Goal: Task Accomplishment & Management: Use online tool/utility

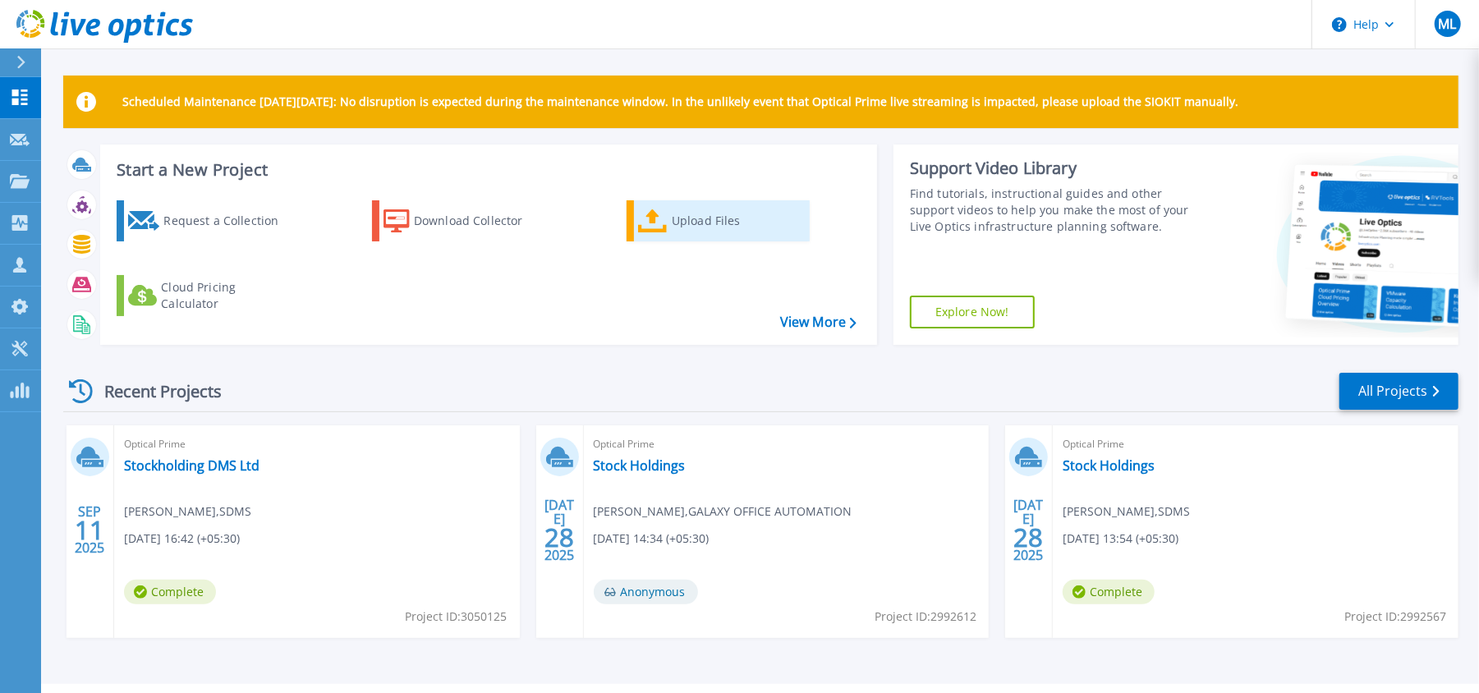
click at [729, 218] on div "Upload Files" at bounding box center [737, 221] width 131 height 33
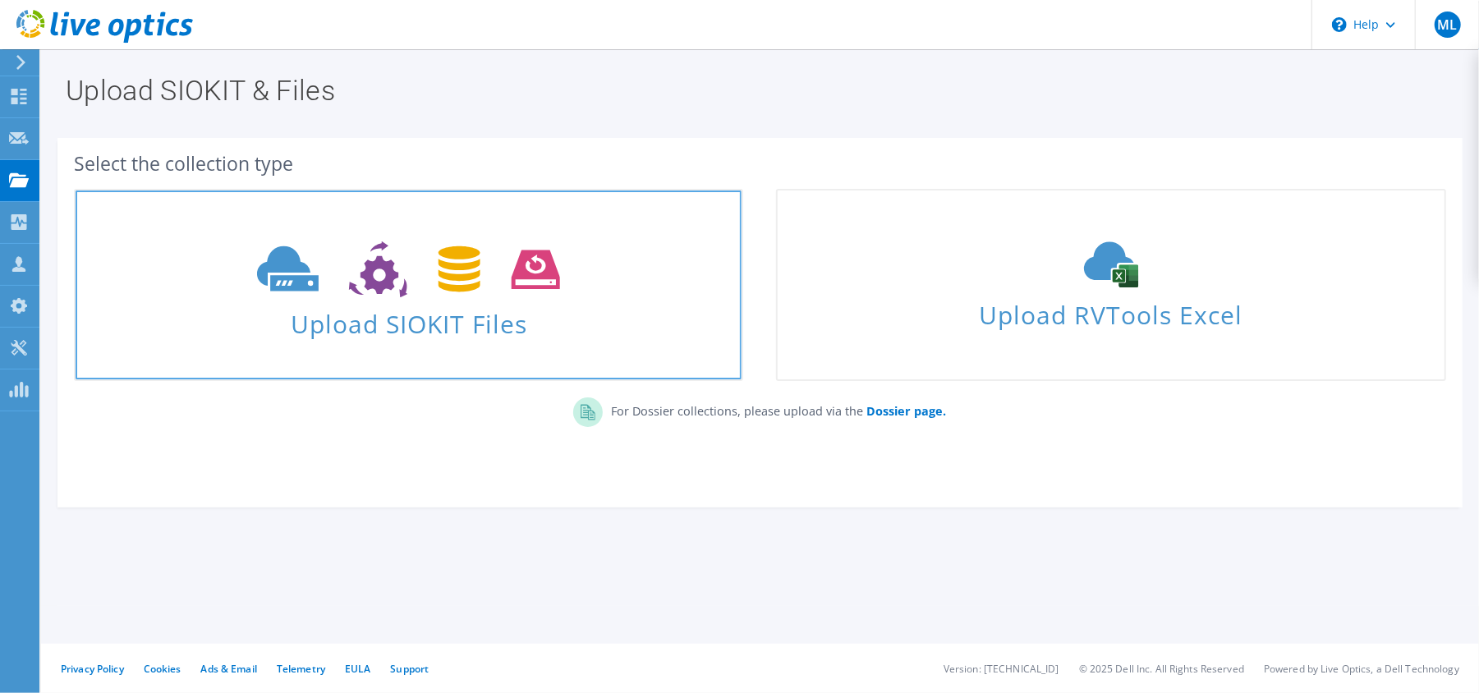
click at [480, 322] on span "Upload SIOKIT Files" at bounding box center [409, 318] width 666 height 35
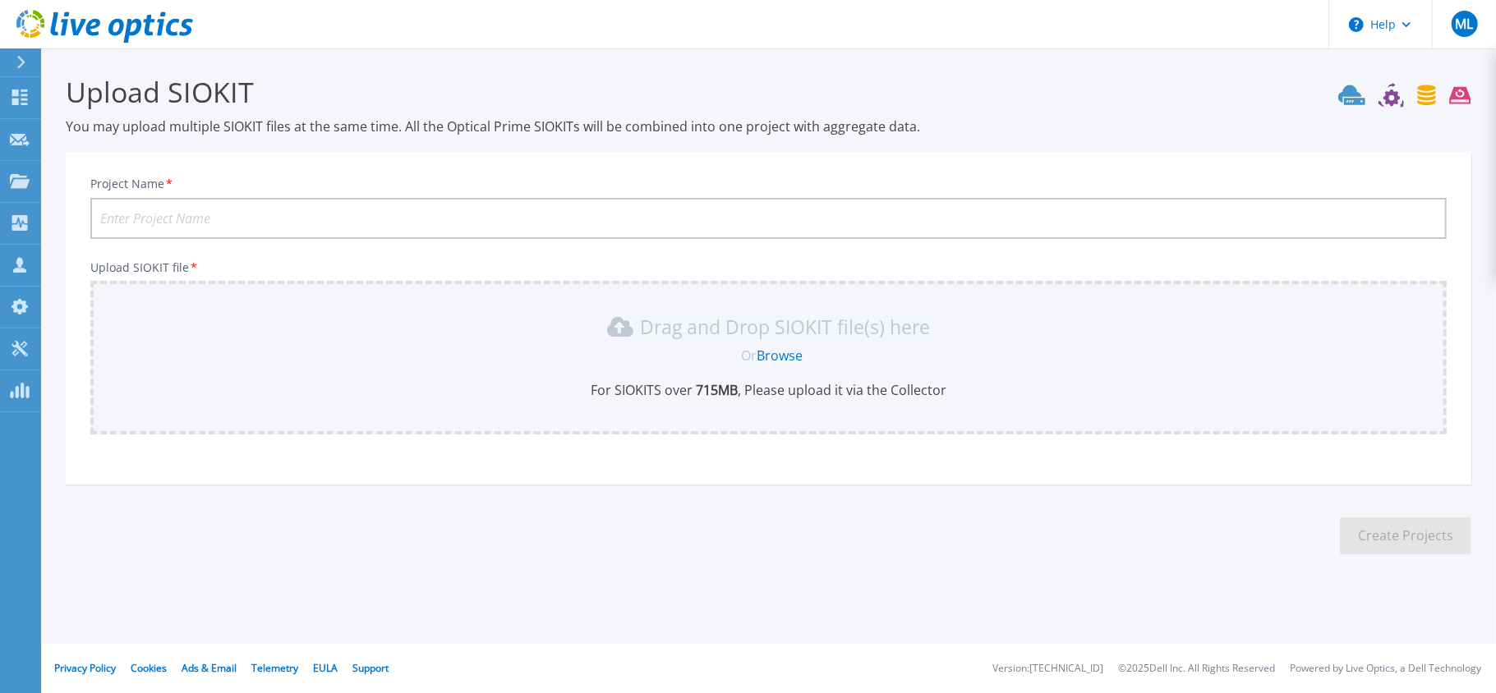
click at [292, 214] on input "Project Name *" at bounding box center [768, 218] width 1356 height 41
type input "New Stock Holdings Data"
click at [797, 347] on link "Browse" at bounding box center [779, 356] width 46 height 18
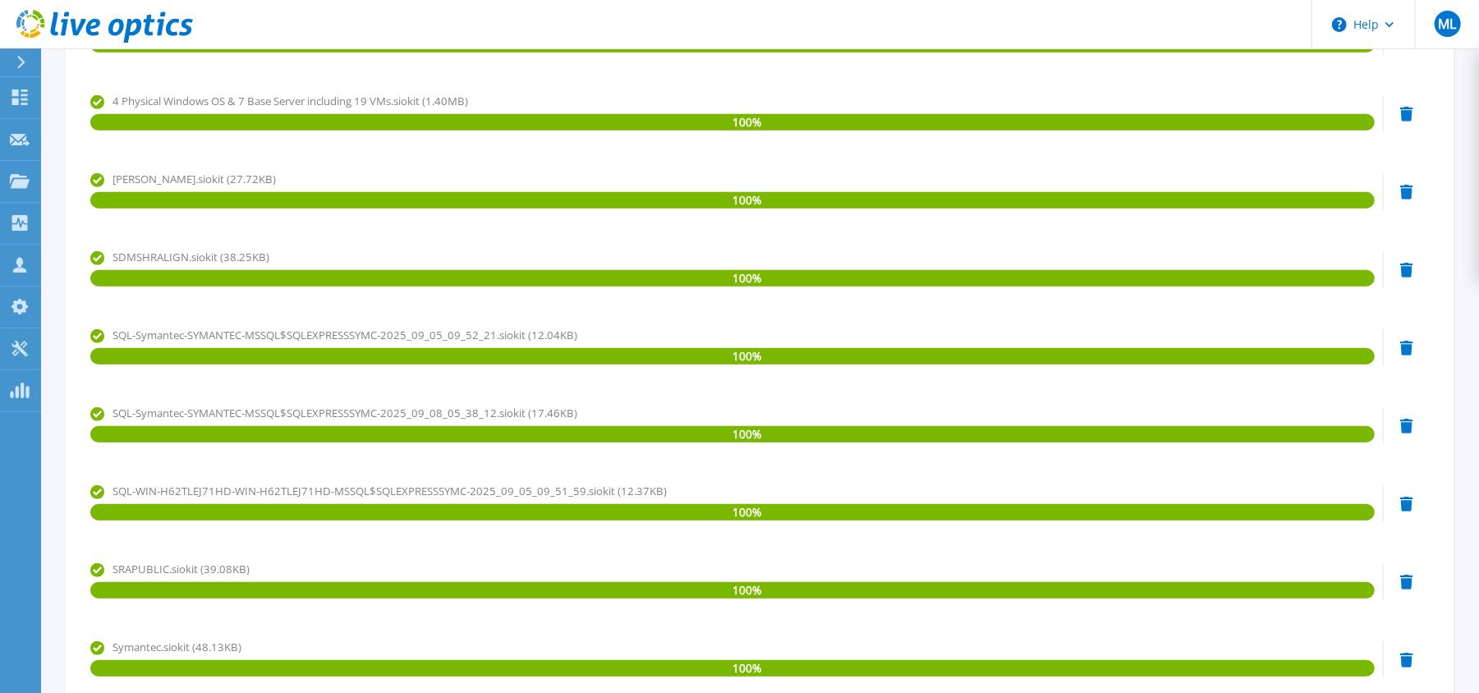
scroll to position [974, 0]
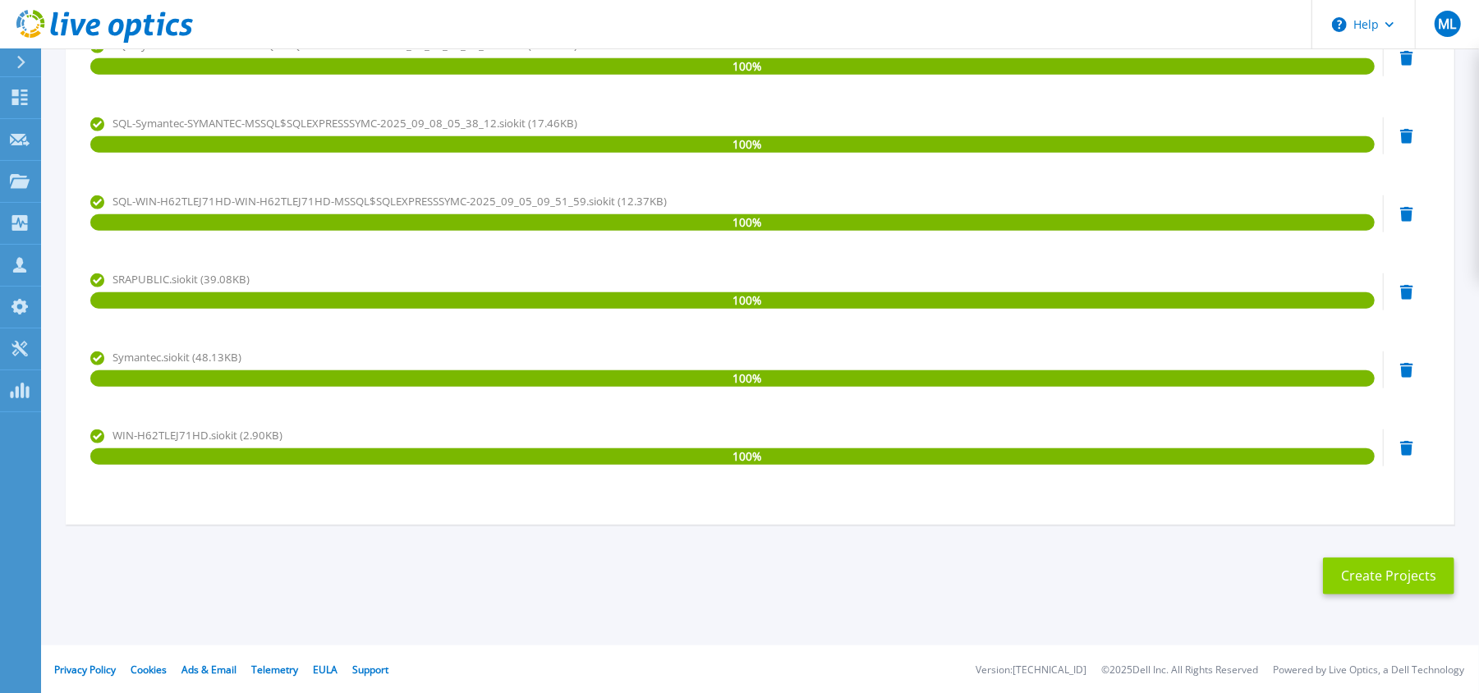
click at [1370, 572] on button "Create Projects" at bounding box center [1388, 576] width 131 height 37
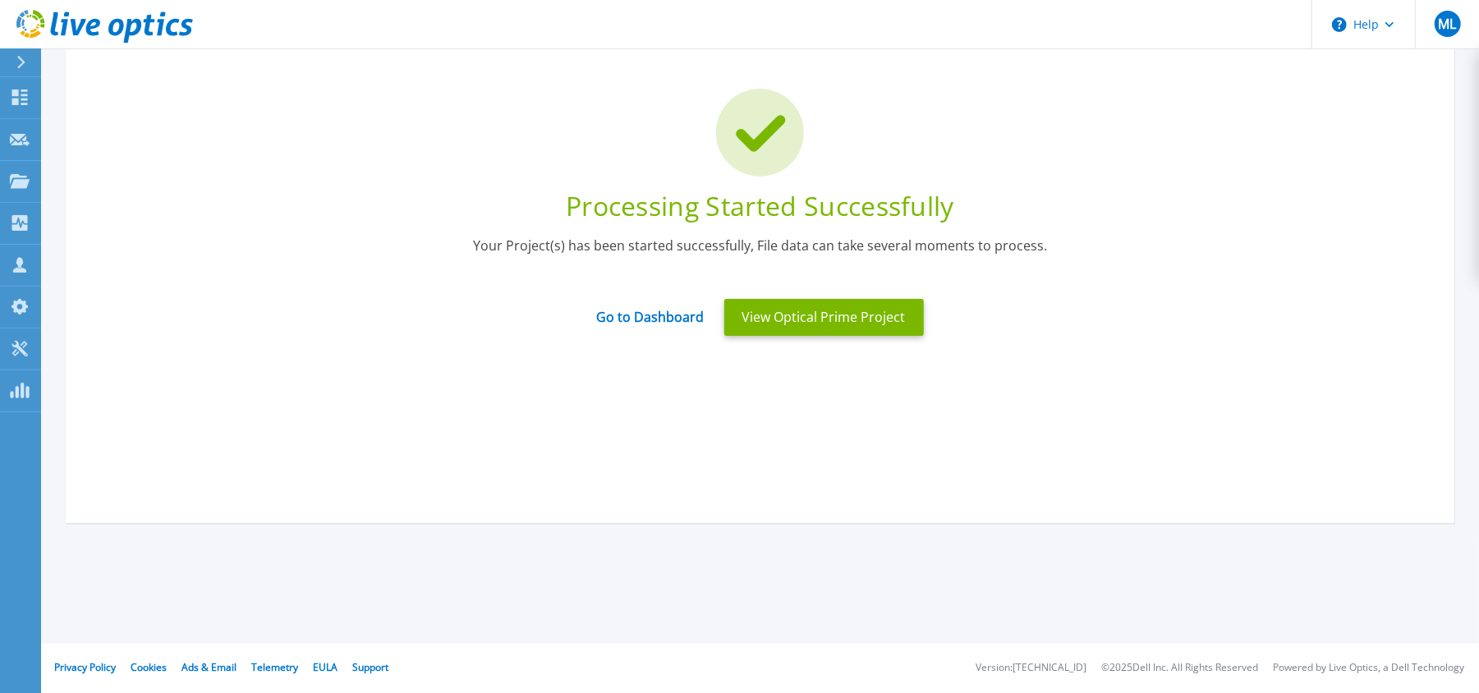
scroll to position [86, 0]
click at [612, 316] on link "Go to Dashboard" at bounding box center [651, 312] width 108 height 32
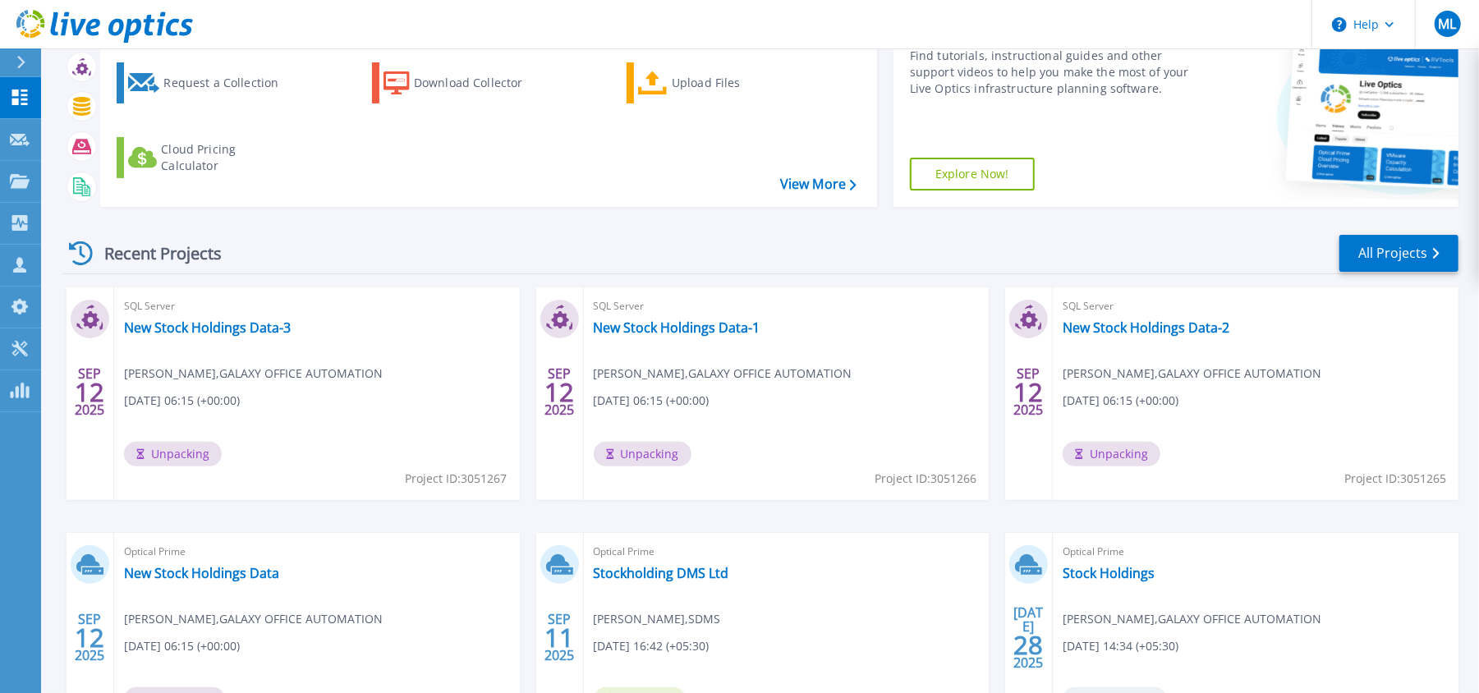
scroll to position [287, 0]
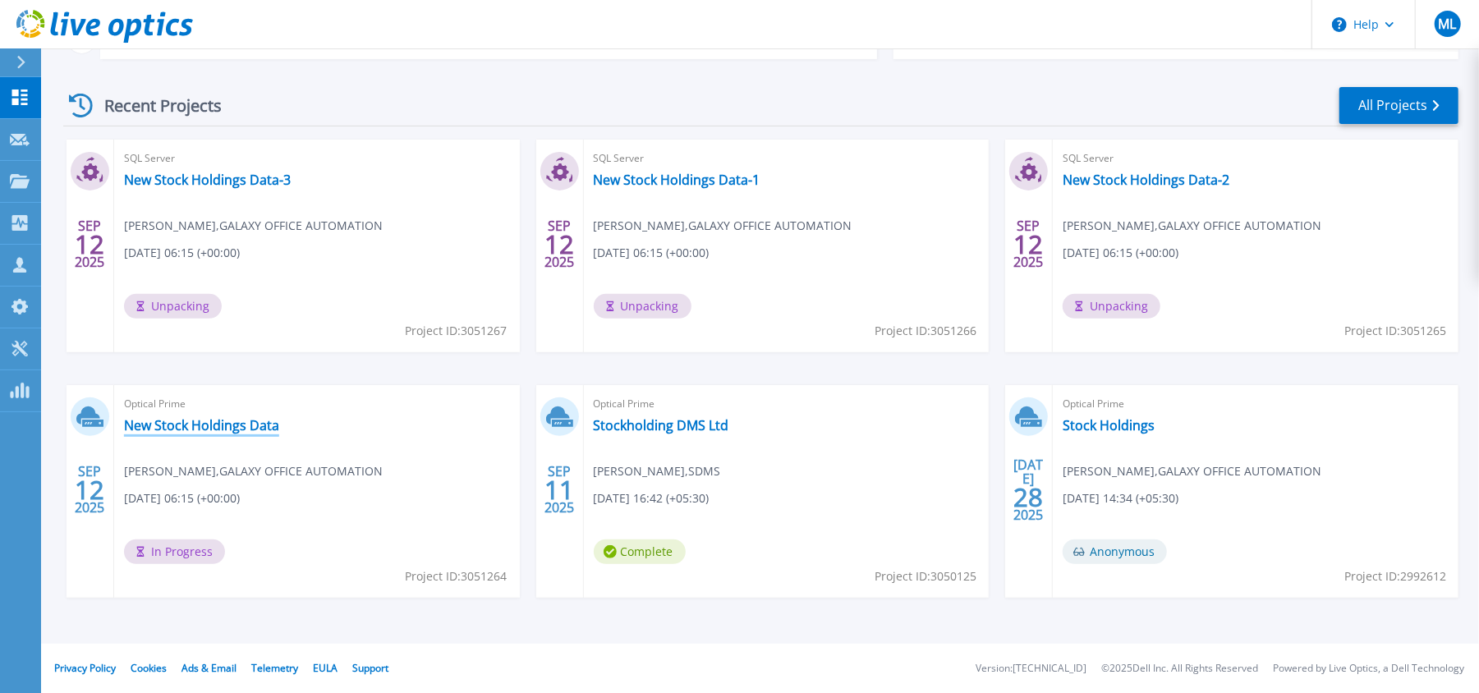
click at [215, 421] on link "New Stock Holdings Data" at bounding box center [201, 425] width 155 height 16
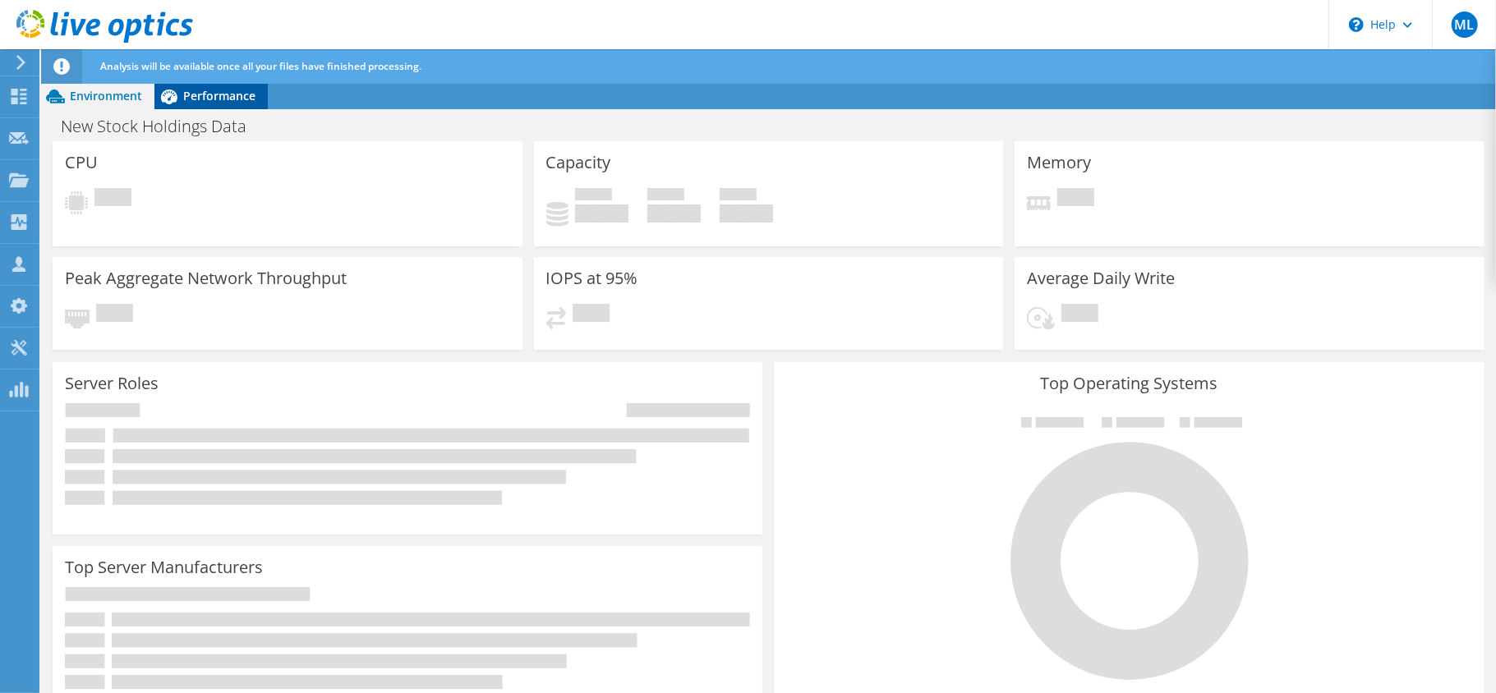
click at [233, 95] on span "Performance" at bounding box center [219, 96] width 72 height 16
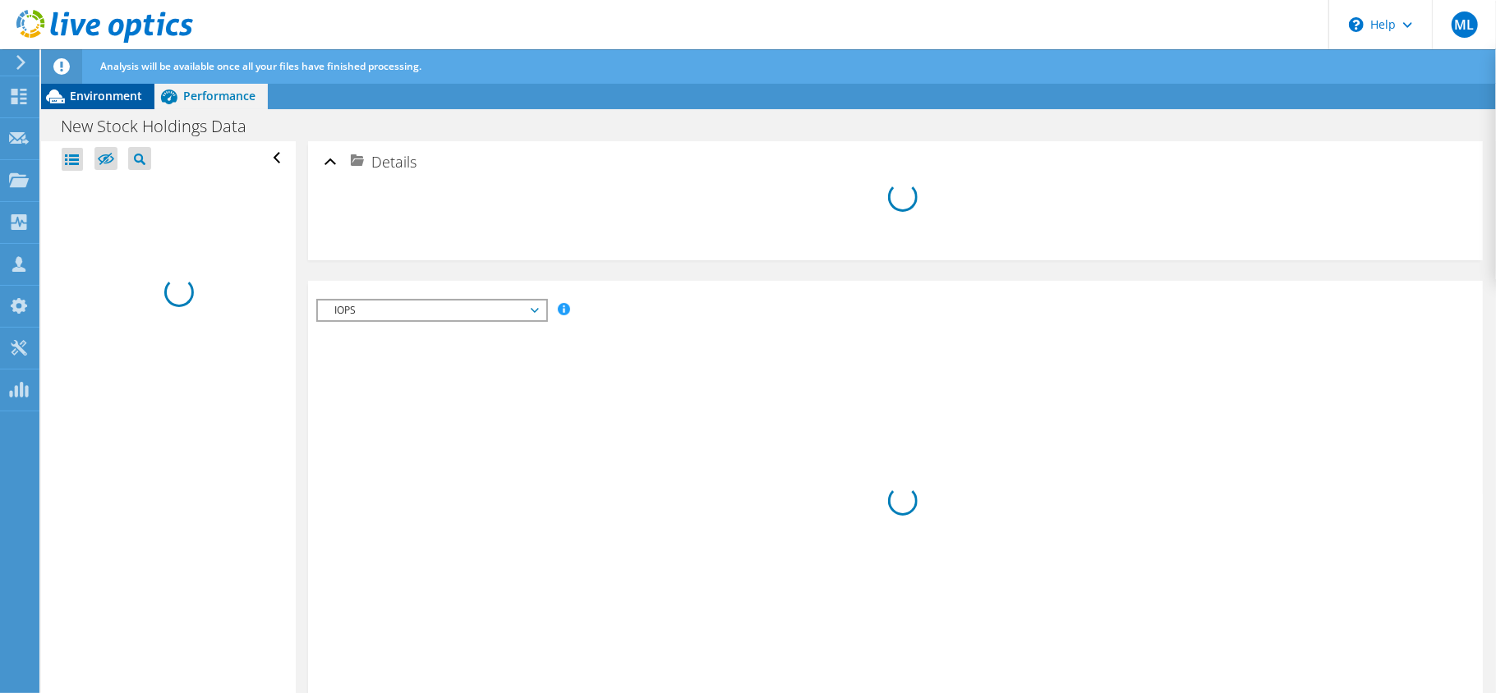
click at [99, 107] on div "Environment" at bounding box center [97, 96] width 113 height 26
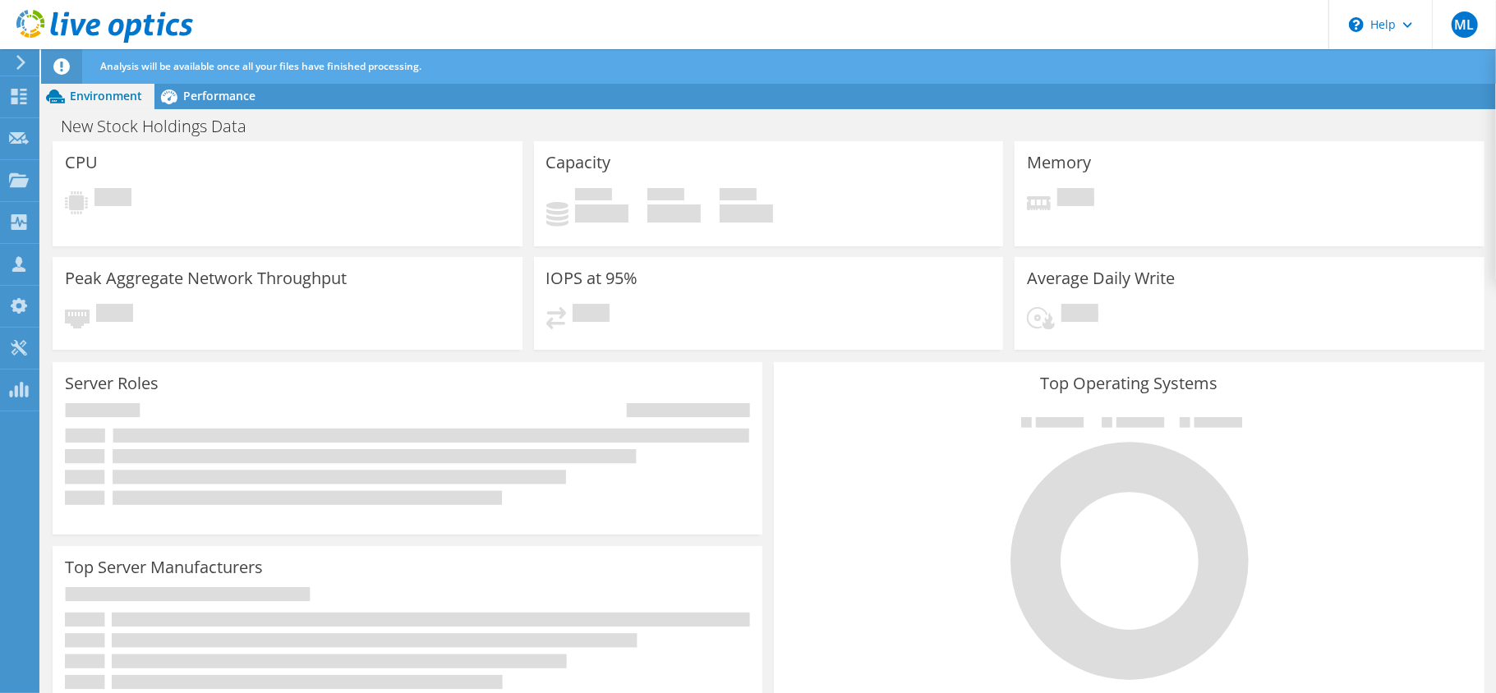
click at [16, 61] on icon at bounding box center [21, 62] width 12 height 15
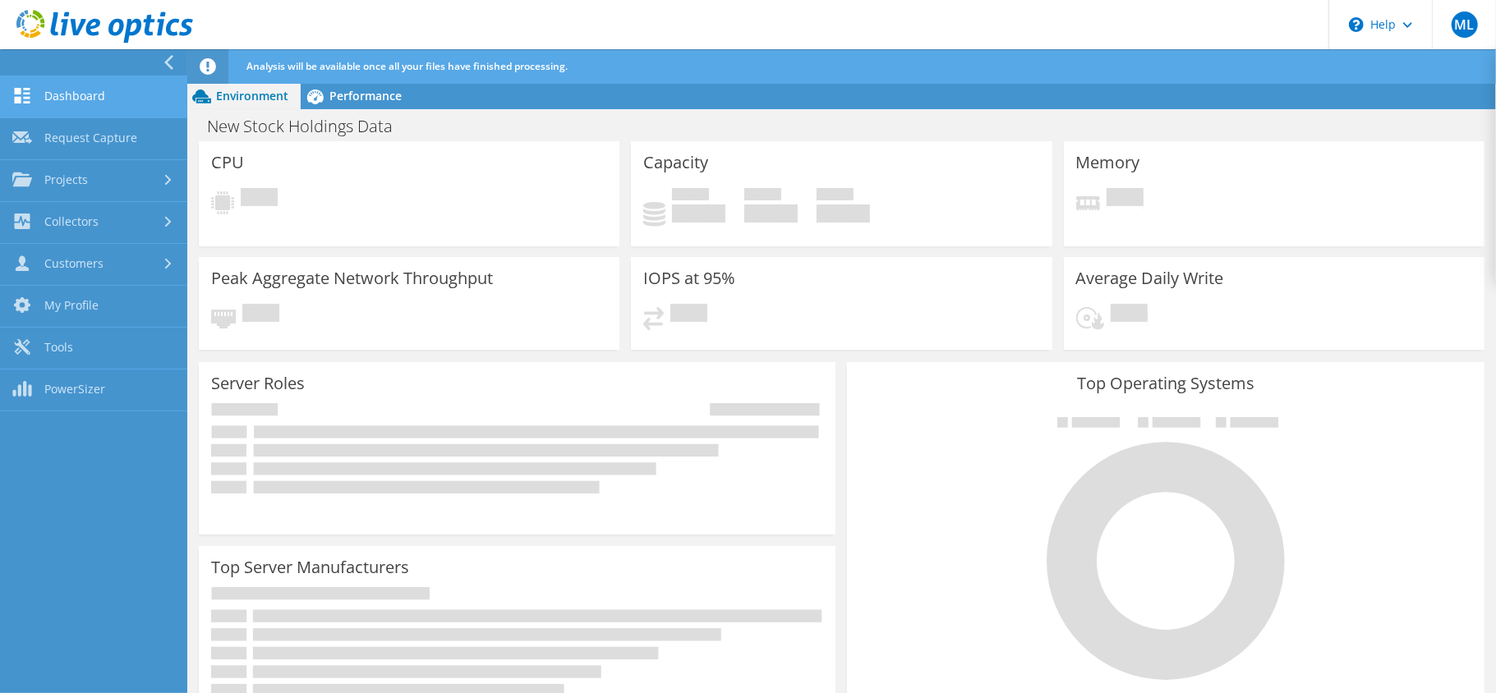
click at [84, 103] on link "Dashboard" at bounding box center [93, 97] width 187 height 42
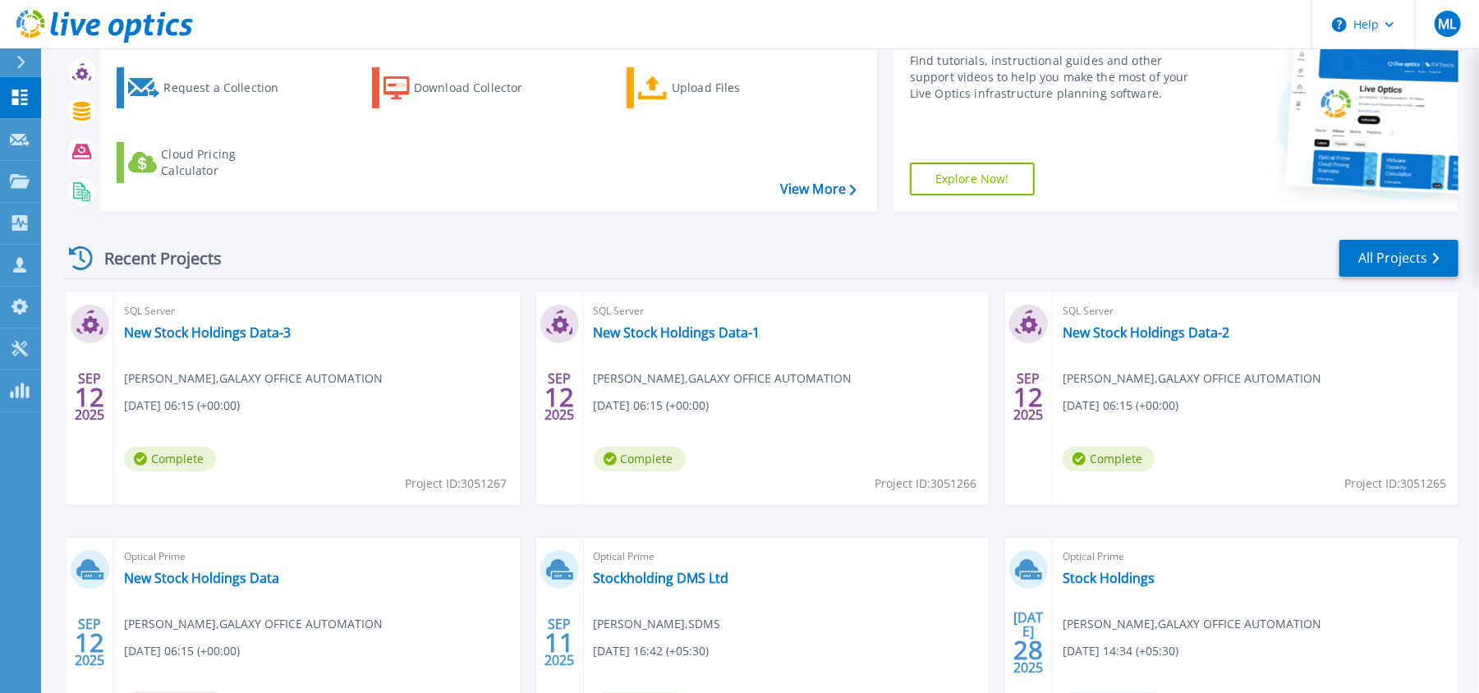
scroll to position [287, 0]
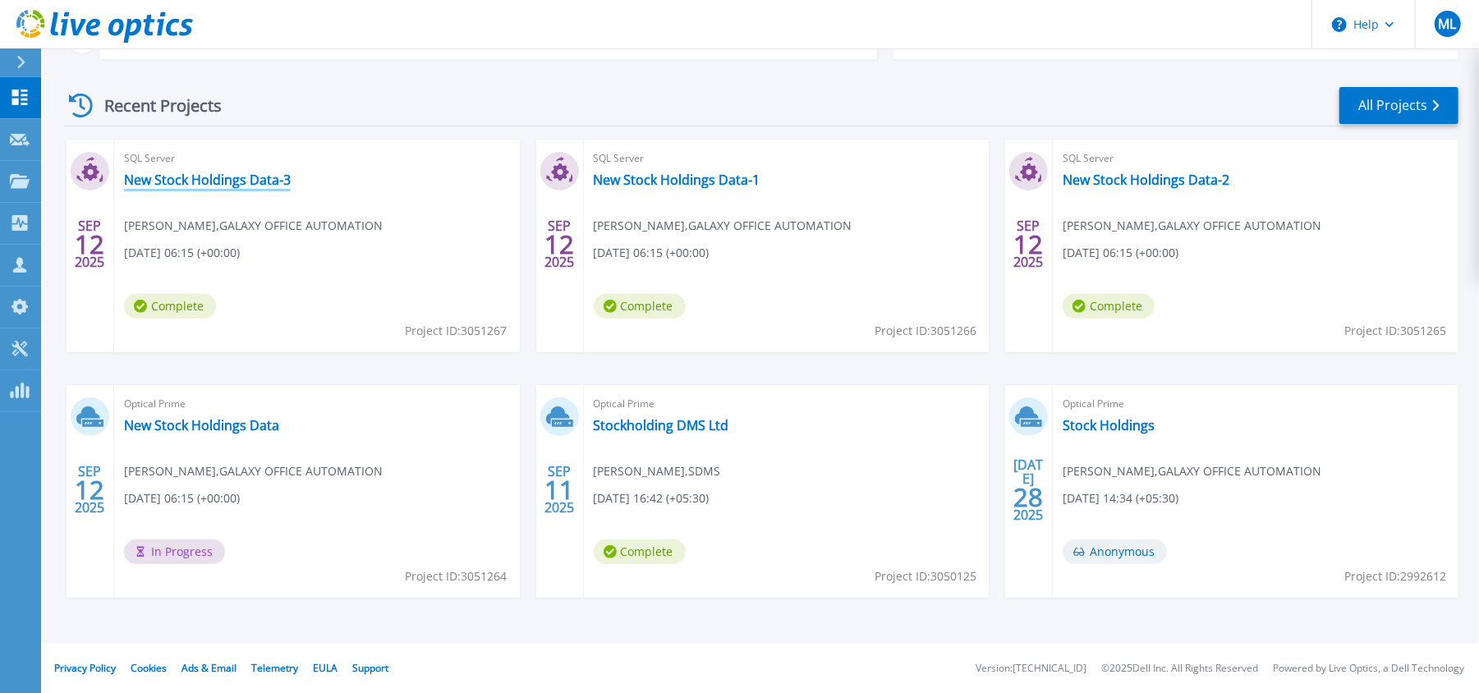
click at [222, 177] on link "New Stock Holdings Data-3" at bounding box center [207, 180] width 167 height 16
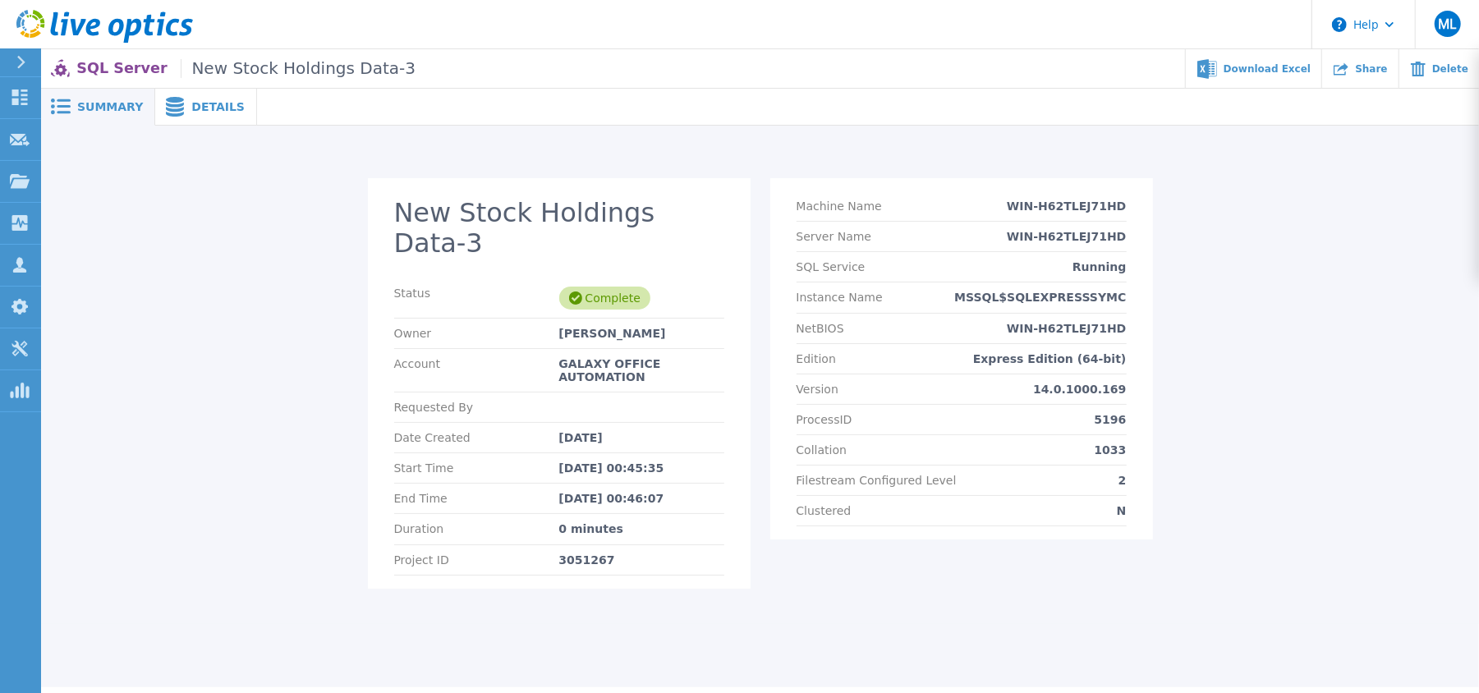
scroll to position [2, 0]
click at [202, 113] on div "Details" at bounding box center [206, 105] width 102 height 37
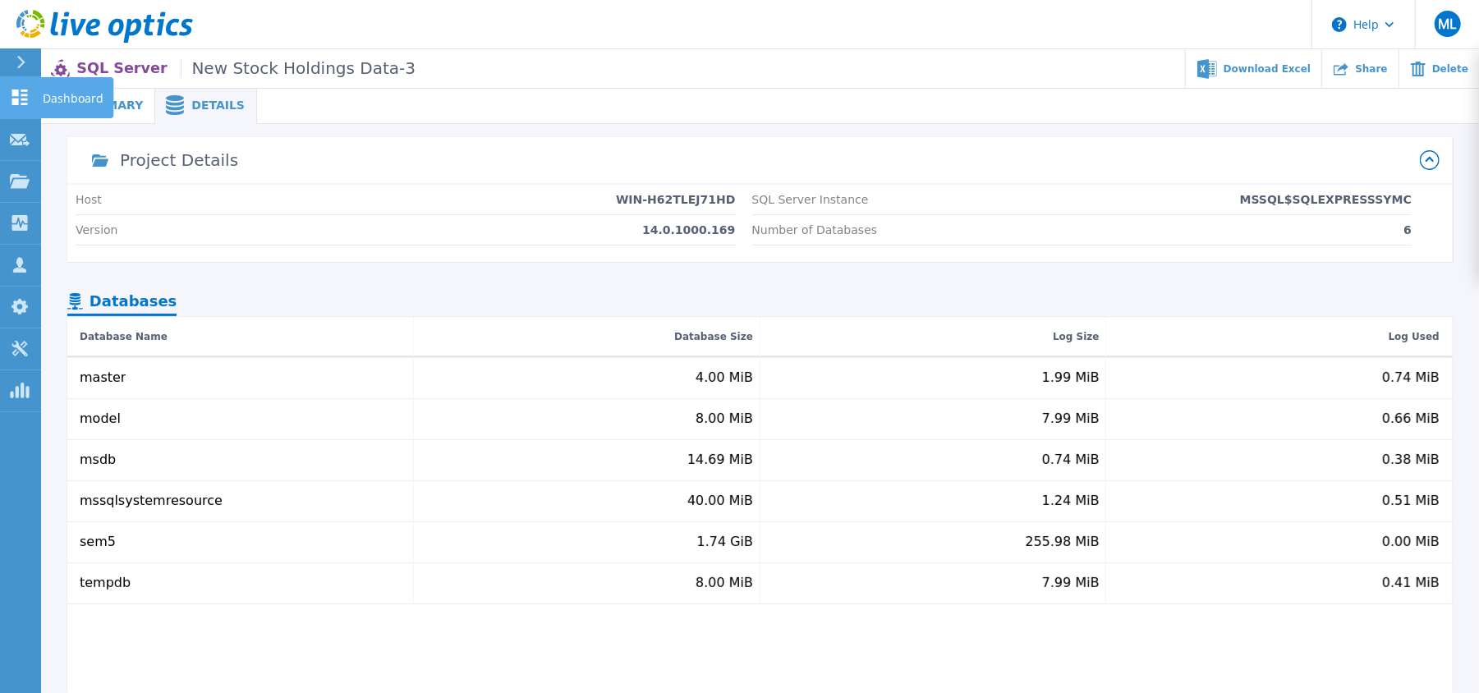
click at [11, 85] on link "Dashboard Dashboard" at bounding box center [20, 98] width 41 height 42
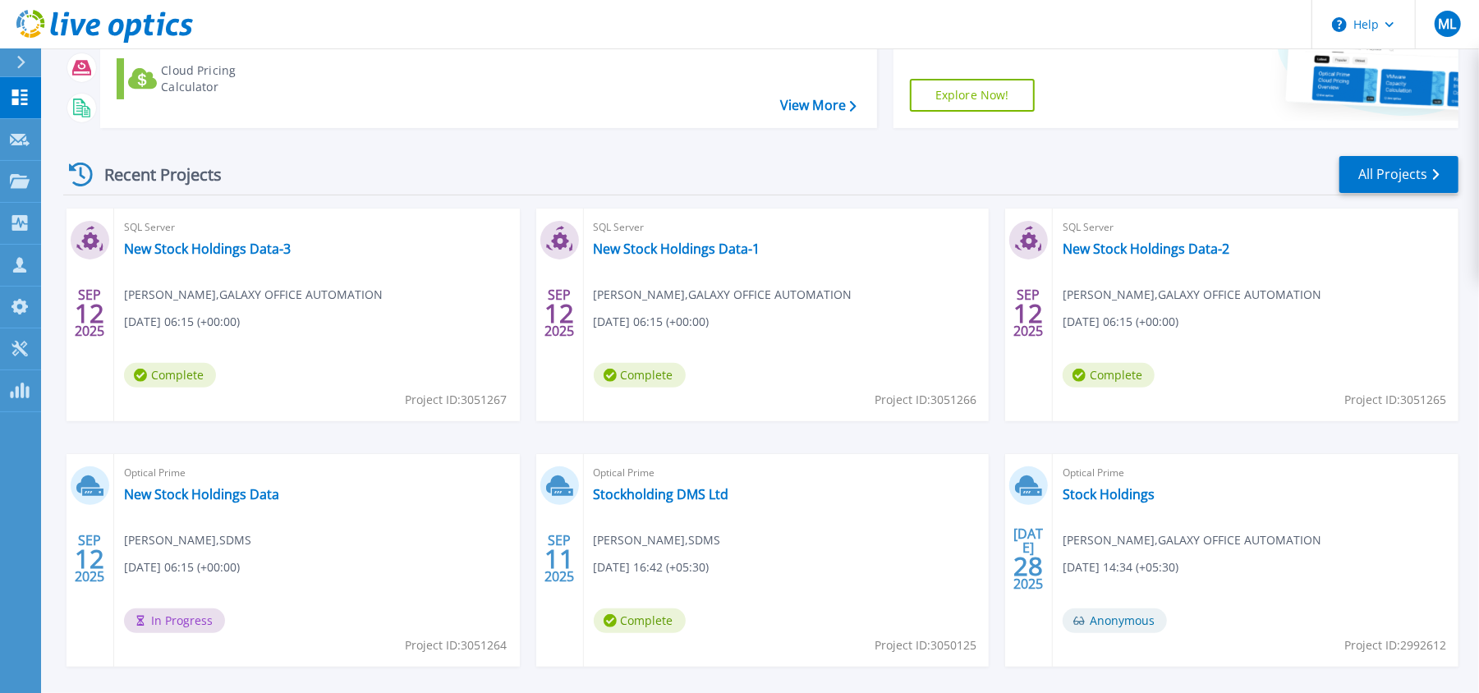
scroll to position [218, 0]
click at [371, 526] on div "Optical Prime New Stock Holdings Data [PERSON_NAME] , SDMS [DATE] 06:15 (+00:00…" at bounding box center [317, 559] width 406 height 213
click at [1377, 165] on link "All Projects" at bounding box center [1399, 172] width 119 height 37
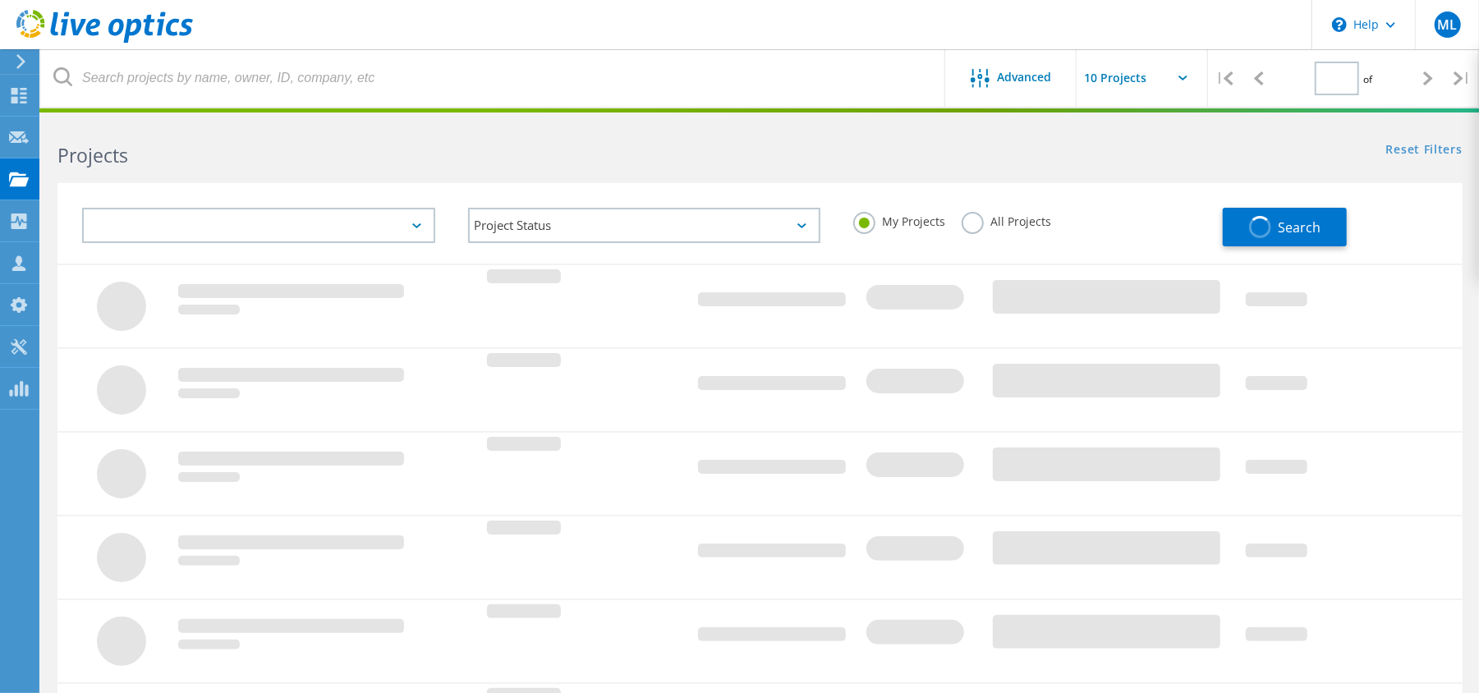
type input "1"
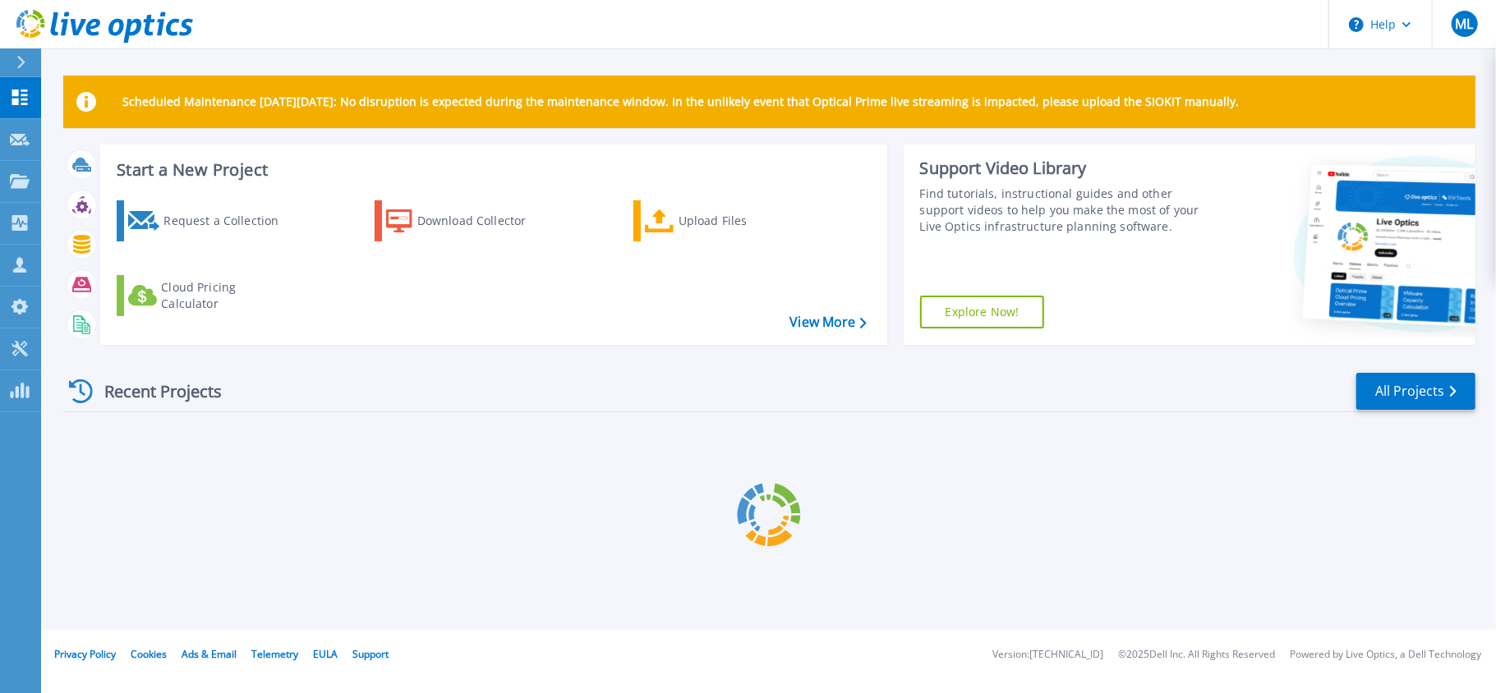
click at [23, 70] on div at bounding box center [28, 62] width 26 height 28
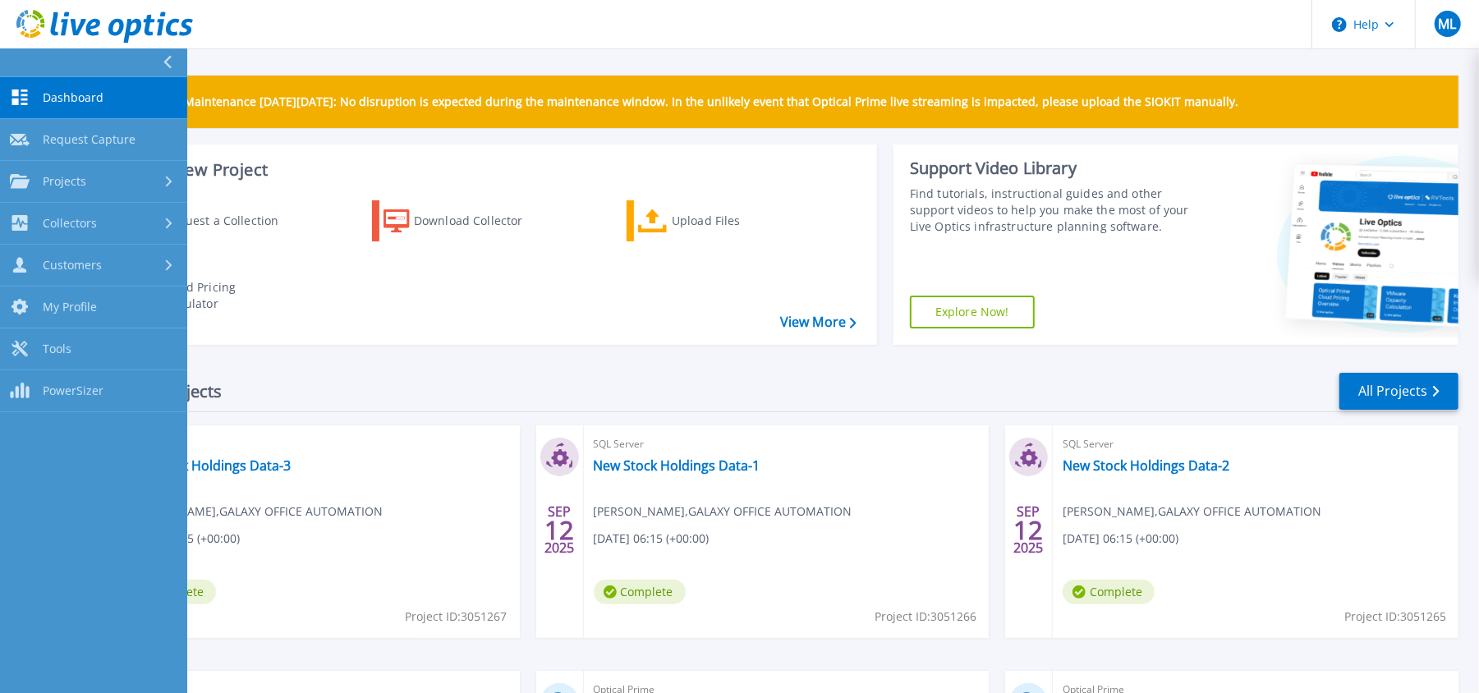
click at [534, 386] on div "Recent Projects All Projects" at bounding box center [760, 391] width 1395 height 41
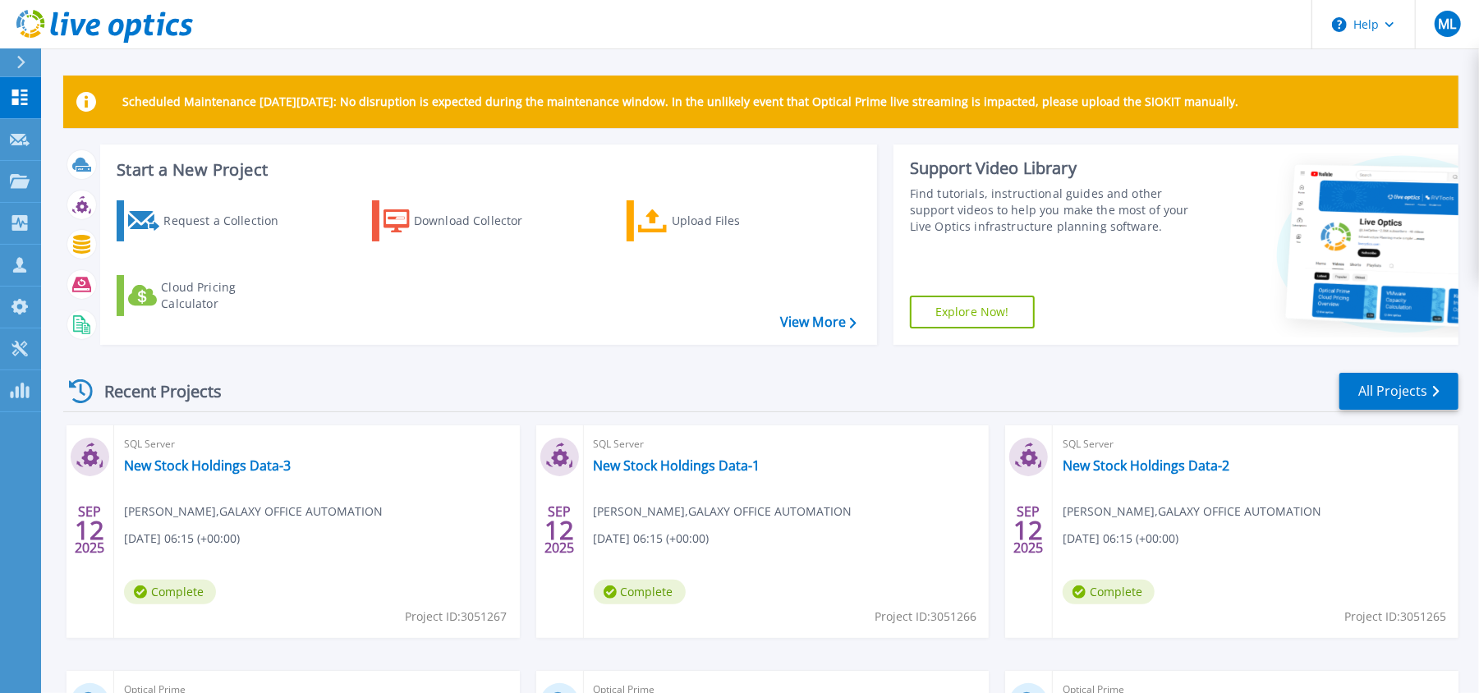
scroll to position [218, 0]
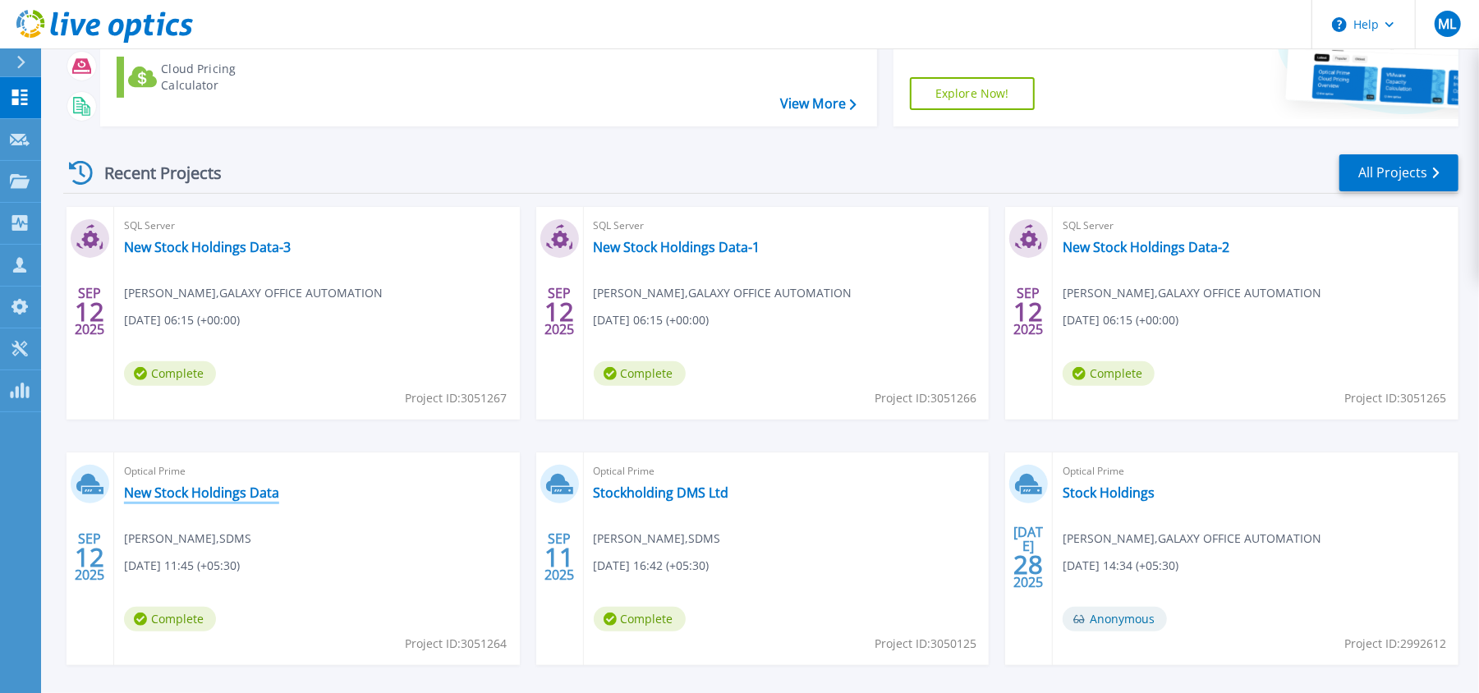
click at [182, 491] on link "New Stock Holdings Data" at bounding box center [201, 493] width 155 height 16
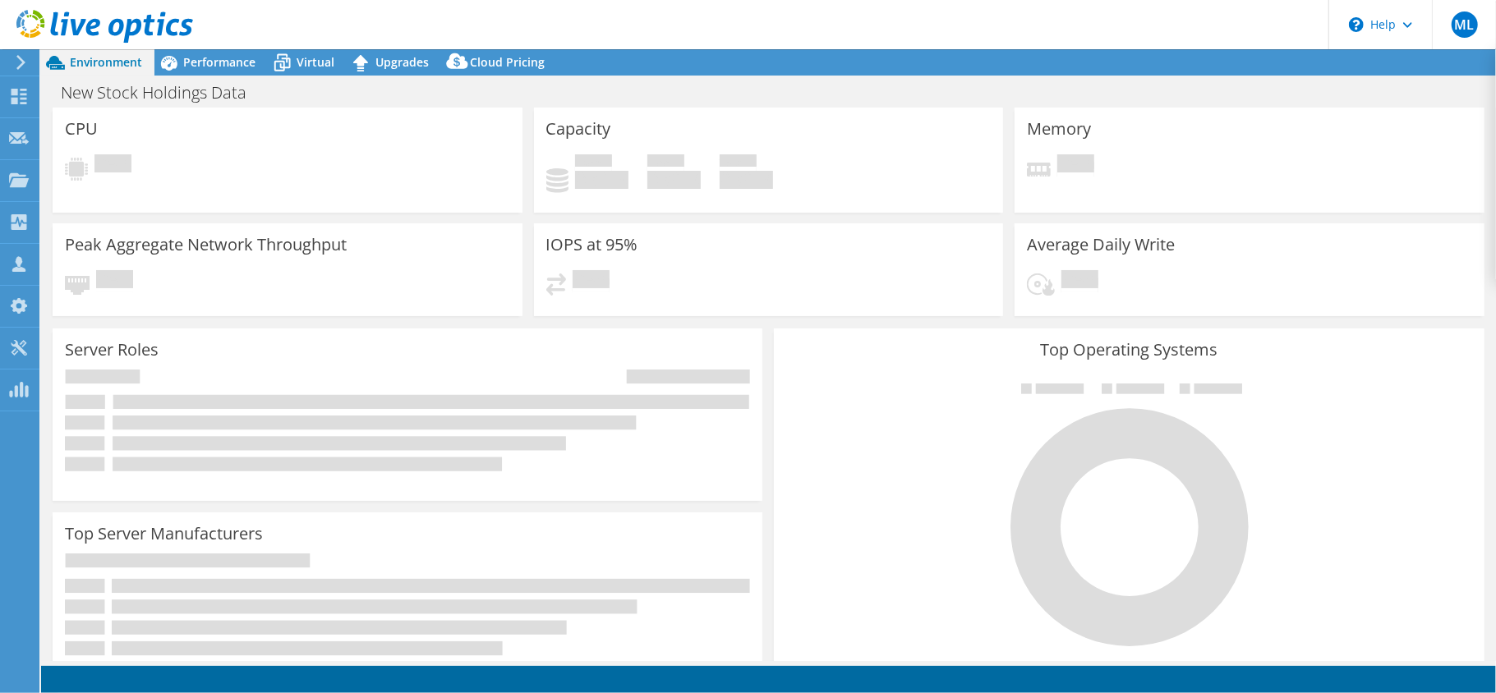
select select "USD"
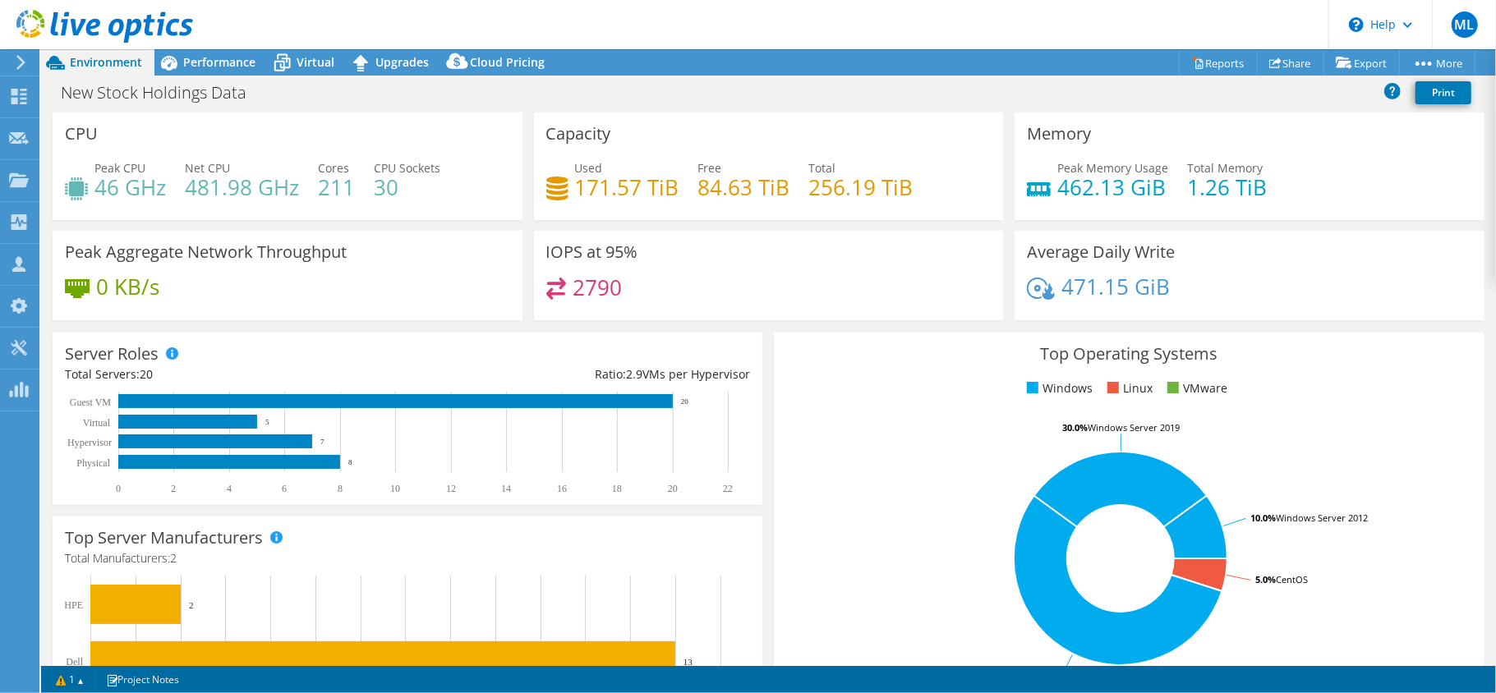
click at [208, 279] on div "0 KB/s" at bounding box center [287, 295] width 445 height 34
click at [201, 77] on div "New Stock Holdings Data Print" at bounding box center [768, 92] width 1455 height 30
click at [448, 90] on div "New Stock Holdings Data Print" at bounding box center [768, 92] width 1455 height 30
click at [230, 69] on span "Performance" at bounding box center [219, 62] width 72 height 16
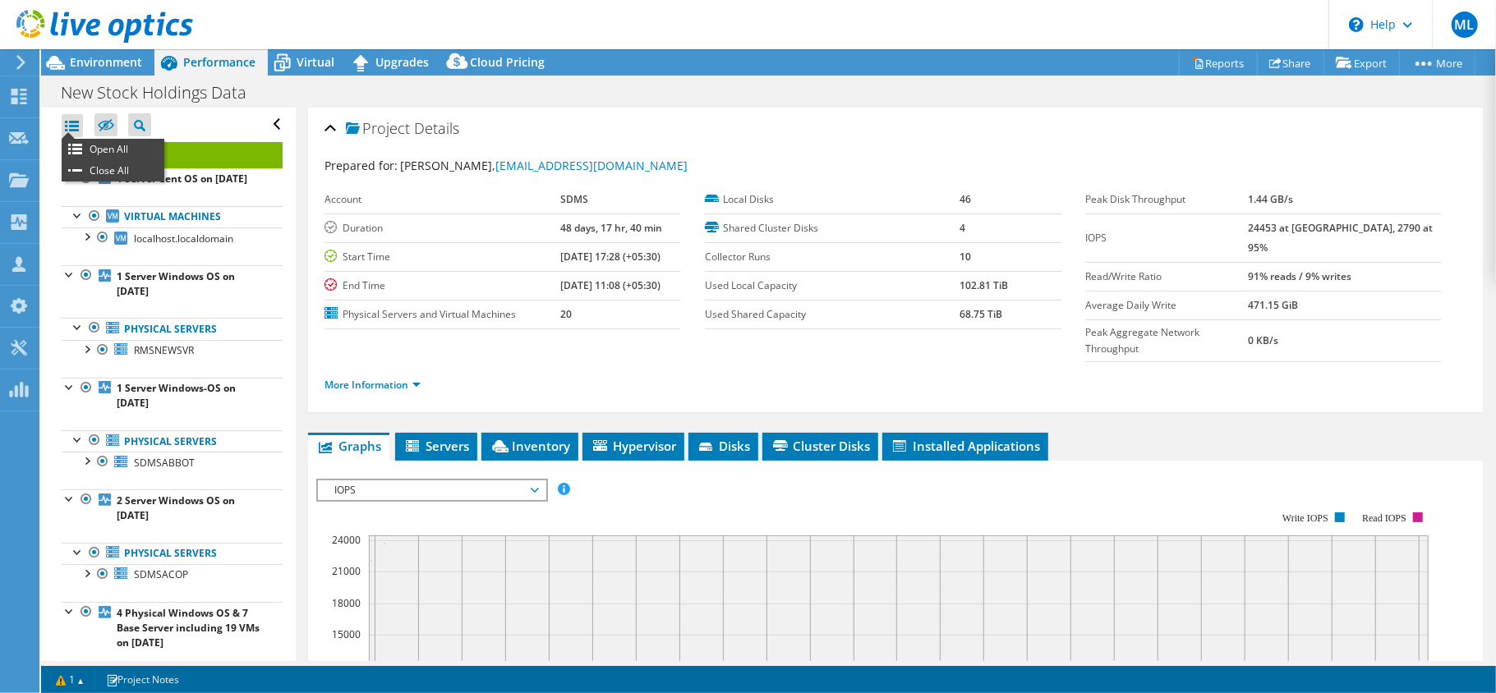
click at [74, 120] on div at bounding box center [72, 125] width 21 height 23
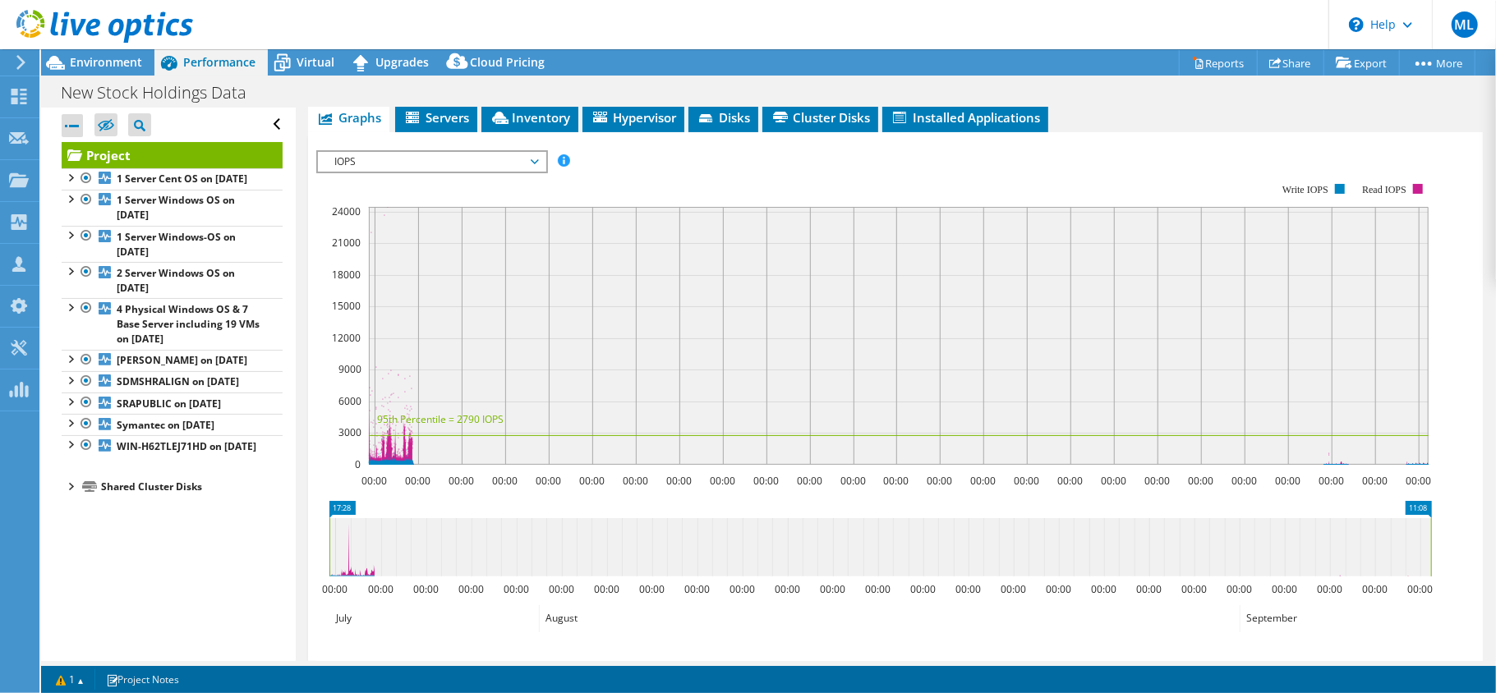
scroll to position [218, 0]
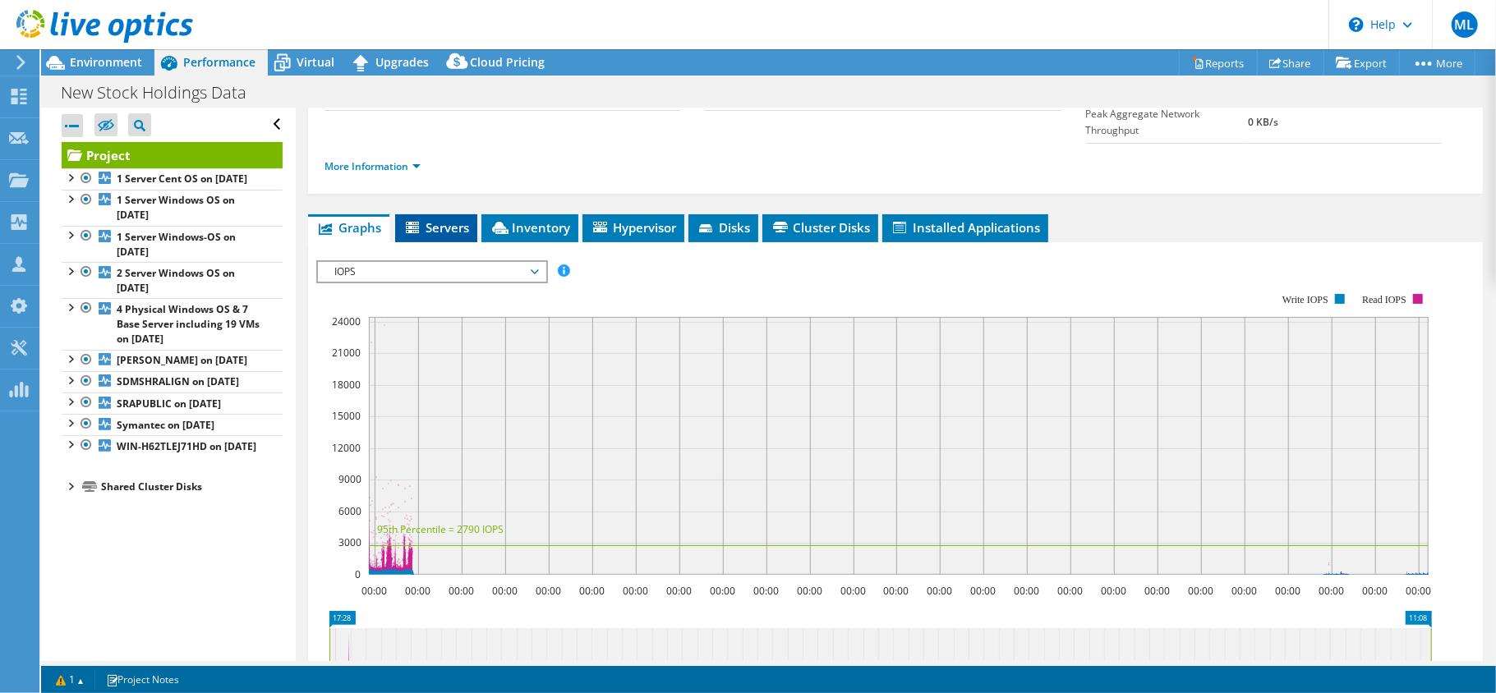
click at [439, 219] on span "Servers" at bounding box center [436, 227] width 66 height 16
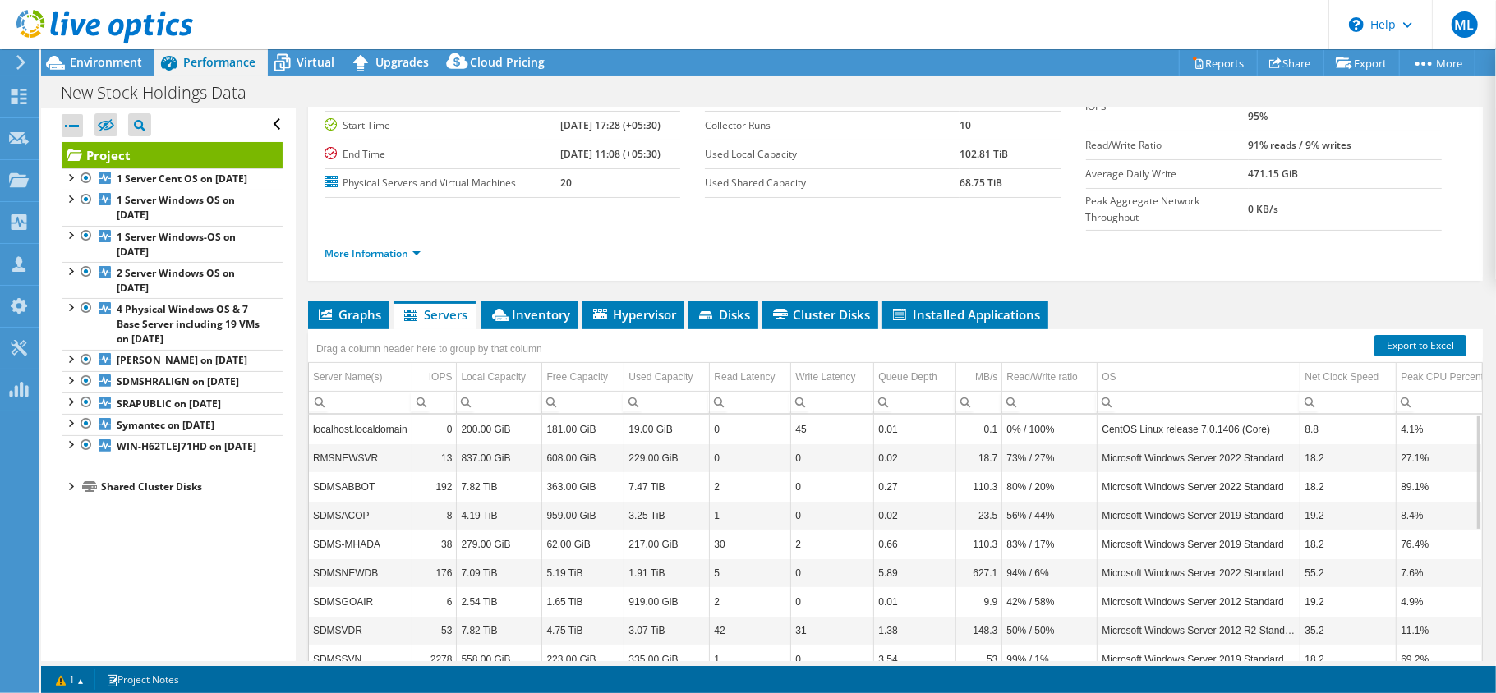
scroll to position [179, 0]
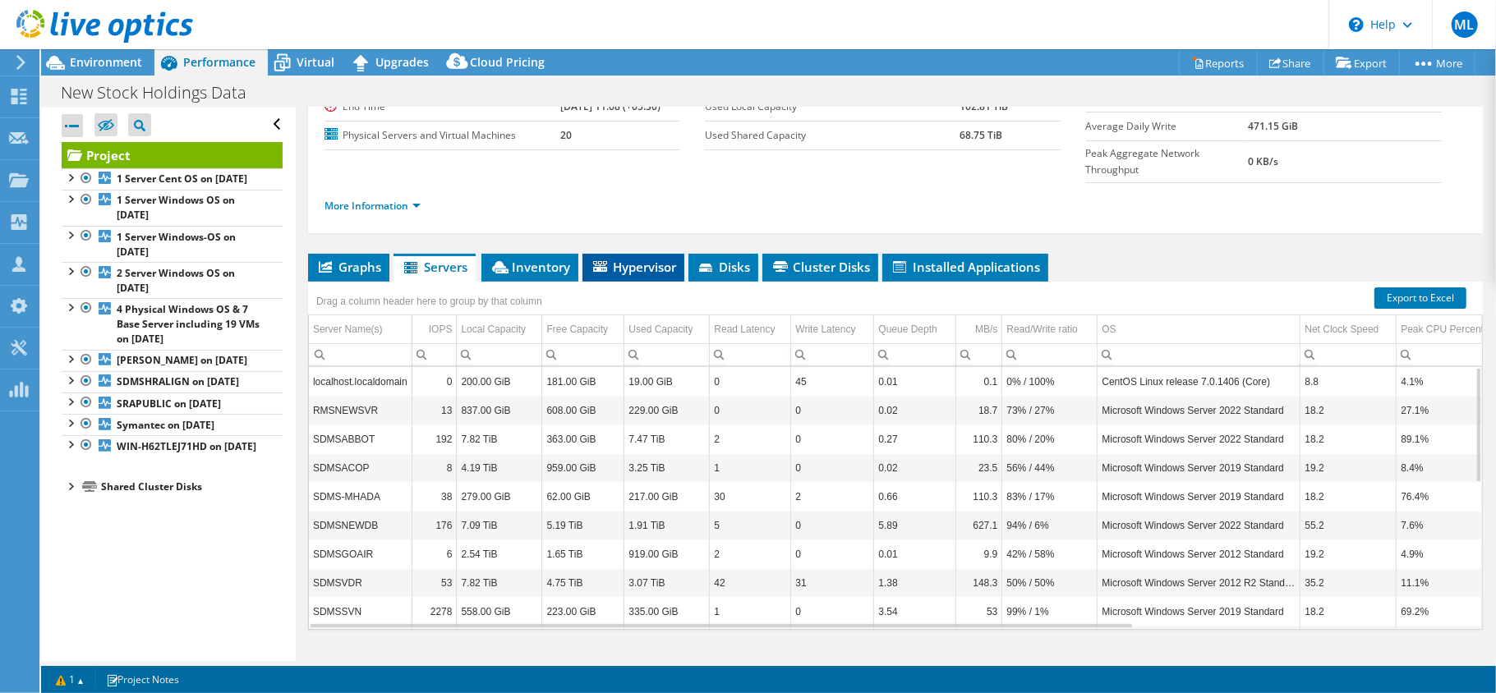
click at [600, 254] on li "Hypervisor" at bounding box center [633, 268] width 102 height 28
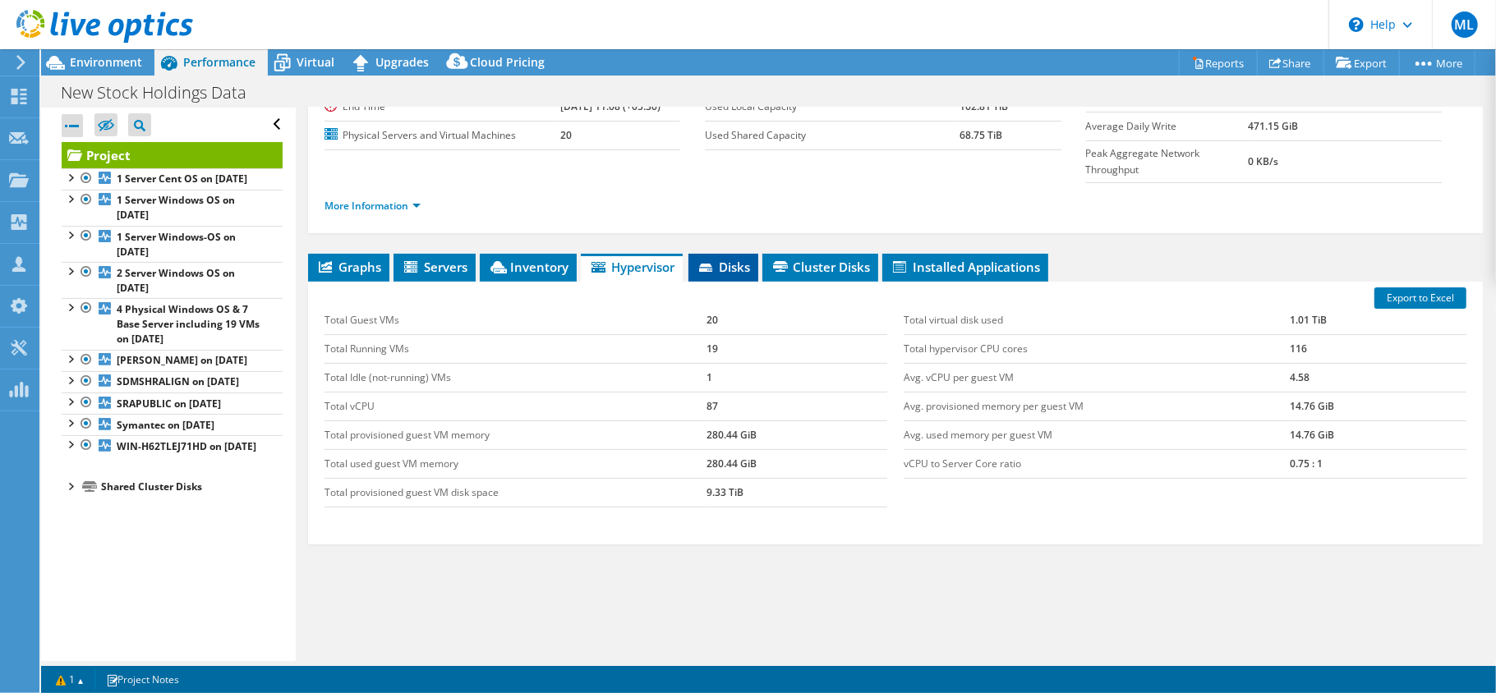
click at [715, 264] on icon at bounding box center [707, 269] width 16 height 11
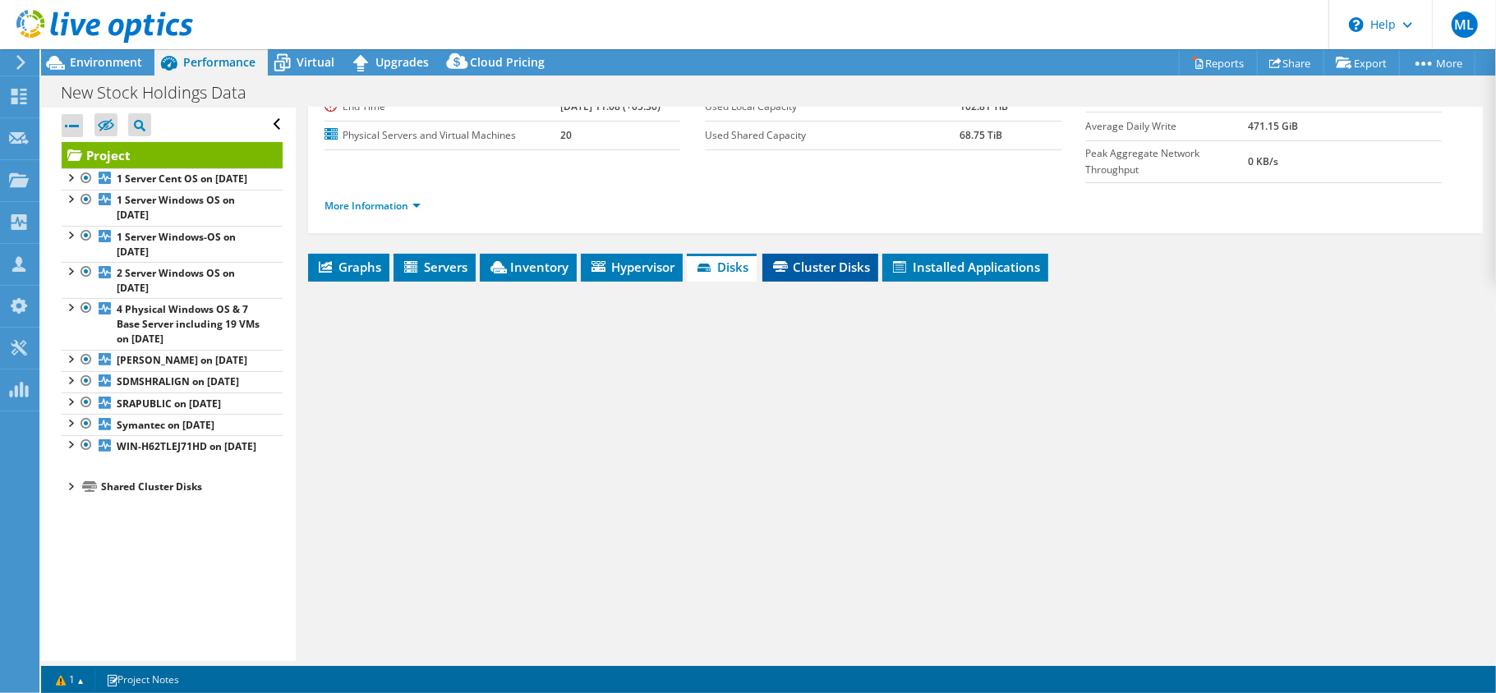
click at [854, 259] on span "Cluster Disks" at bounding box center [819, 267] width 99 height 16
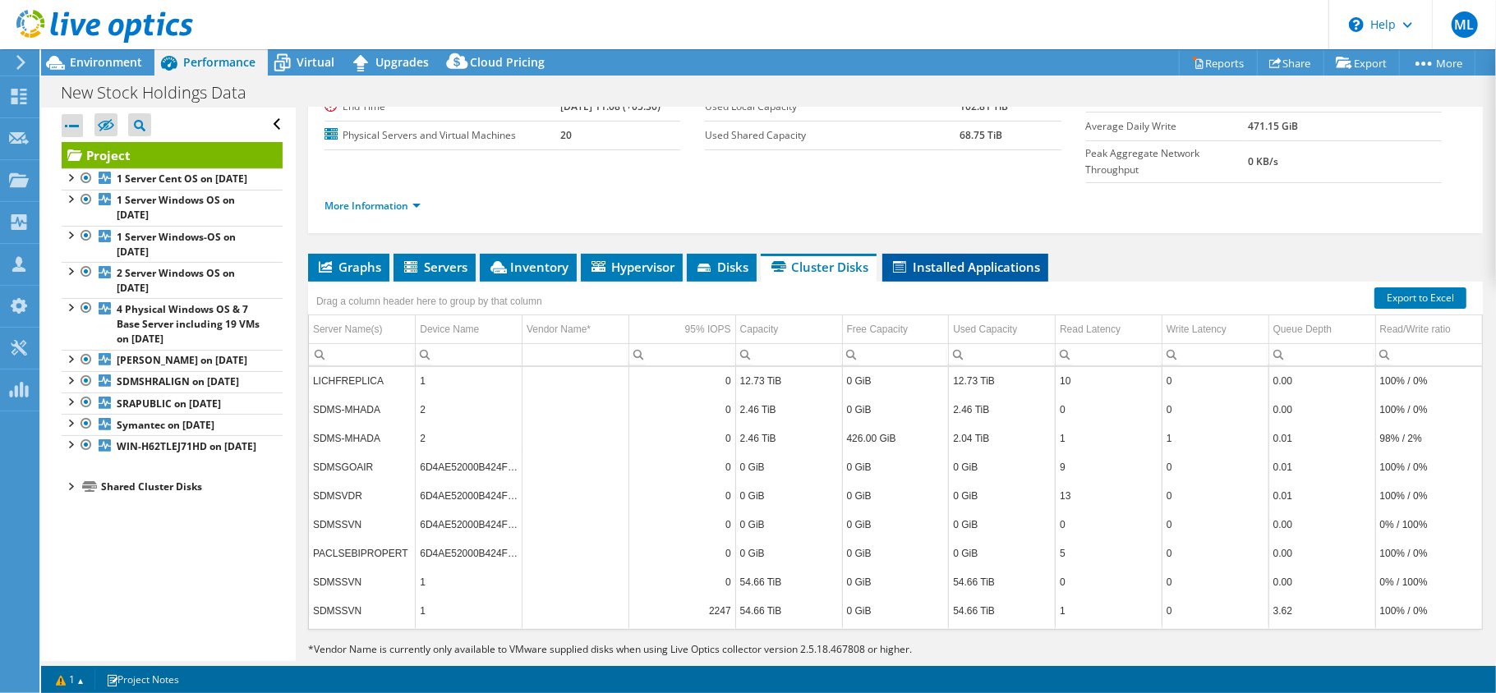
click at [908, 259] on span "Installed Applications" at bounding box center [964, 267] width 149 height 16
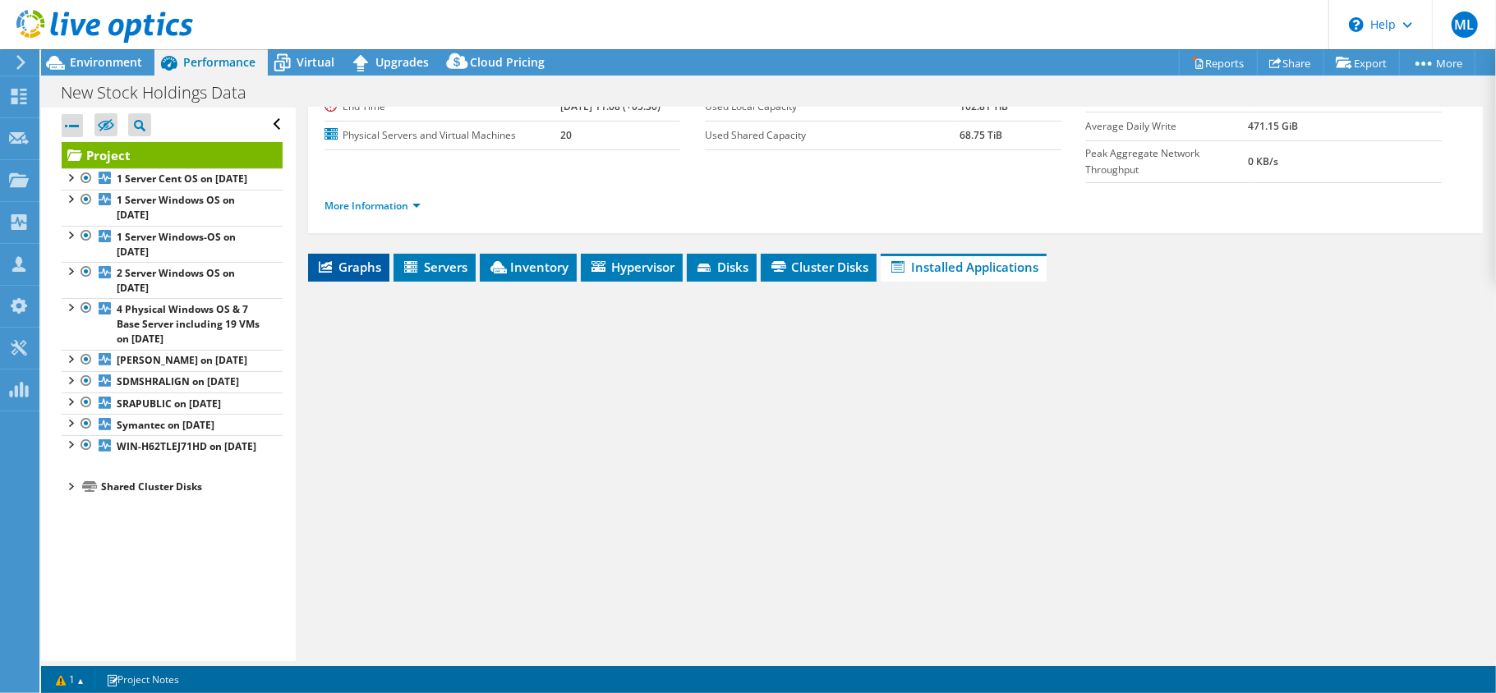
click at [326, 261] on icon at bounding box center [325, 266] width 13 height 11
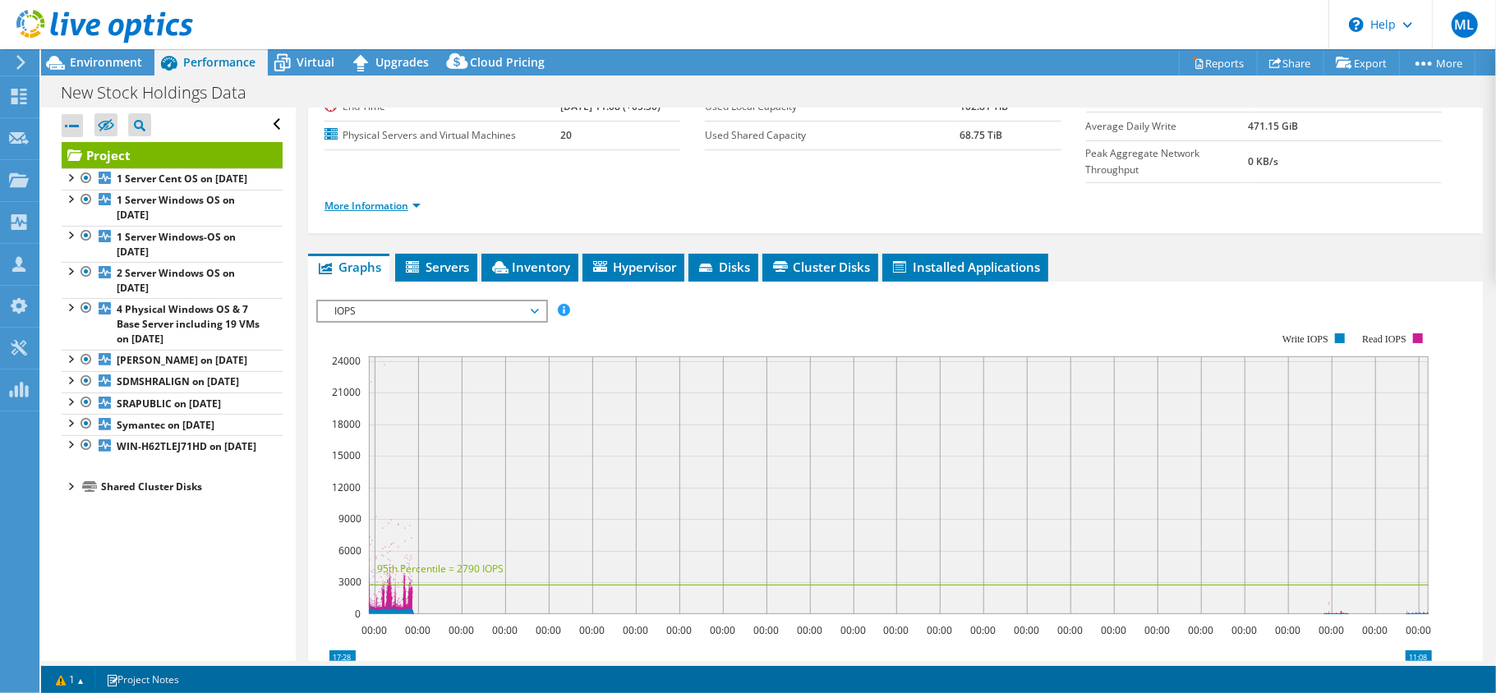
click at [385, 199] on link "More Information" at bounding box center [372, 206] width 96 height 14
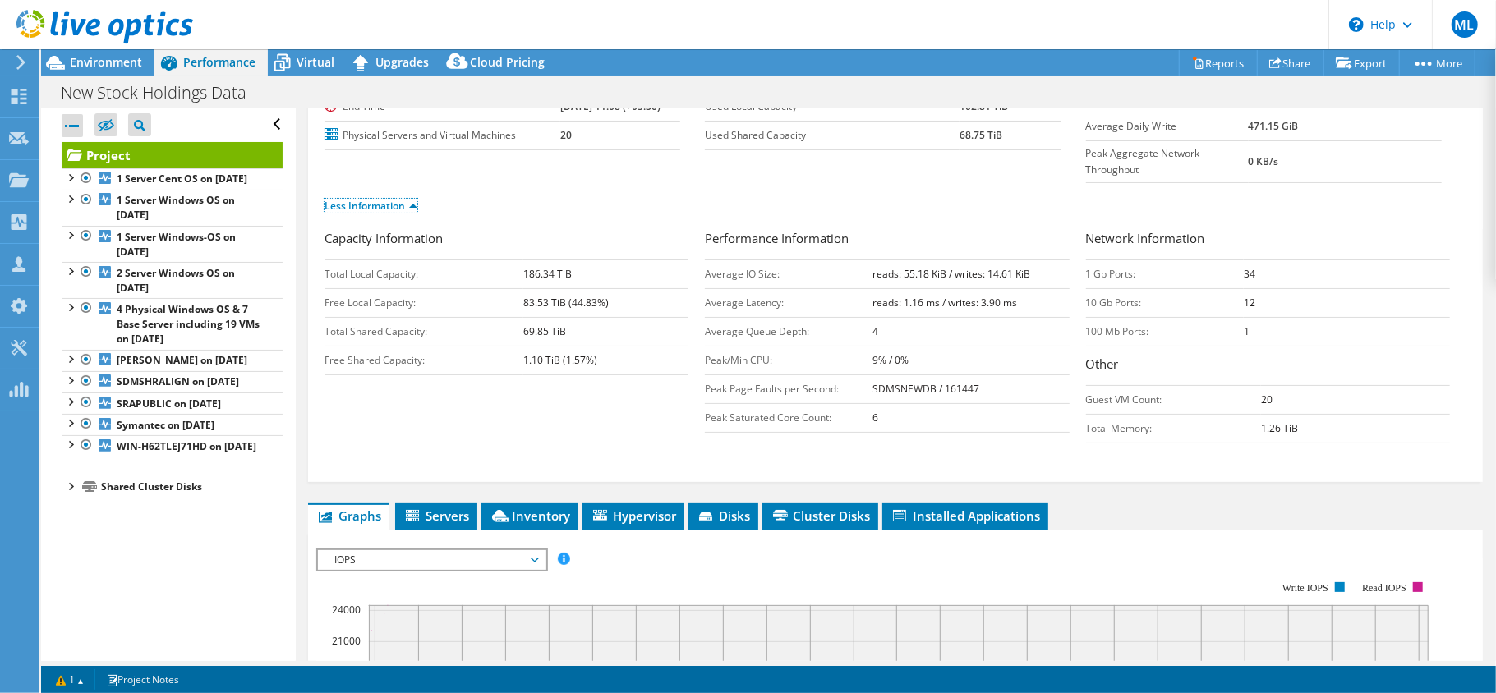
scroll to position [0, 0]
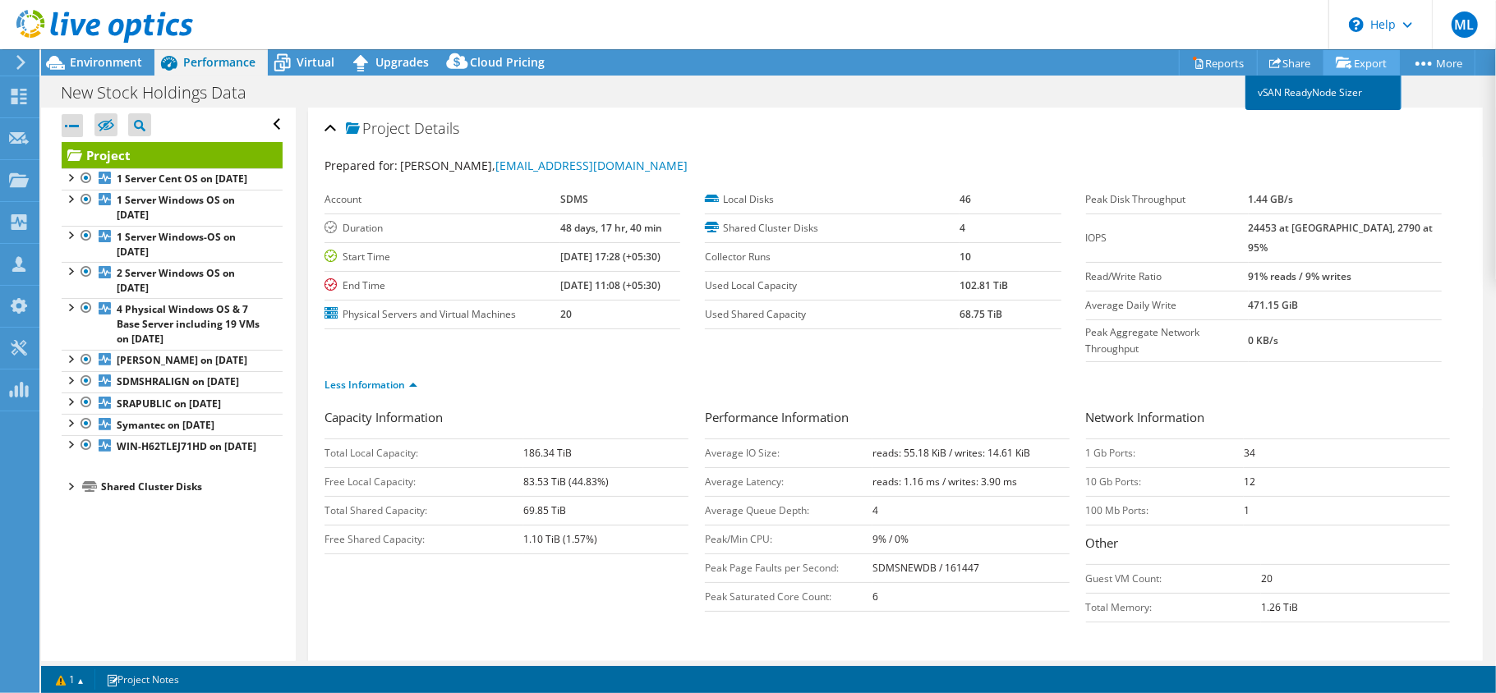
click at [1321, 93] on link "vSAN ReadyNode Sizer" at bounding box center [1323, 93] width 156 height 34
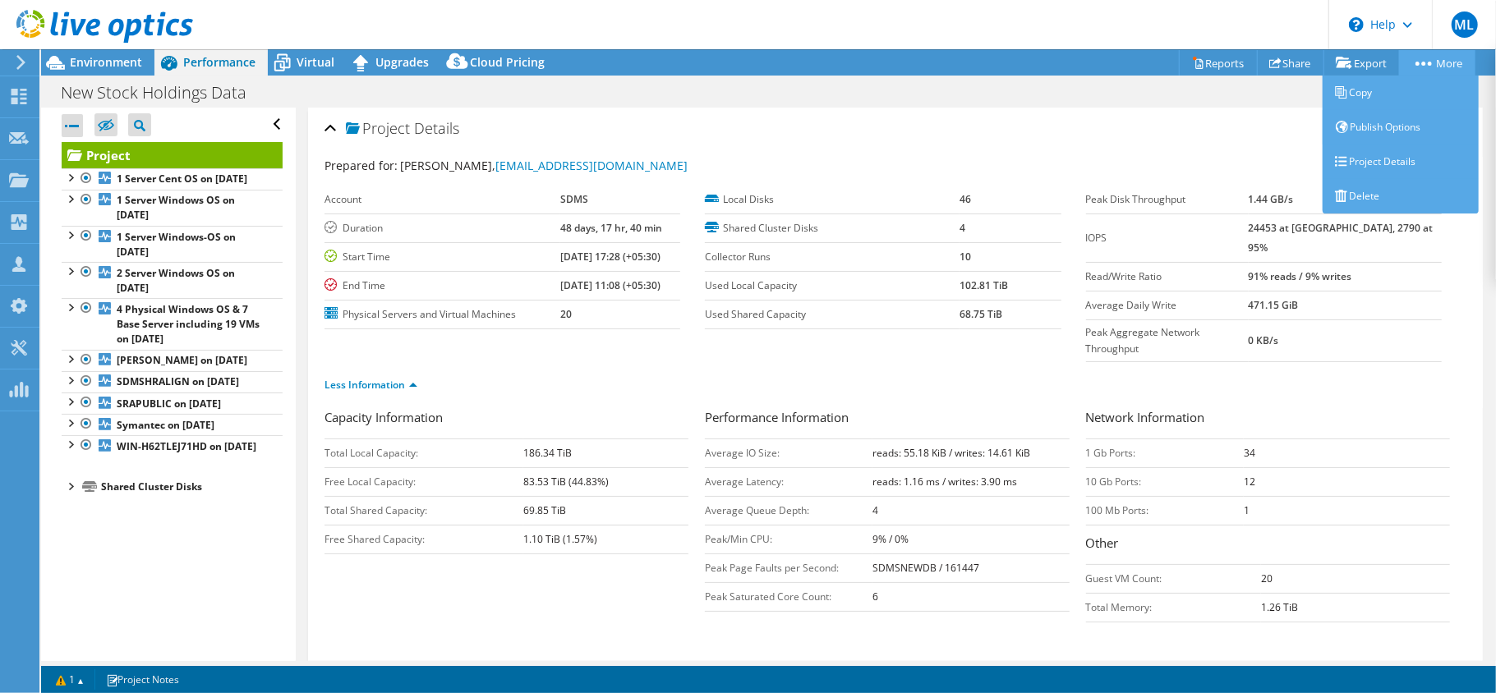
click at [1437, 70] on link "More" at bounding box center [1437, 62] width 76 height 25
click at [1409, 153] on link "Project Details" at bounding box center [1400, 162] width 156 height 34
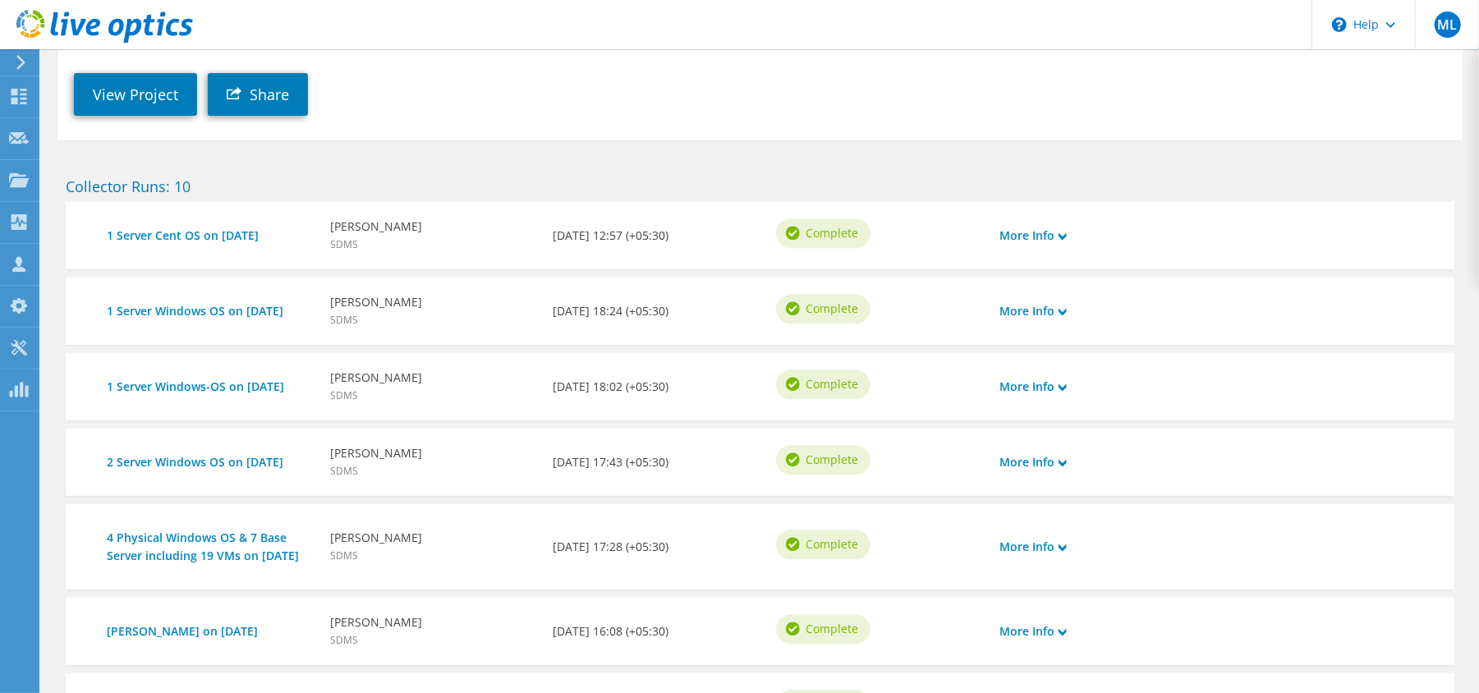
scroll to position [438, 0]
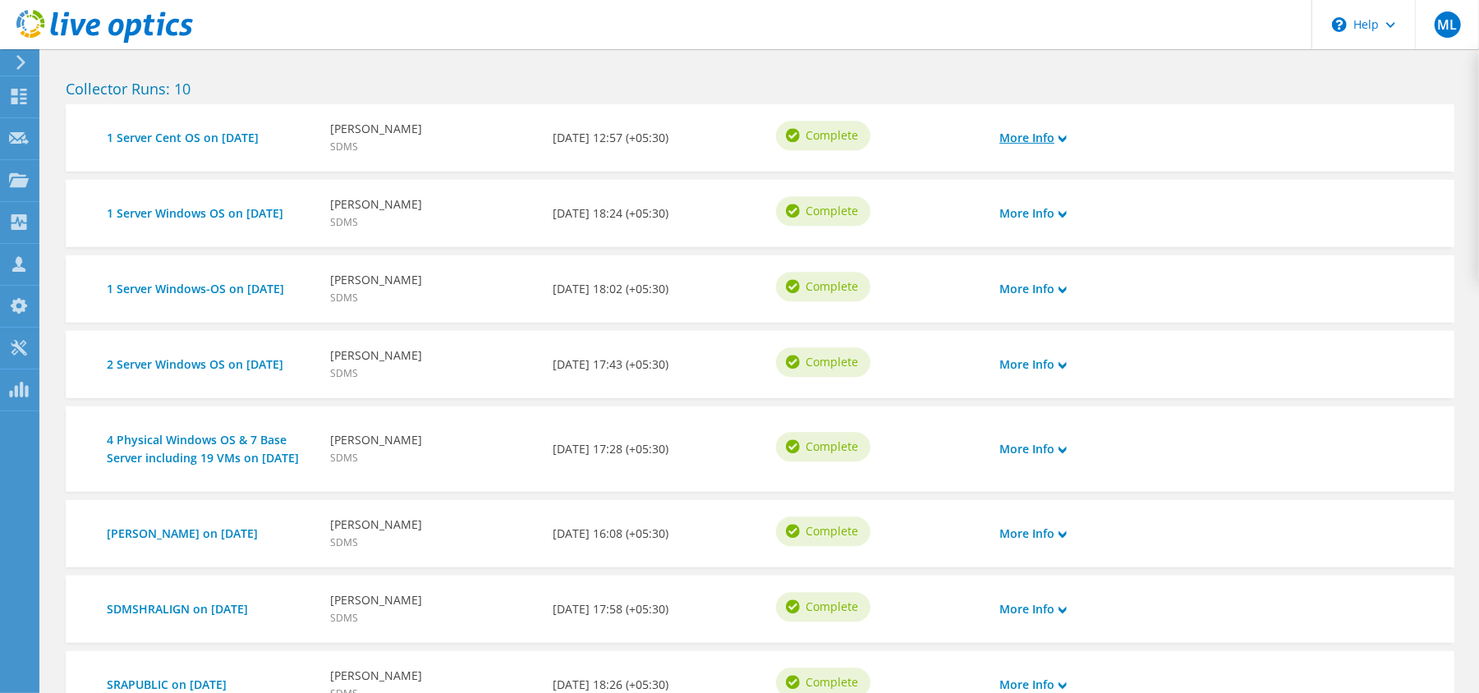
click at [1061, 130] on link "More Info" at bounding box center [1033, 138] width 67 height 18
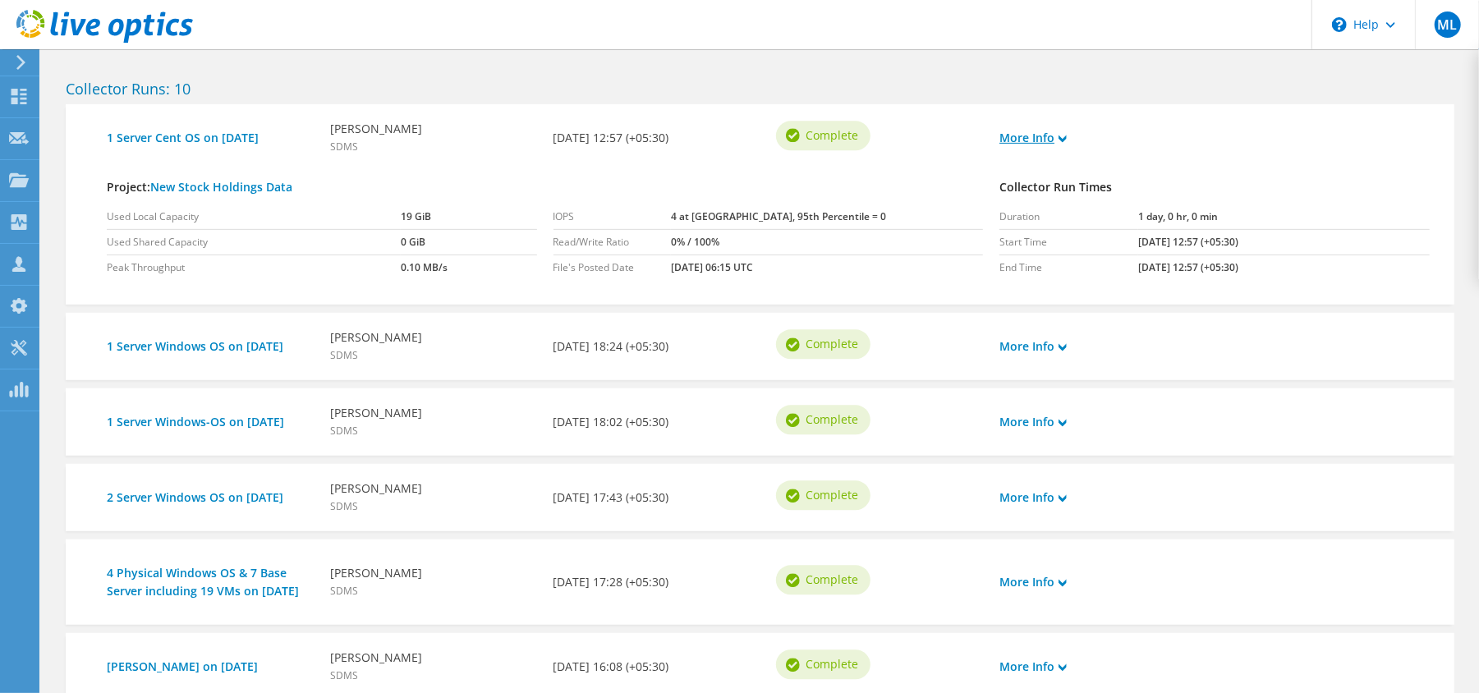
click at [1061, 132] on link "More Info" at bounding box center [1033, 138] width 67 height 18
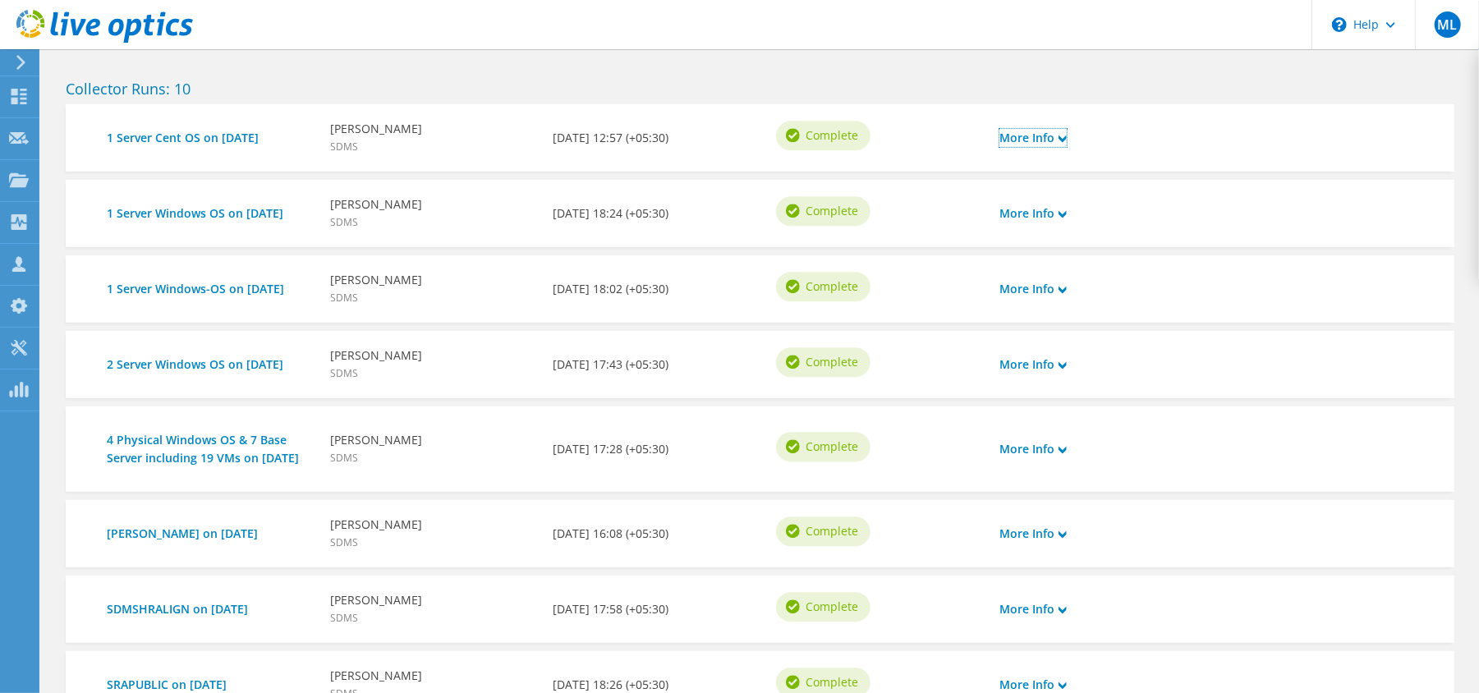
scroll to position [0, 0]
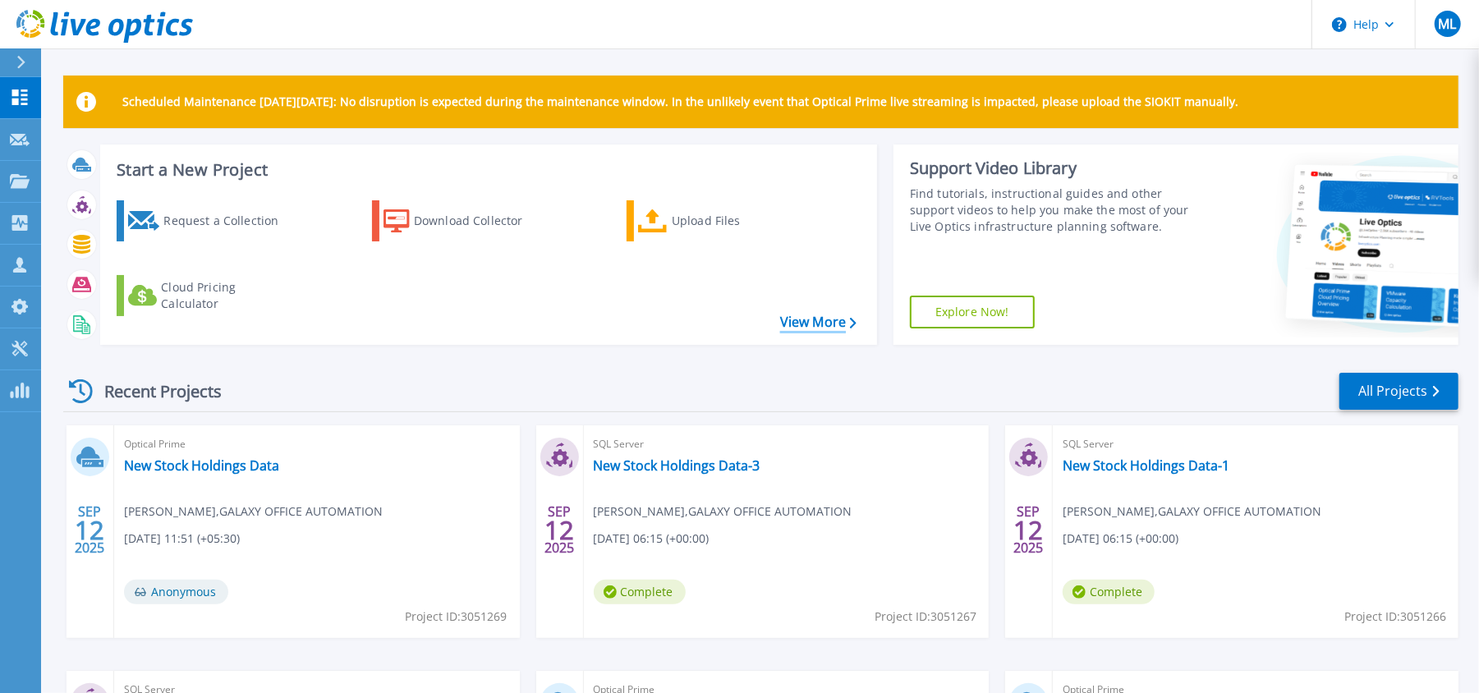
click at [797, 320] on link "View More" at bounding box center [818, 323] width 76 height 16
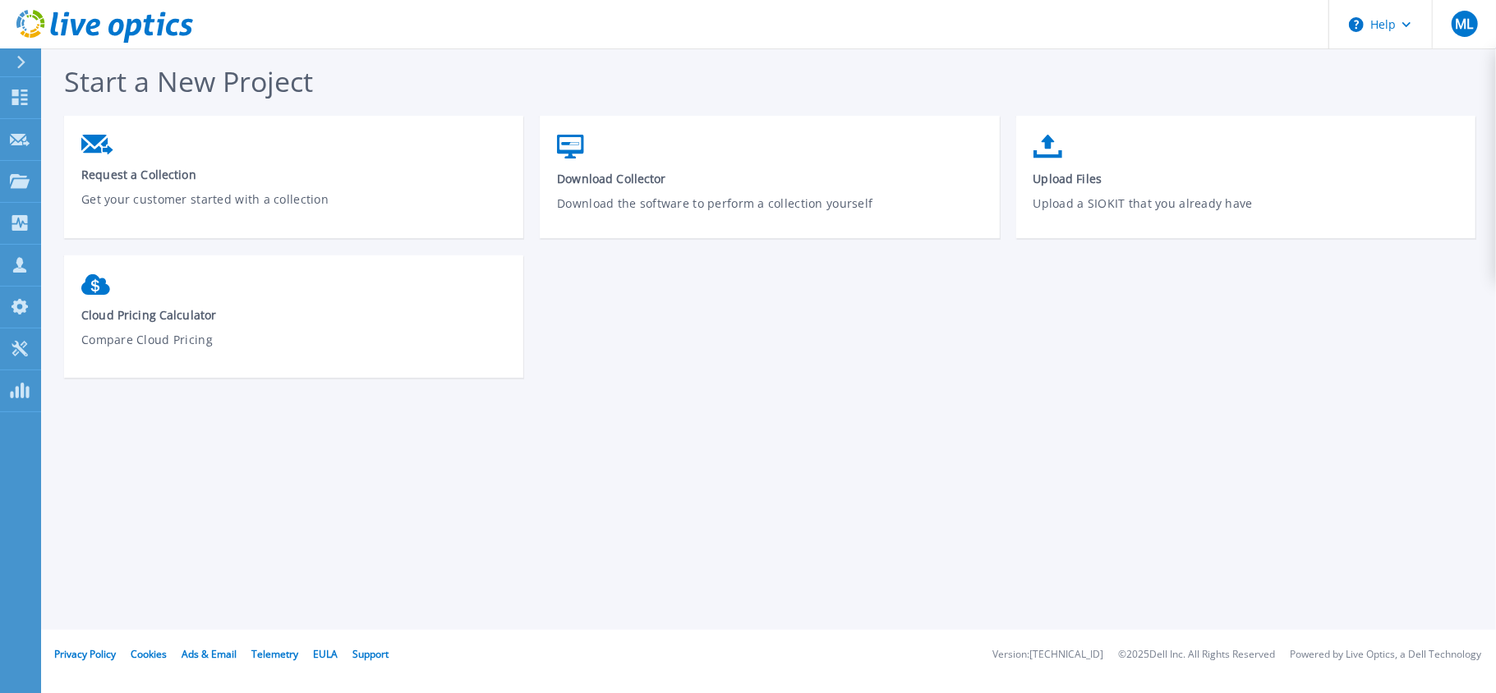
click at [11, 49] on button at bounding box center [20, 62] width 41 height 29
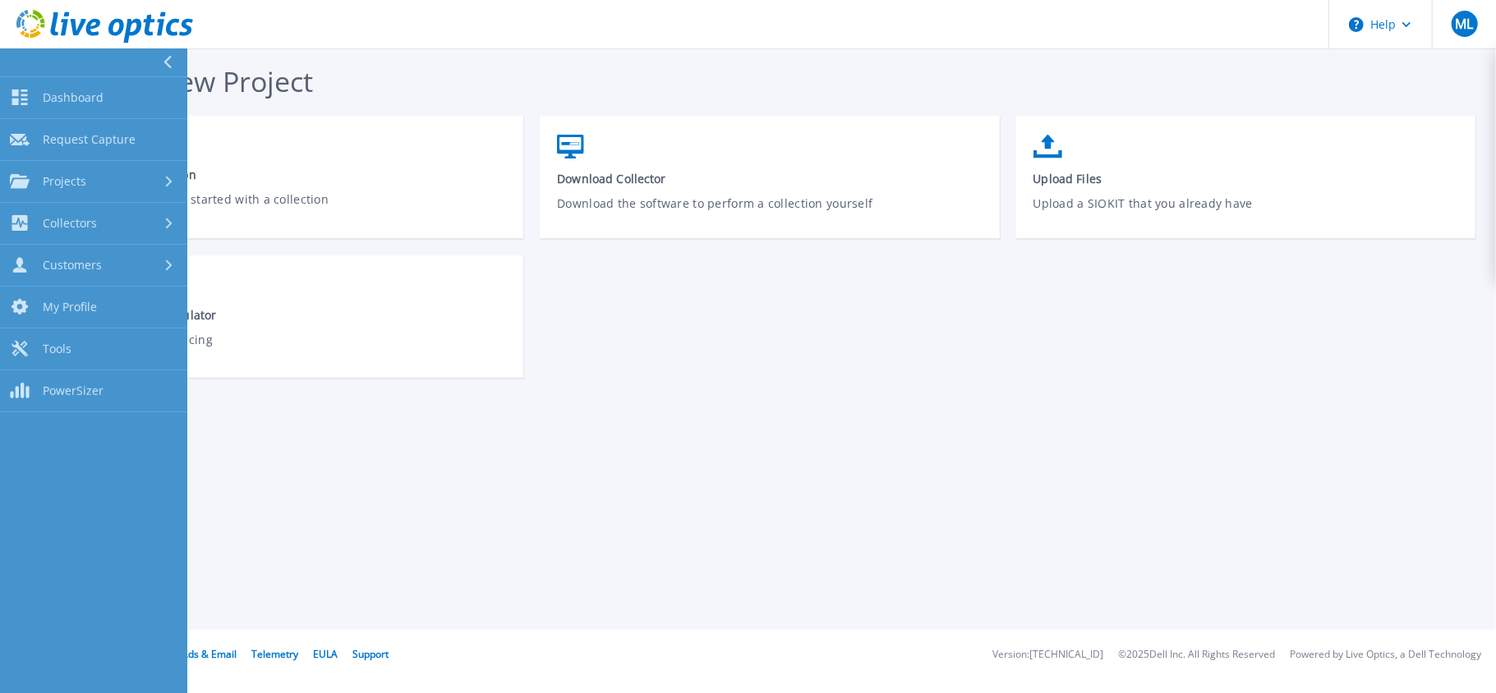
click at [46, 76] on button at bounding box center [93, 62] width 187 height 29
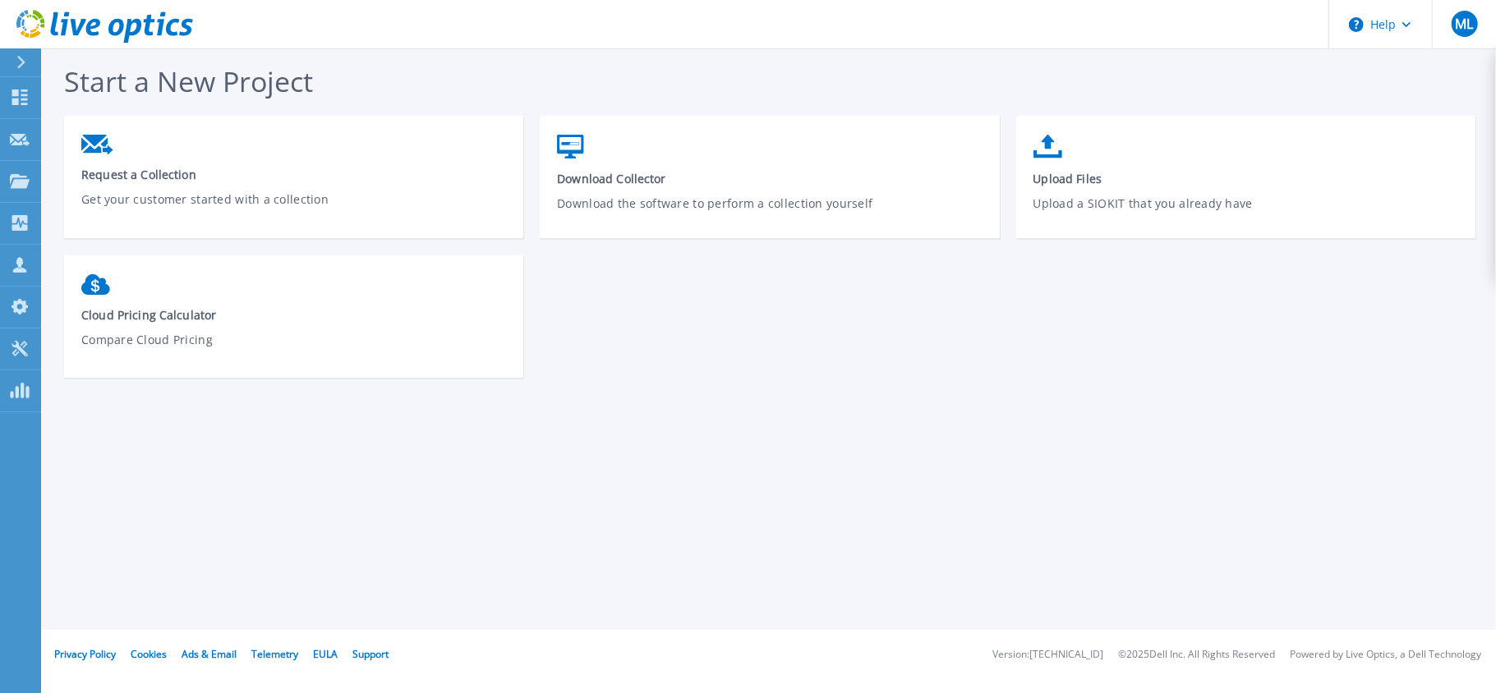
click at [10, 60] on button at bounding box center [20, 62] width 41 height 29
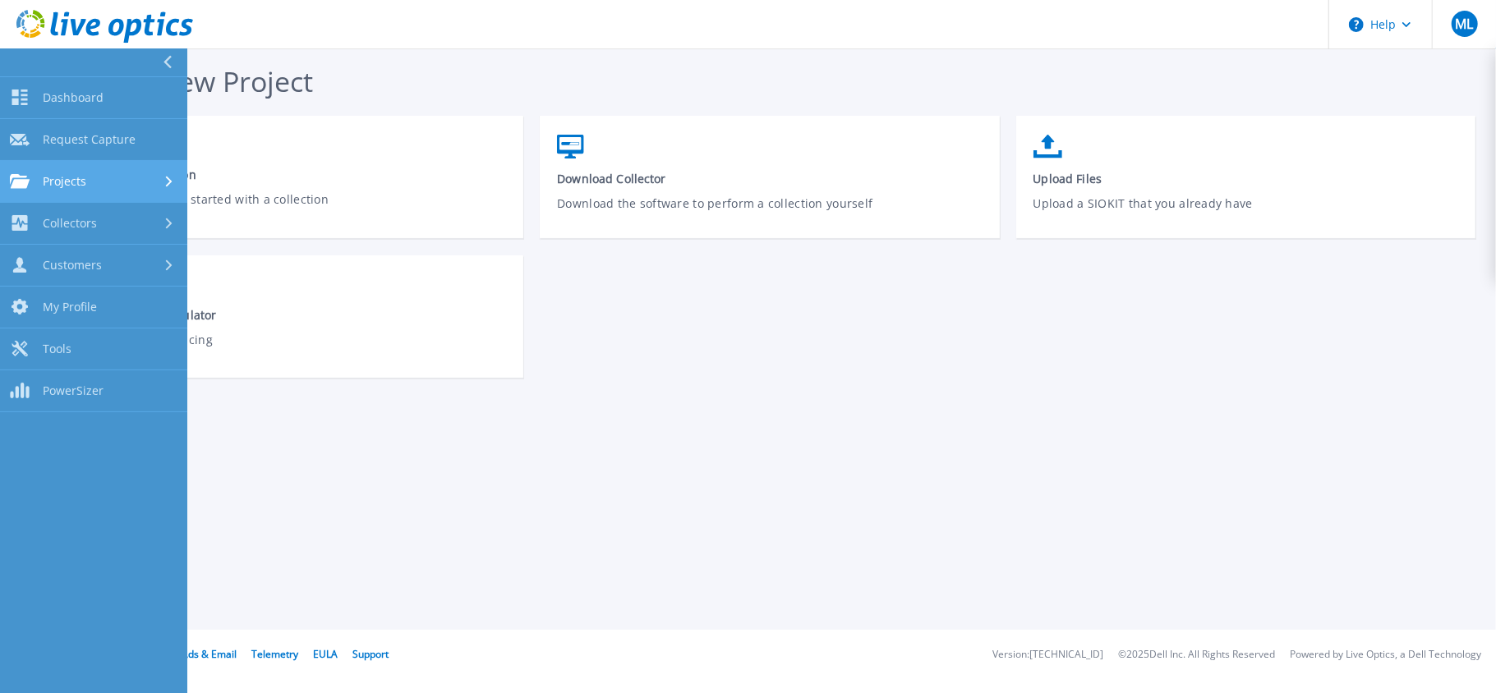
click at [70, 182] on span "Projects" at bounding box center [65, 181] width 44 height 15
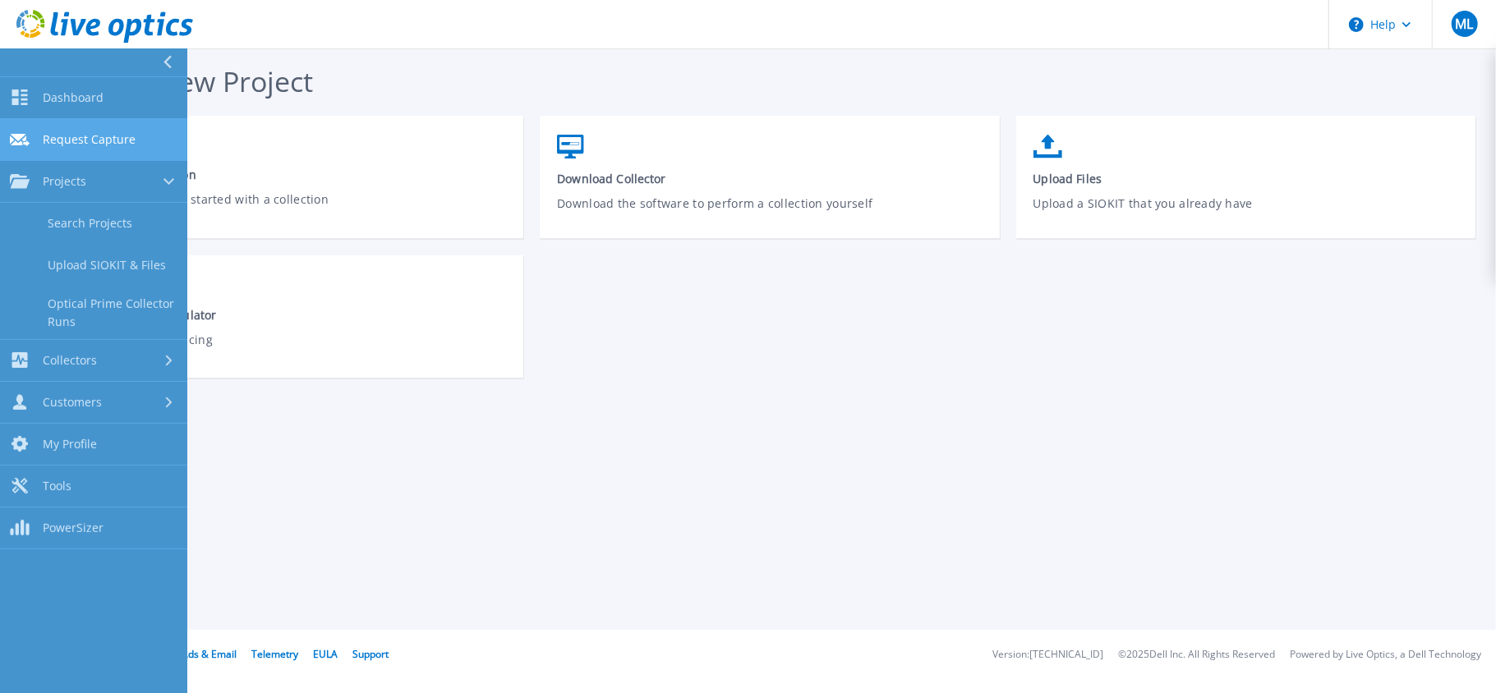
click at [113, 145] on span "Request Capture" at bounding box center [89, 139] width 93 height 15
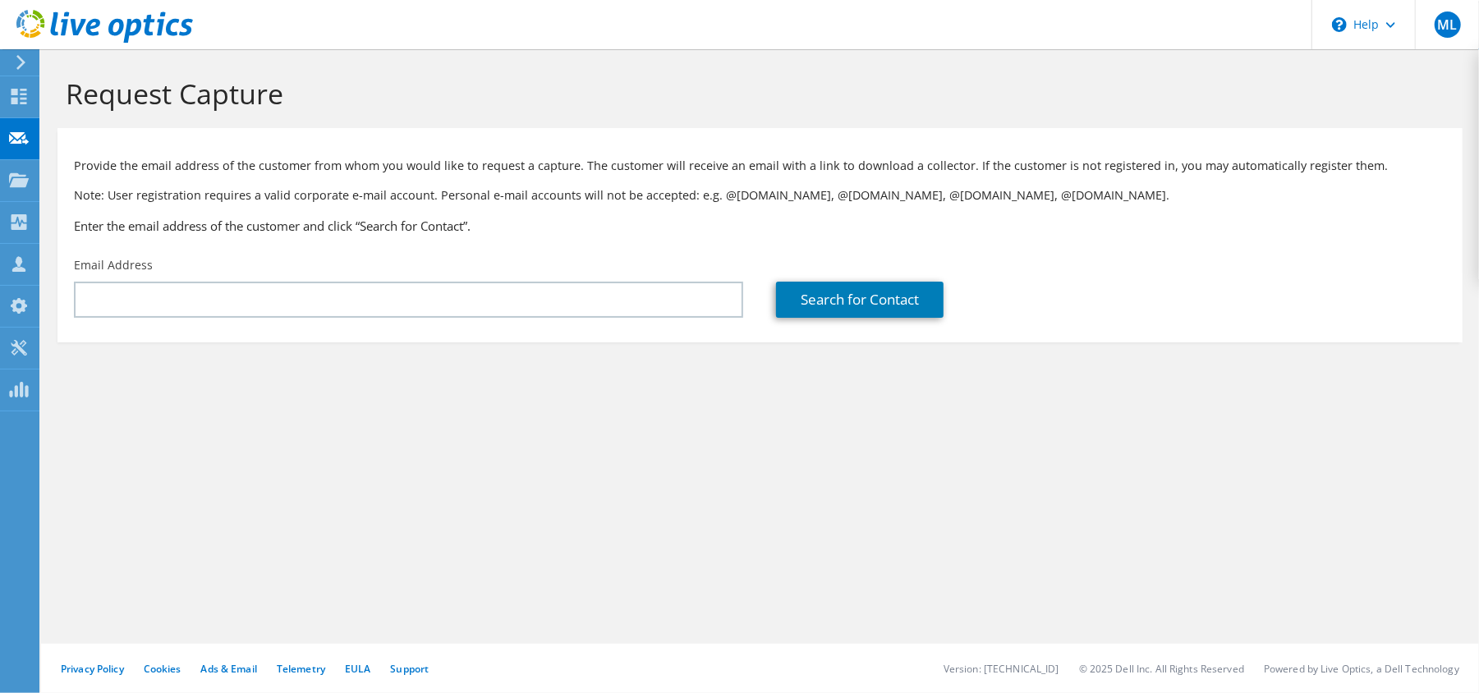
click at [23, 57] on icon at bounding box center [21, 62] width 12 height 15
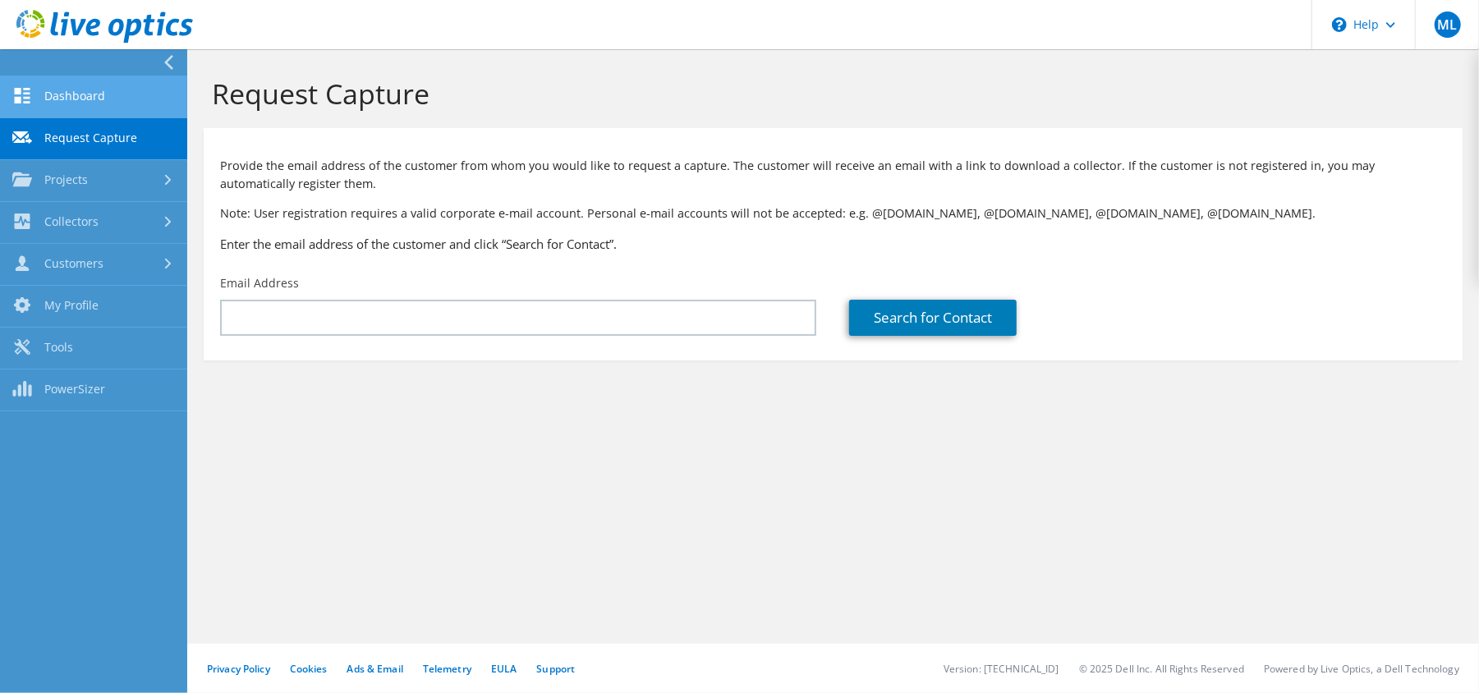
click at [63, 92] on link "Dashboard" at bounding box center [93, 97] width 187 height 42
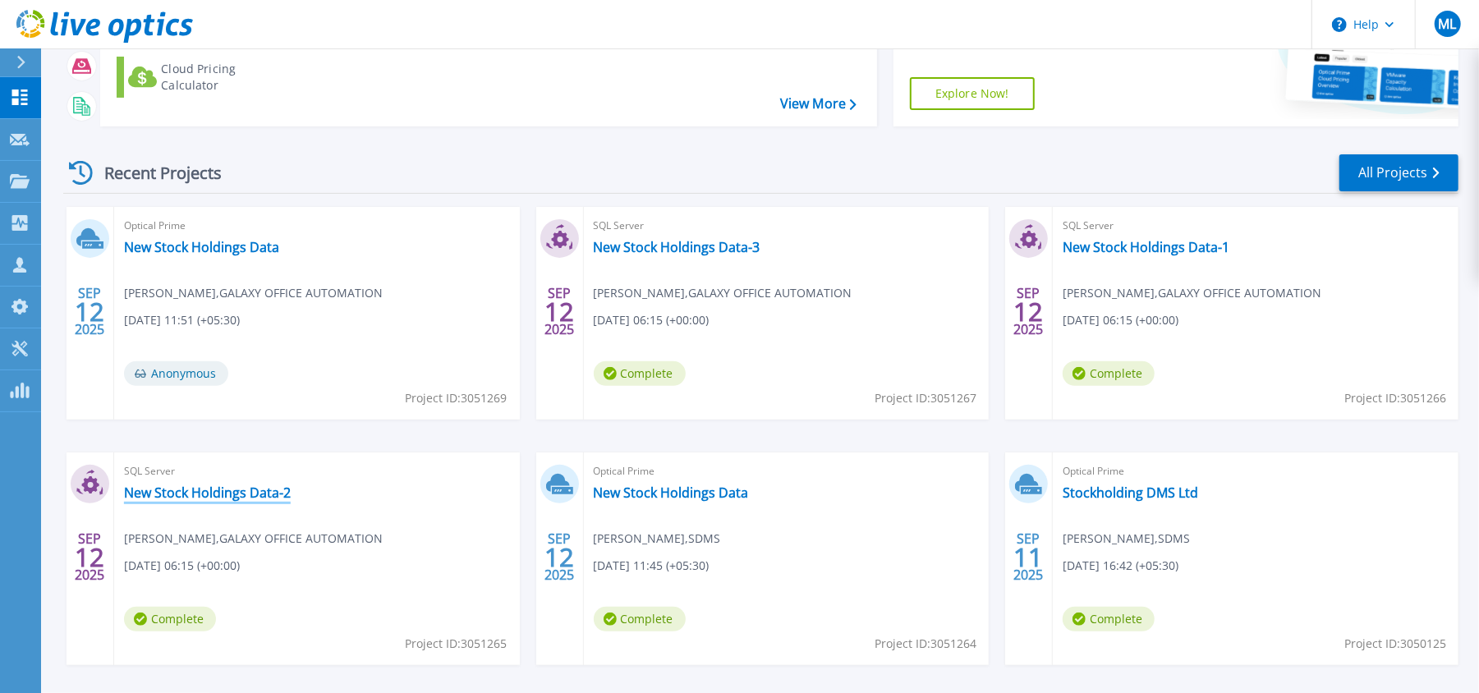
scroll to position [287, 0]
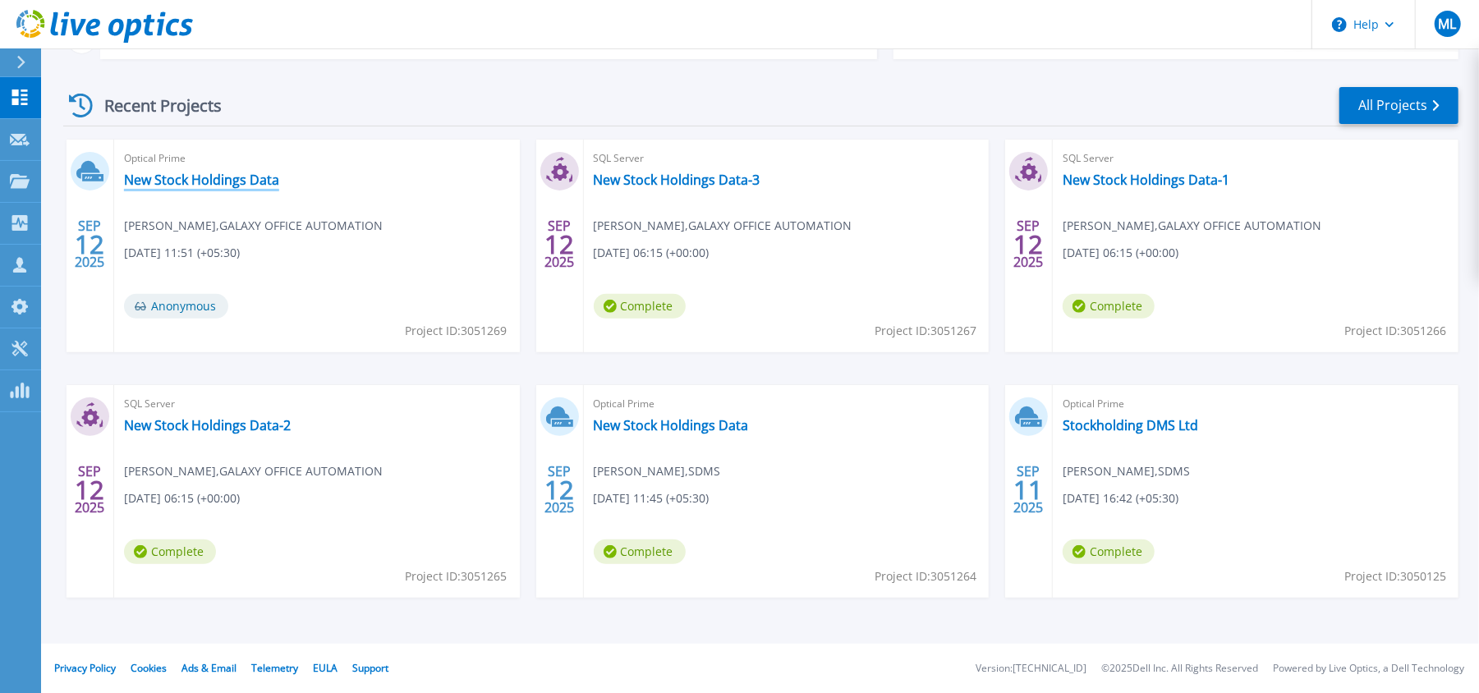
click at [240, 172] on link "New Stock Holdings Data" at bounding box center [201, 180] width 155 height 16
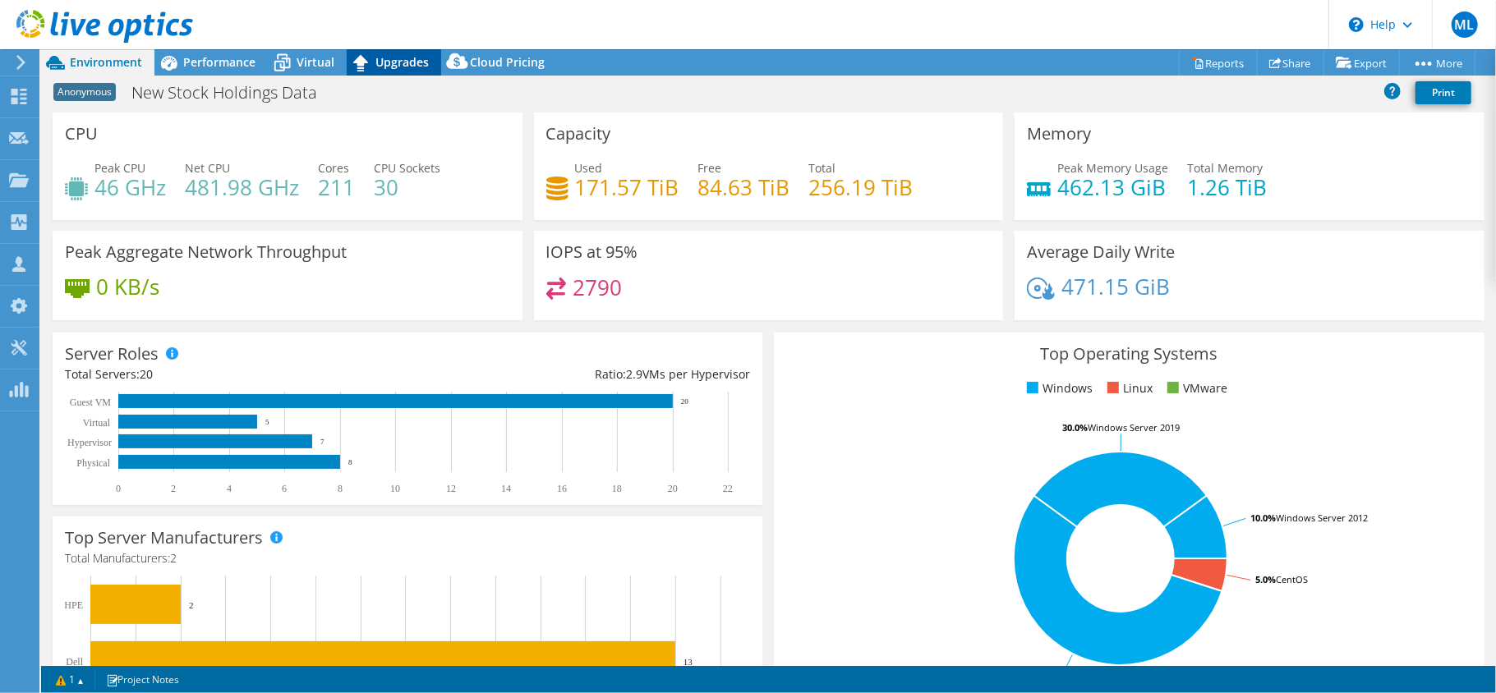
click at [398, 66] on span "Upgrades" at bounding box center [401, 62] width 53 height 16
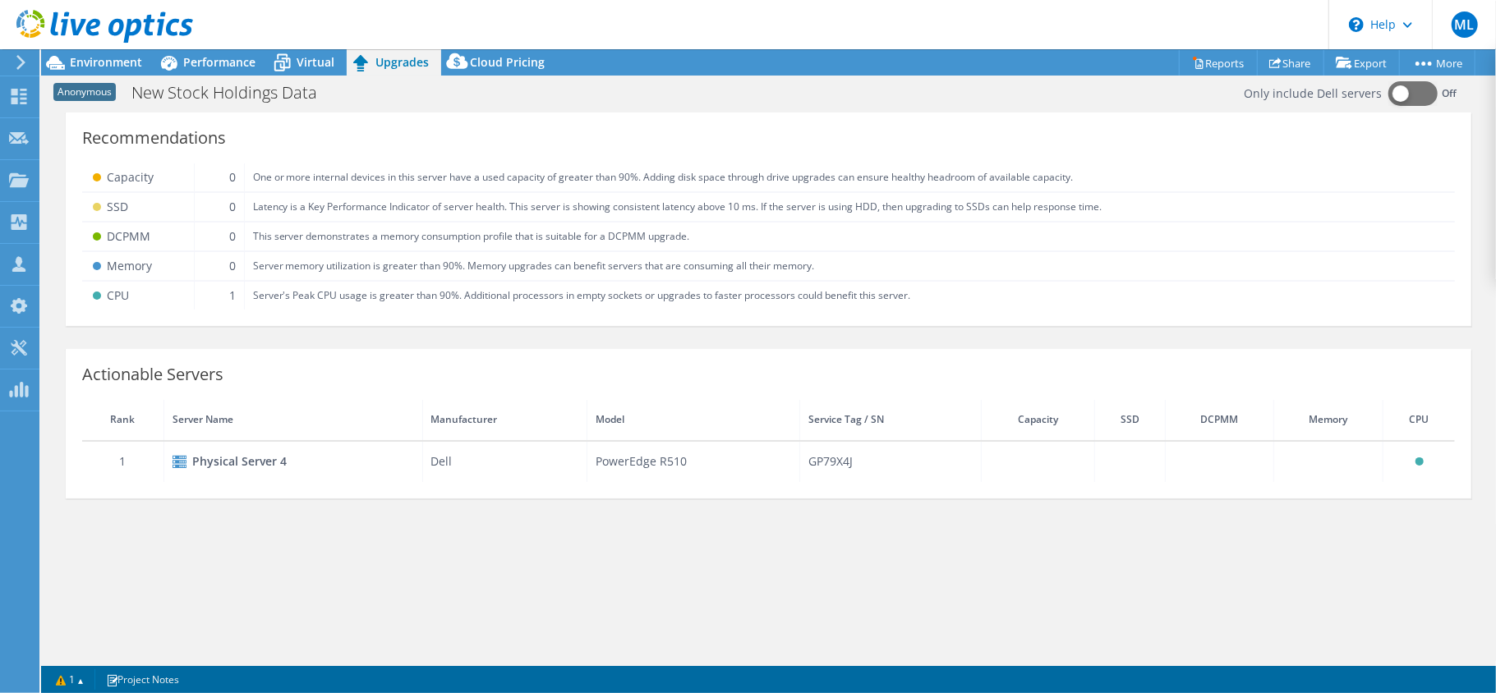
click at [250, 455] on div "Physical Server 4" at bounding box center [292, 462] width 241 height 20
click at [314, 60] on span "Virtual" at bounding box center [315, 62] width 38 height 16
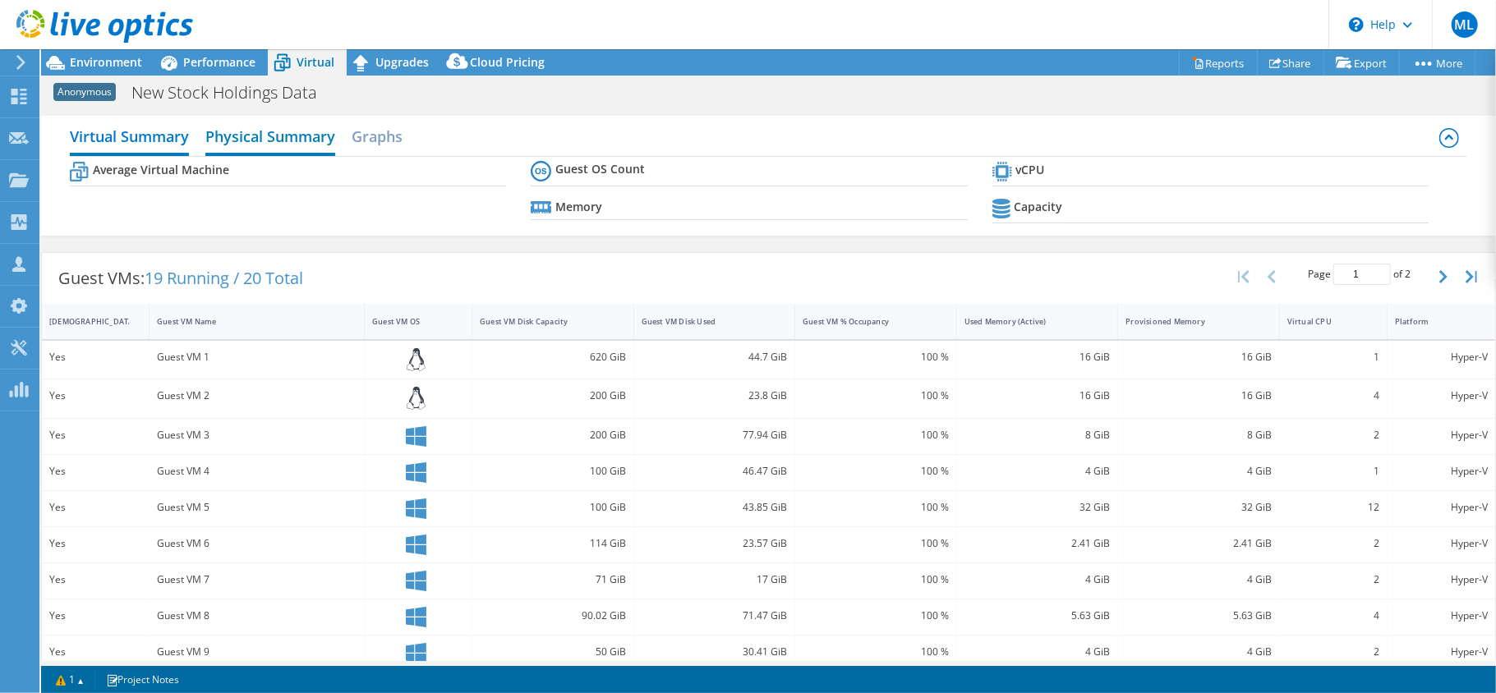
click at [306, 126] on h2 "Physical Summary" at bounding box center [270, 138] width 130 height 36
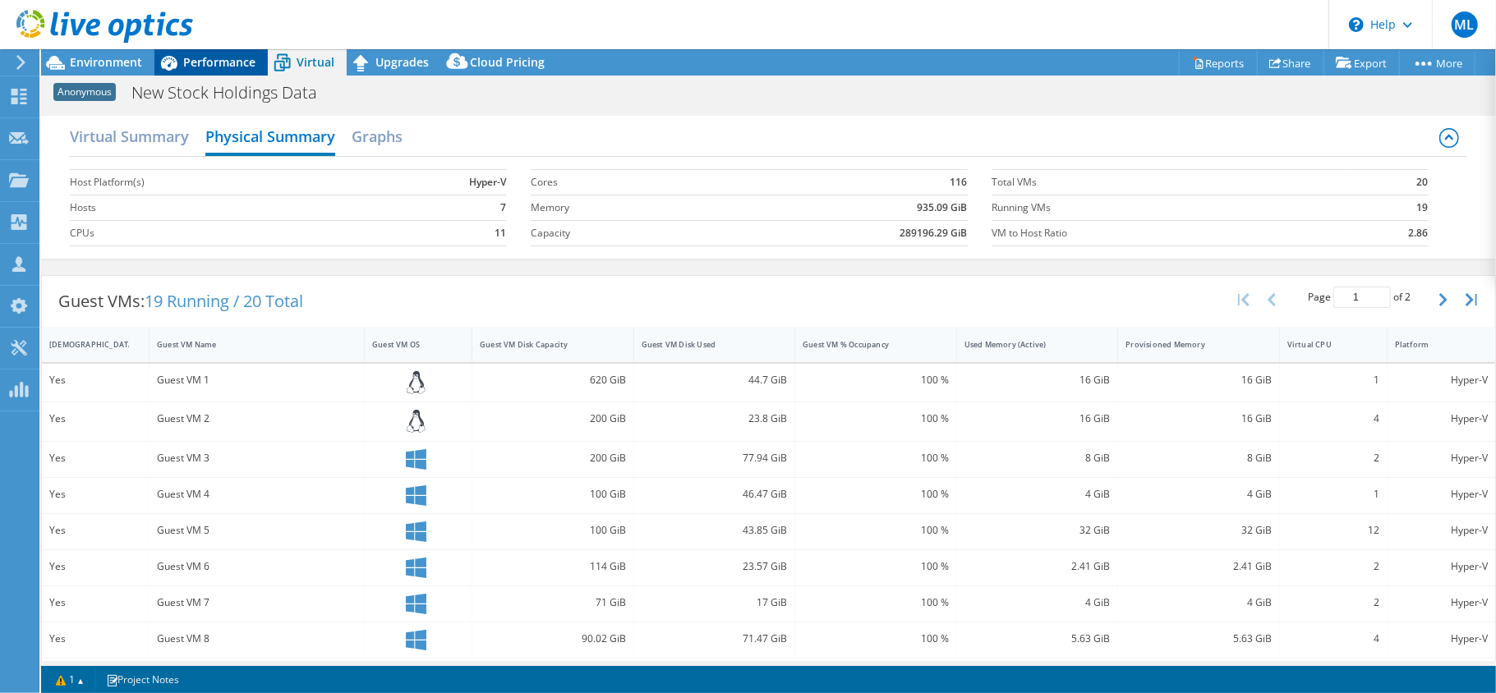
click at [211, 64] on span "Performance" at bounding box center [219, 62] width 72 height 16
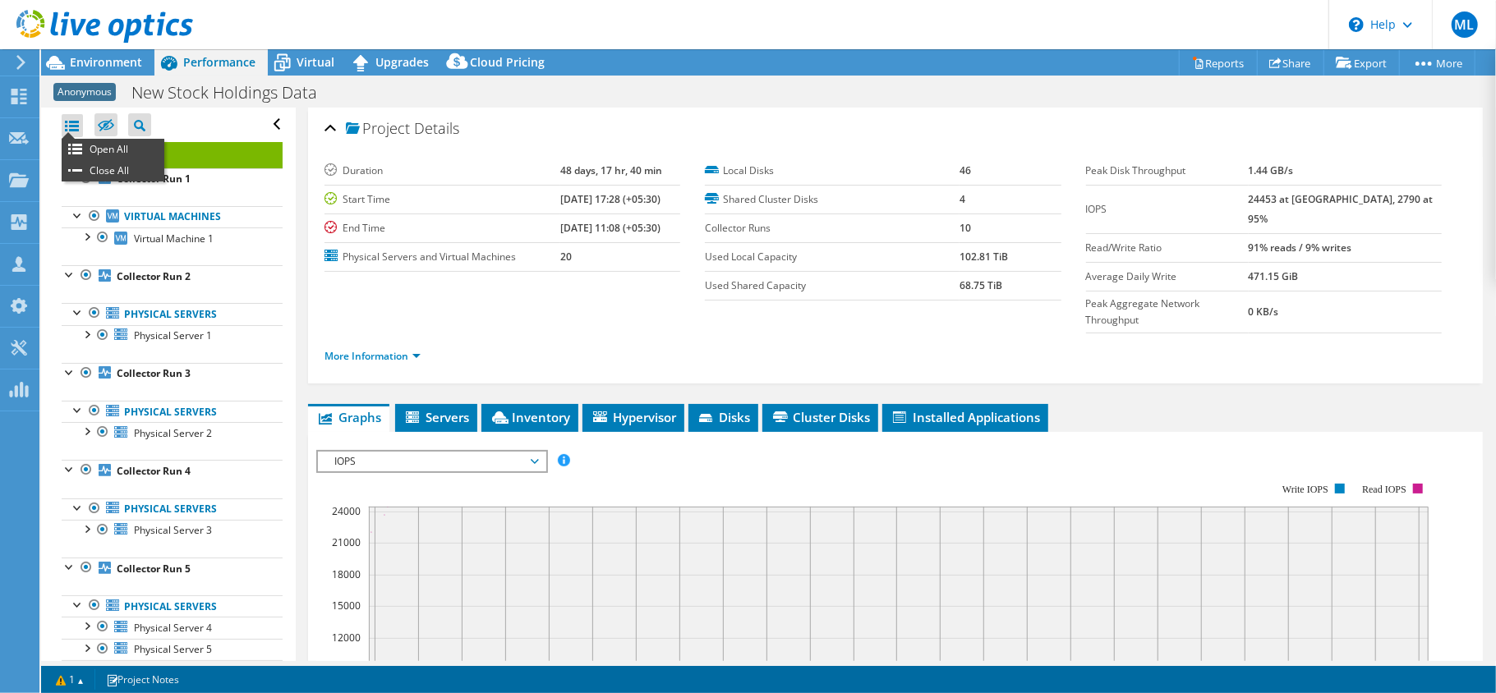
click at [72, 122] on div at bounding box center [72, 125] width 21 height 23
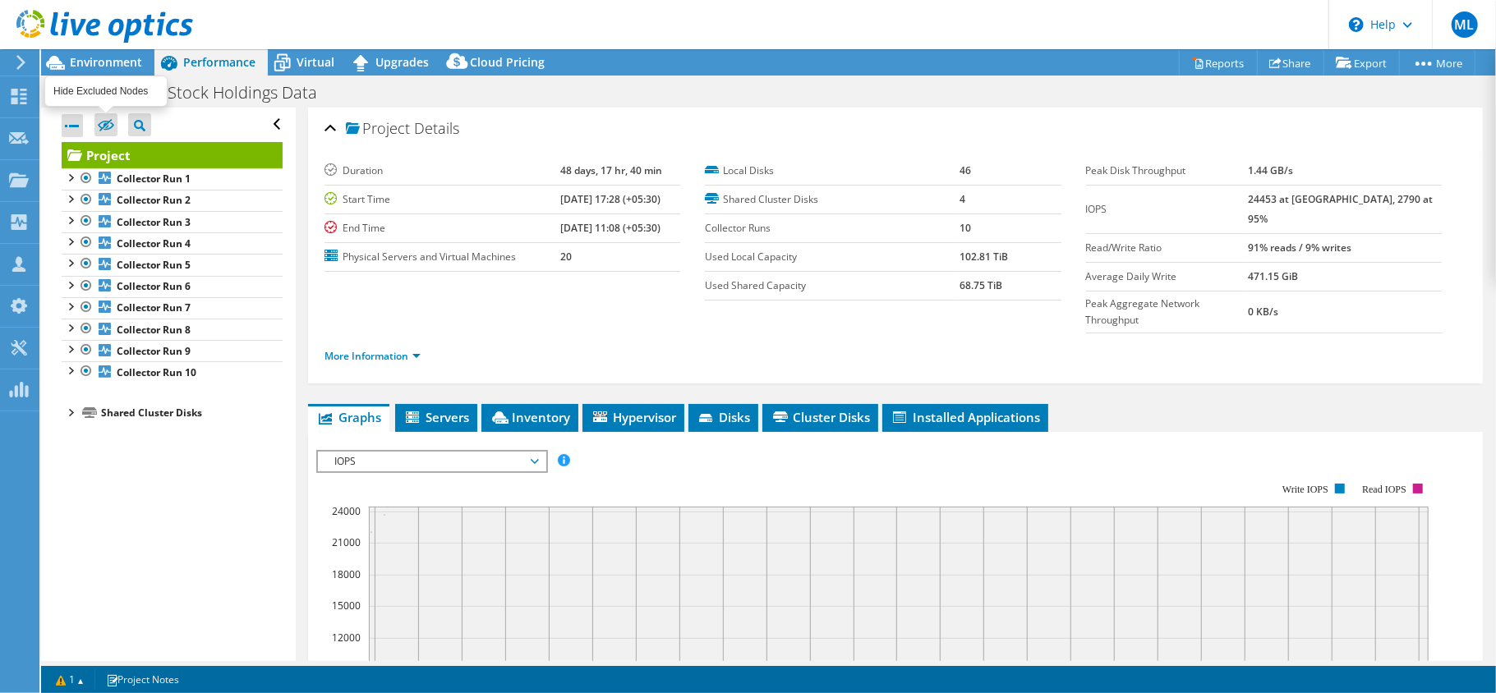
click at [98, 123] on icon at bounding box center [106, 125] width 16 height 12
click at [0, 0] on input "checkbox" at bounding box center [0, 0] width 0 height 0
click at [99, 123] on icon at bounding box center [106, 125] width 16 height 12
click at [0, 0] on input "checkbox" at bounding box center [0, 0] width 0 height 0
click at [678, 404] on li "Hypervisor" at bounding box center [633, 418] width 102 height 28
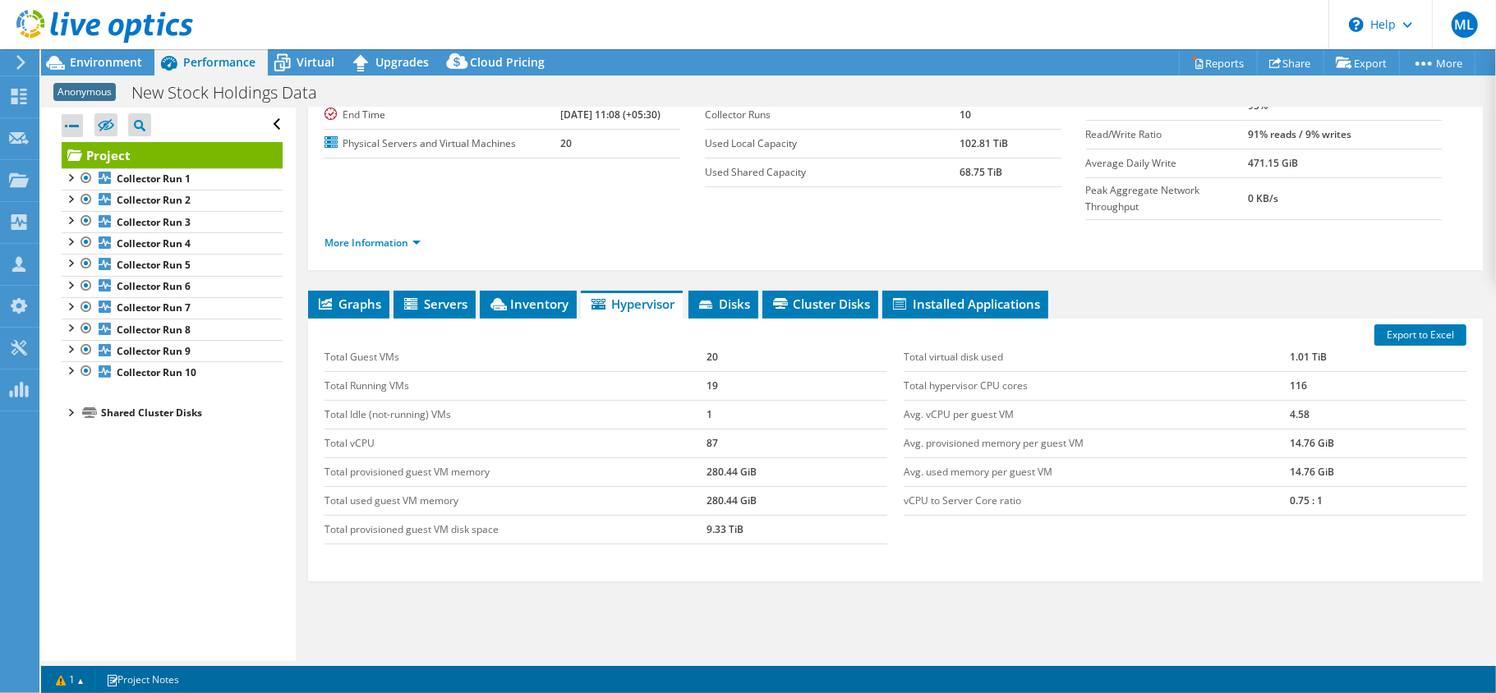
scroll to position [149, 0]
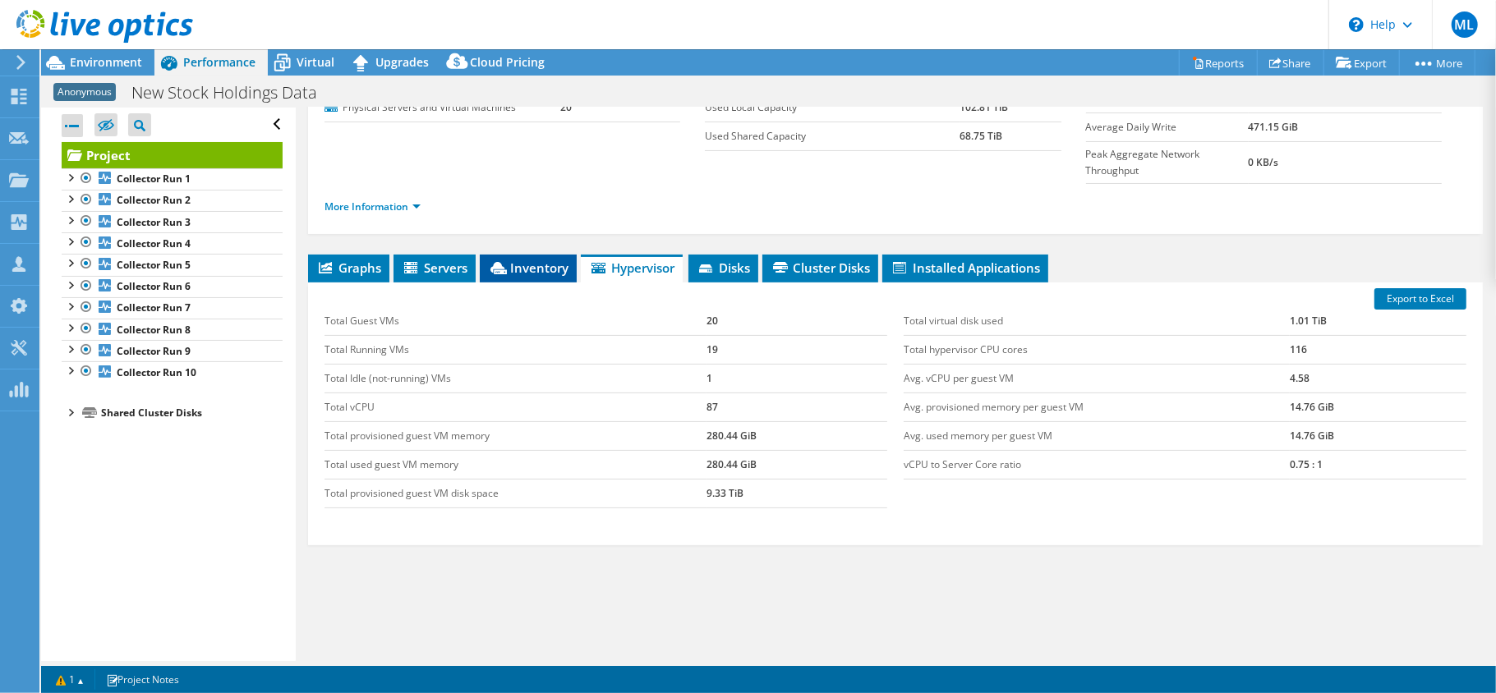
click at [533, 260] on span "Inventory" at bounding box center [528, 268] width 80 height 16
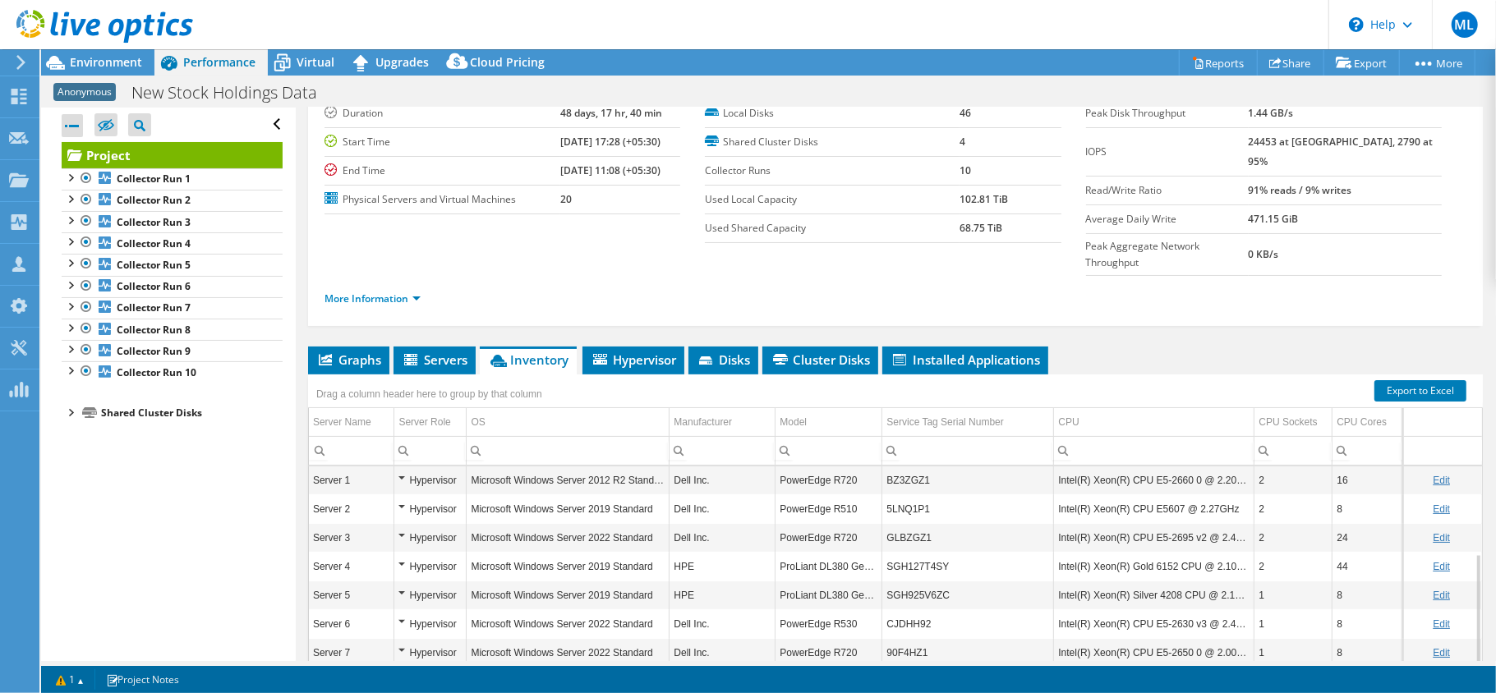
scroll to position [40, 0]
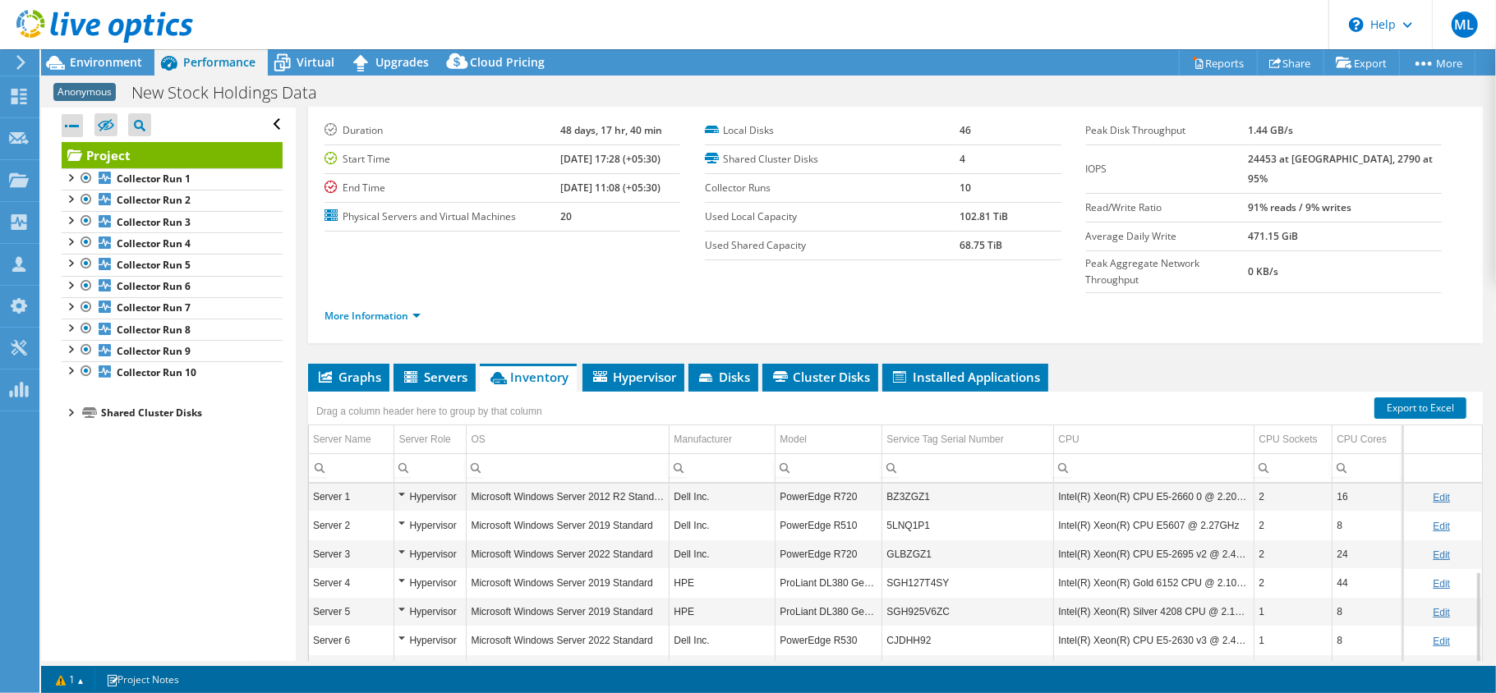
click at [401, 487] on div "Hypervisor" at bounding box center [429, 497] width 63 height 20
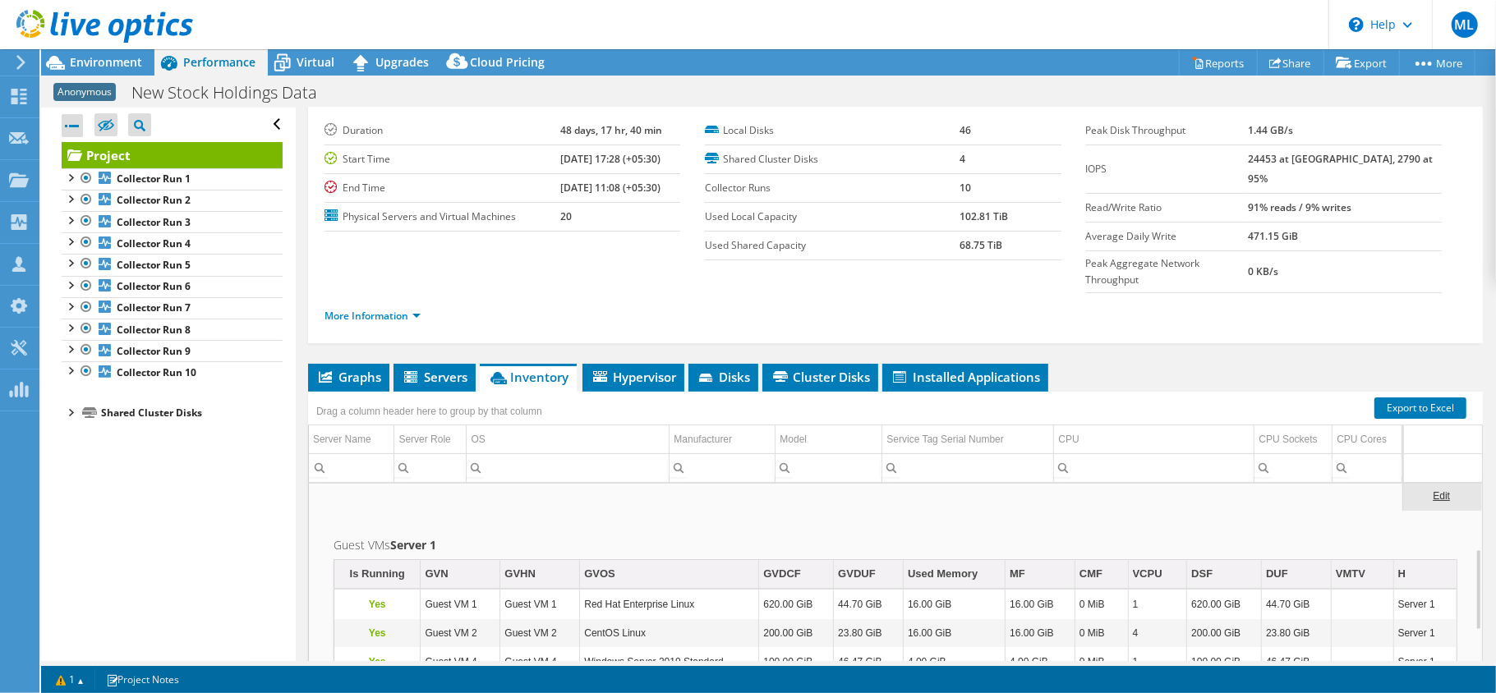
scroll to position [204, 0]
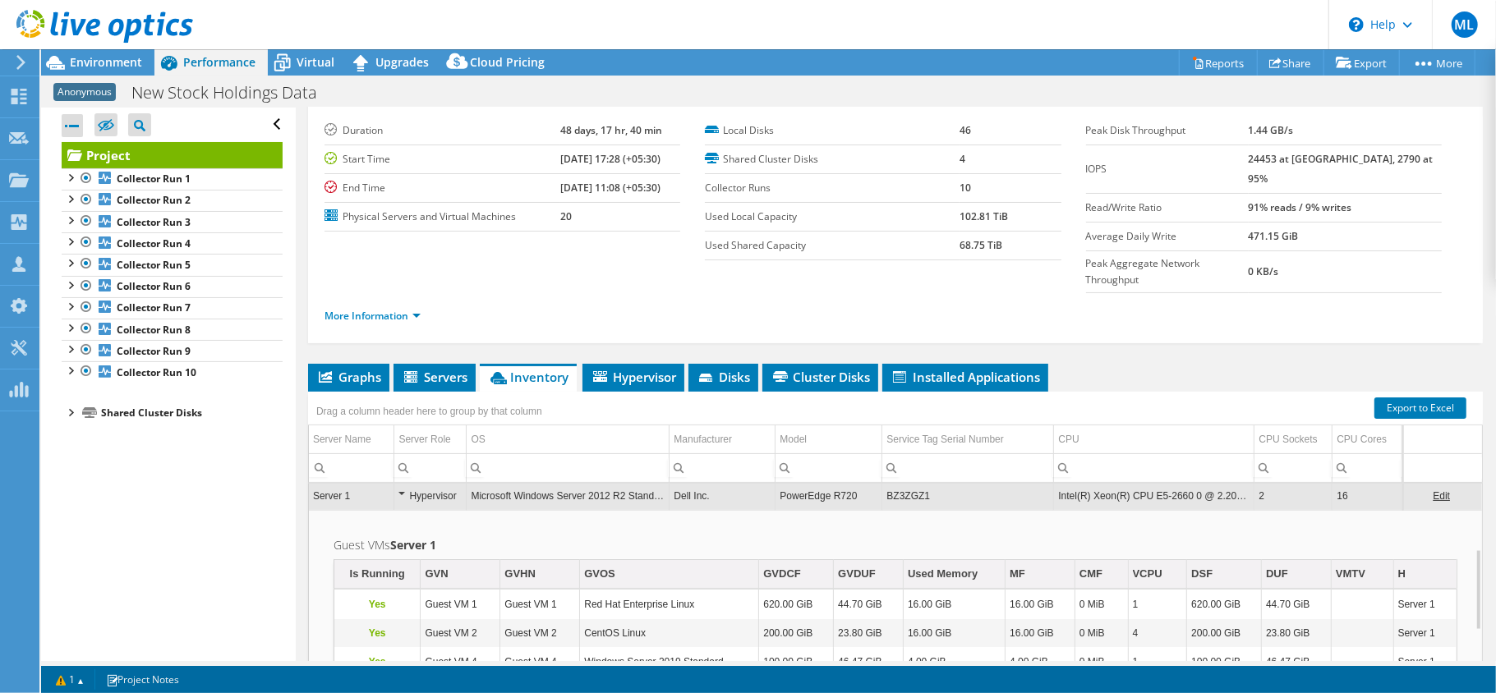
click at [398, 481] on td "Hypervisor" at bounding box center [430, 495] width 72 height 29
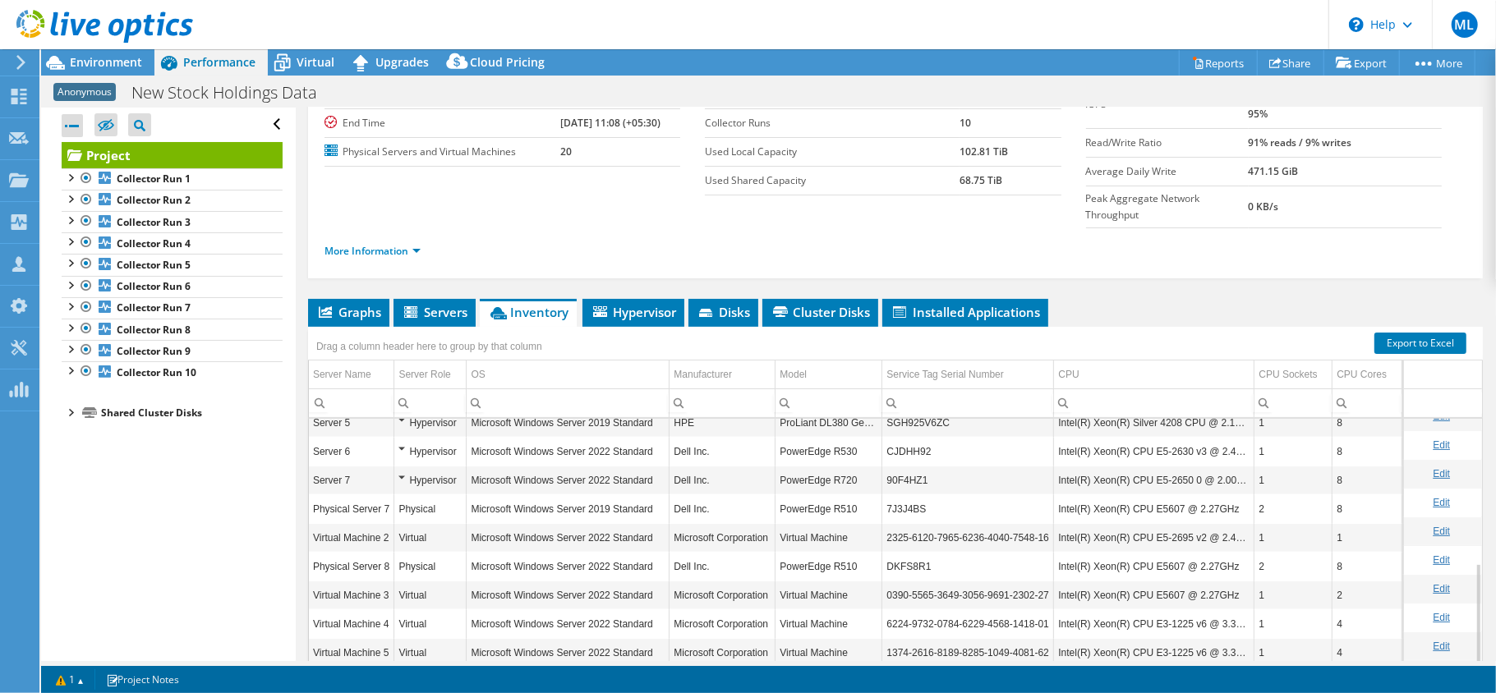
scroll to position [149, 0]
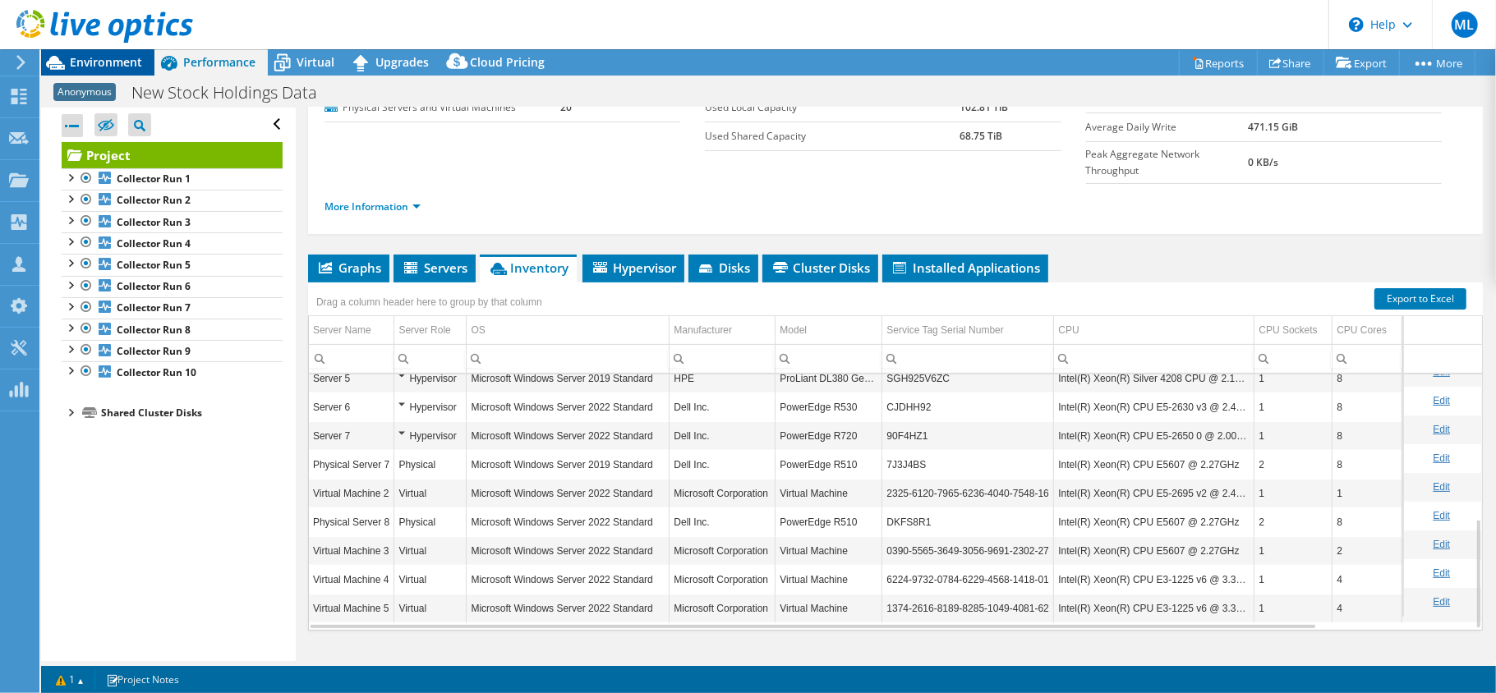
click at [132, 73] on div "Environment" at bounding box center [97, 62] width 113 height 26
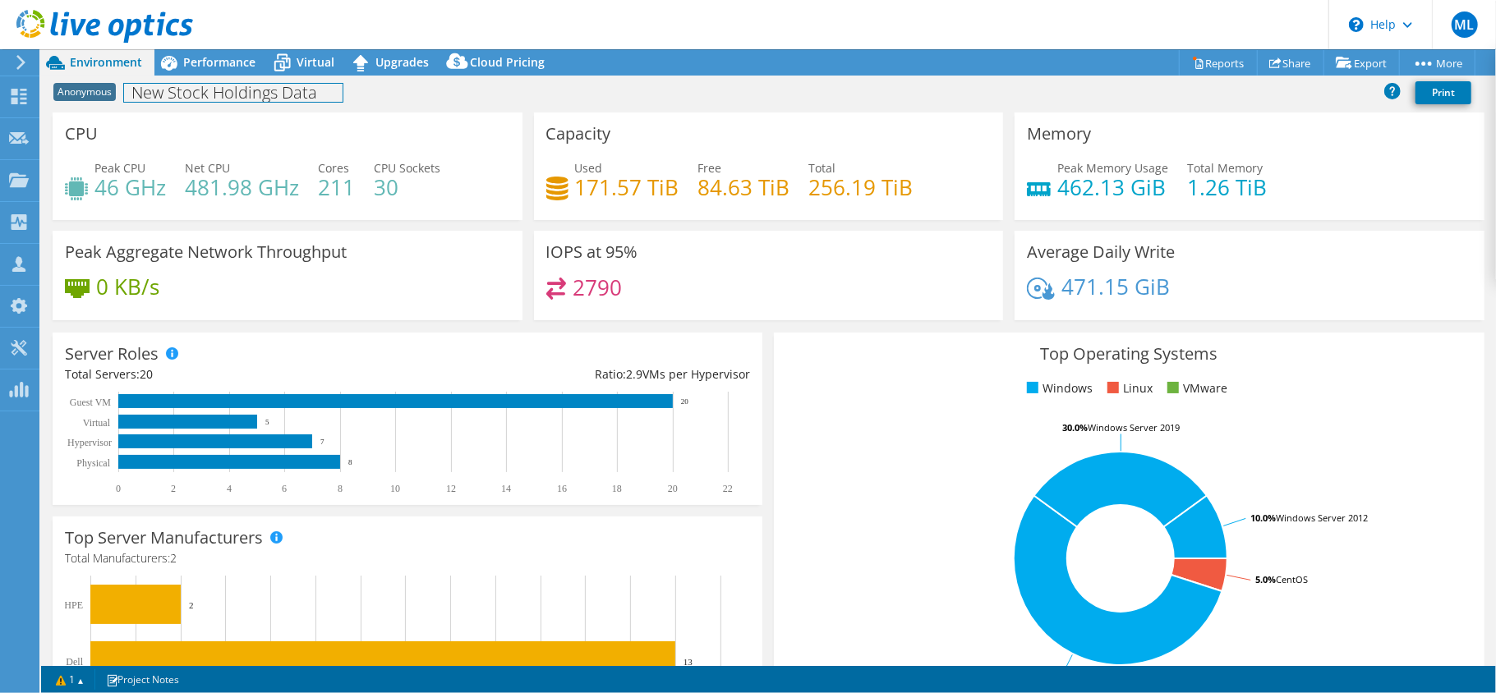
click at [250, 102] on h1 "New Stock Holdings Data" at bounding box center [233, 93] width 218 height 18
click at [517, 169] on div "CPU Peak CPU 46 GHz Net CPU 481.98 GHz Cores 211 CPU Sockets 30" at bounding box center [287, 167] width 481 height 108
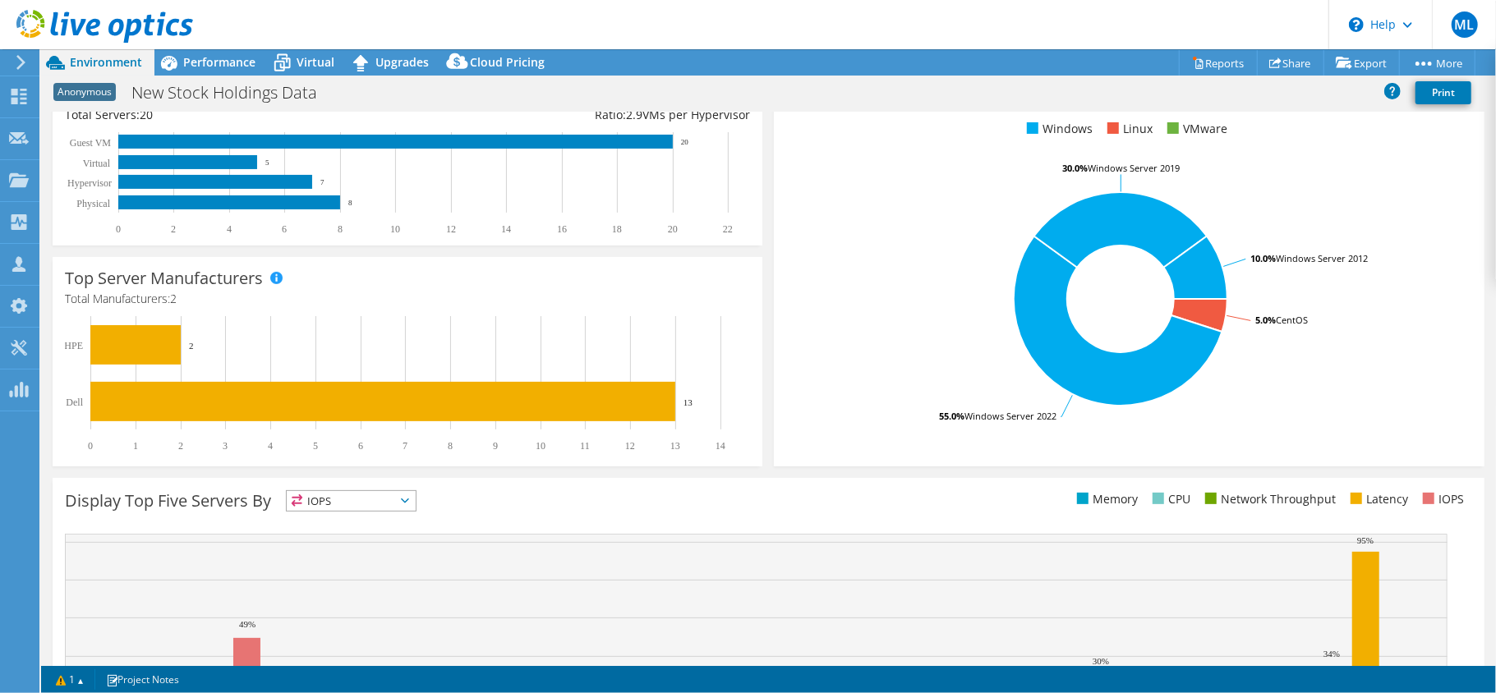
scroll to position [402, 0]
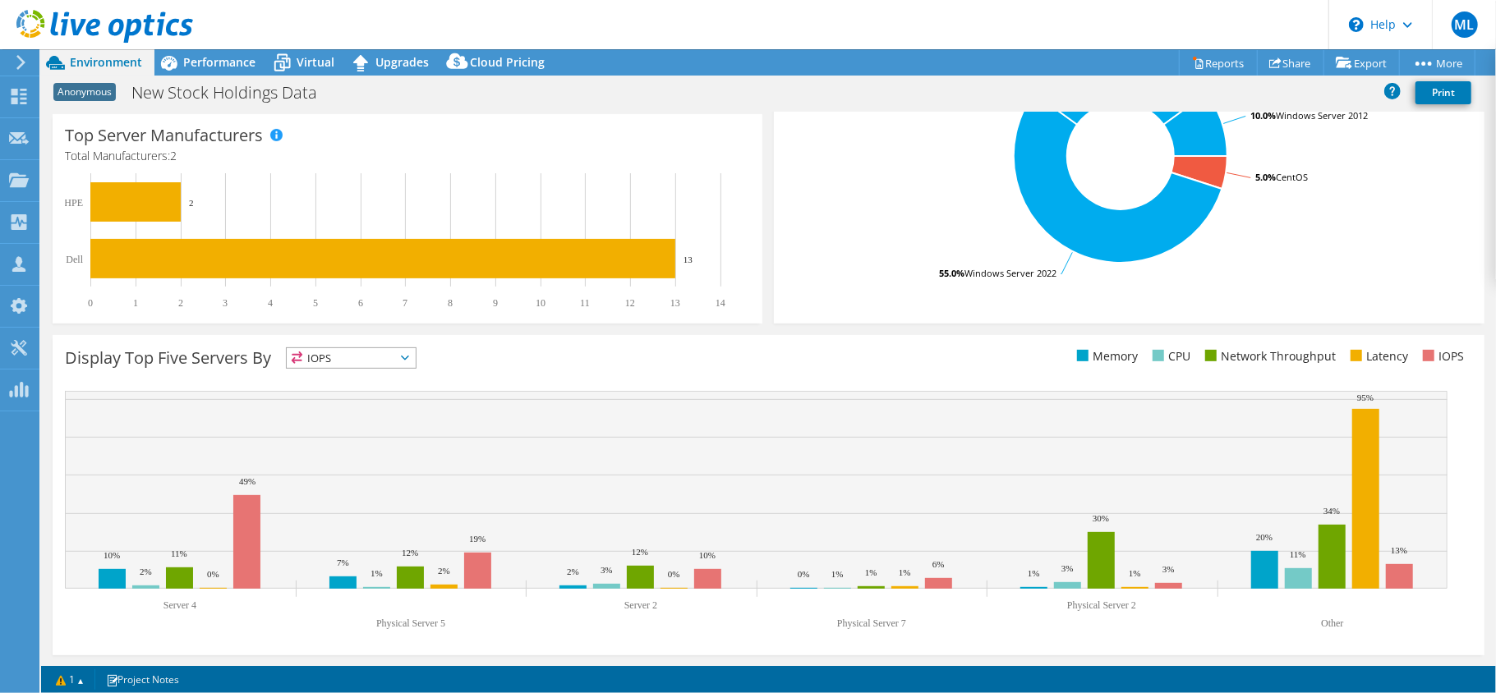
click at [407, 356] on icon at bounding box center [405, 358] width 8 height 5
click at [343, 376] on li "IOPS" at bounding box center [351, 379] width 129 height 23
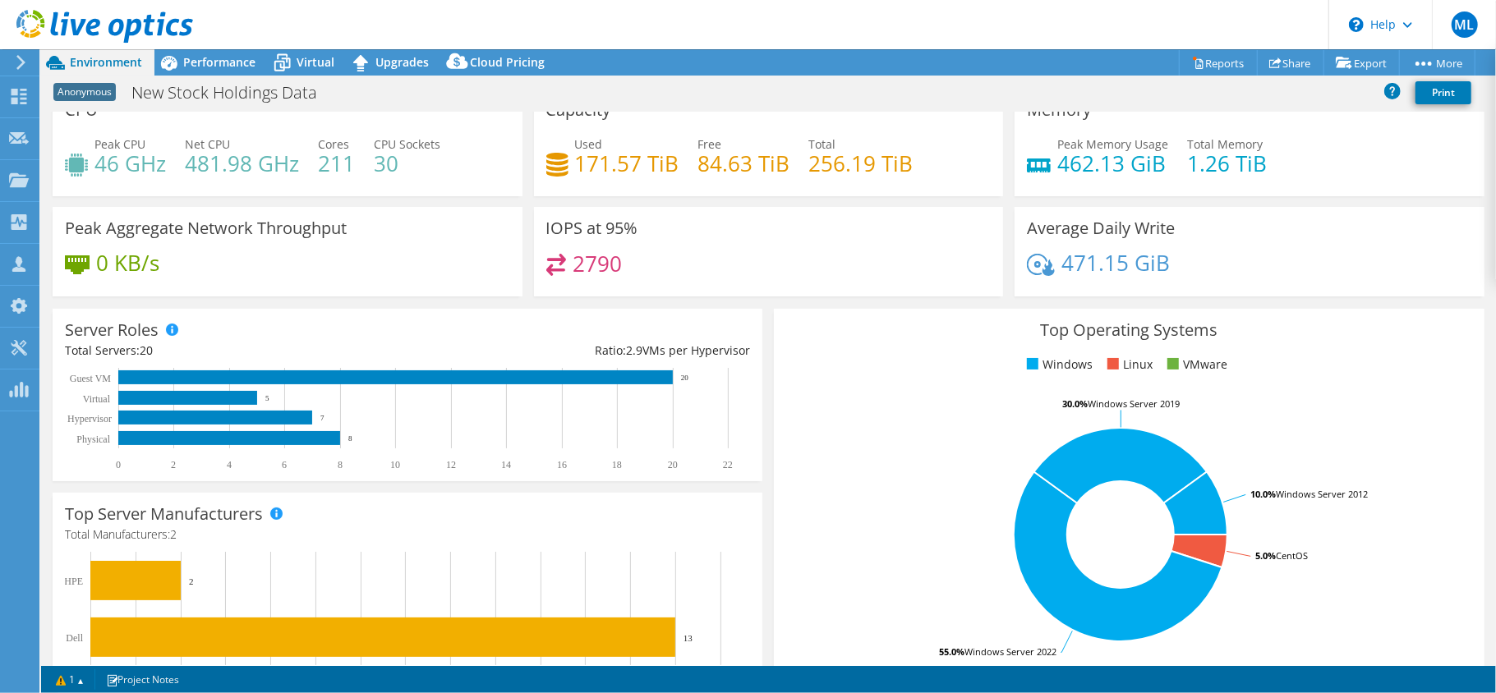
scroll to position [0, 0]
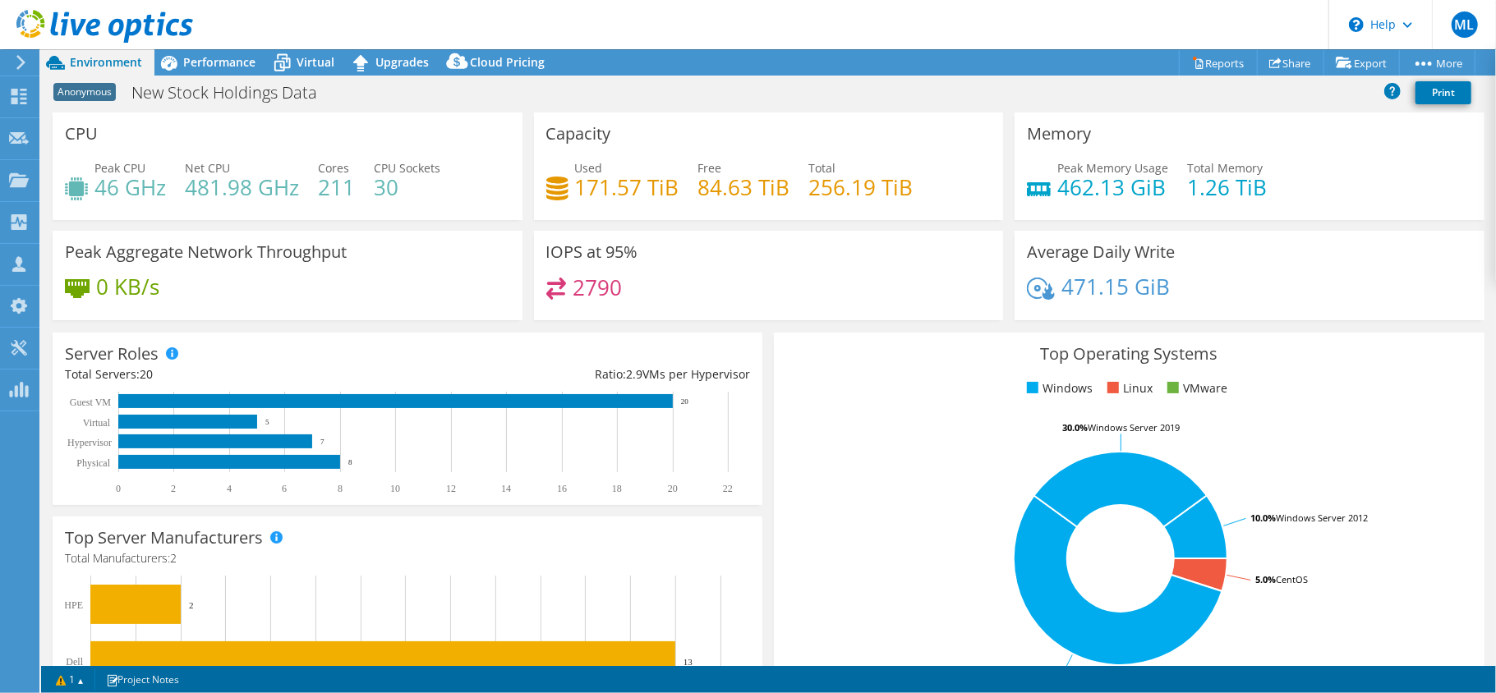
click at [205, 304] on div "0 KB/s" at bounding box center [287, 295] width 445 height 34
click at [204, 59] on span "Performance" at bounding box center [219, 62] width 72 height 16
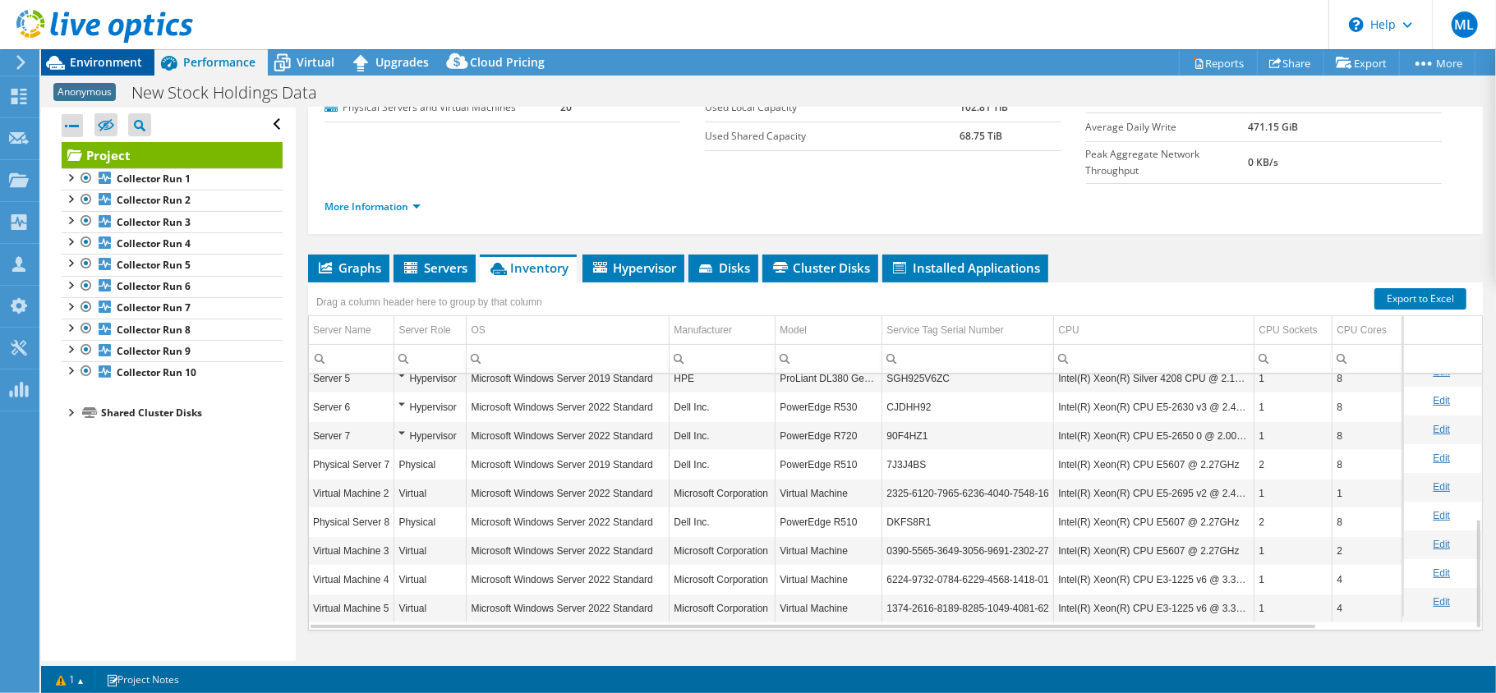
click at [93, 63] on span "Environment" at bounding box center [106, 62] width 72 height 16
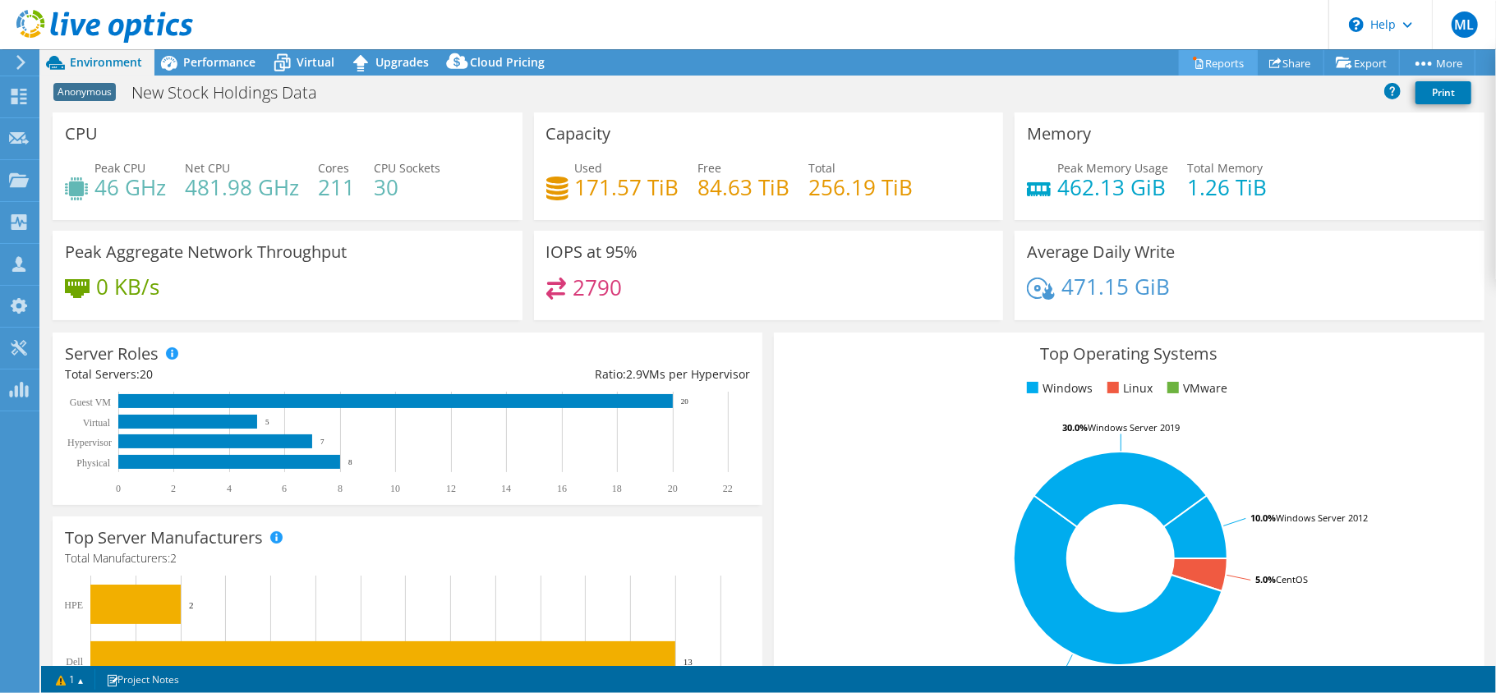
click at [1211, 59] on link "Reports" at bounding box center [1218, 62] width 79 height 25
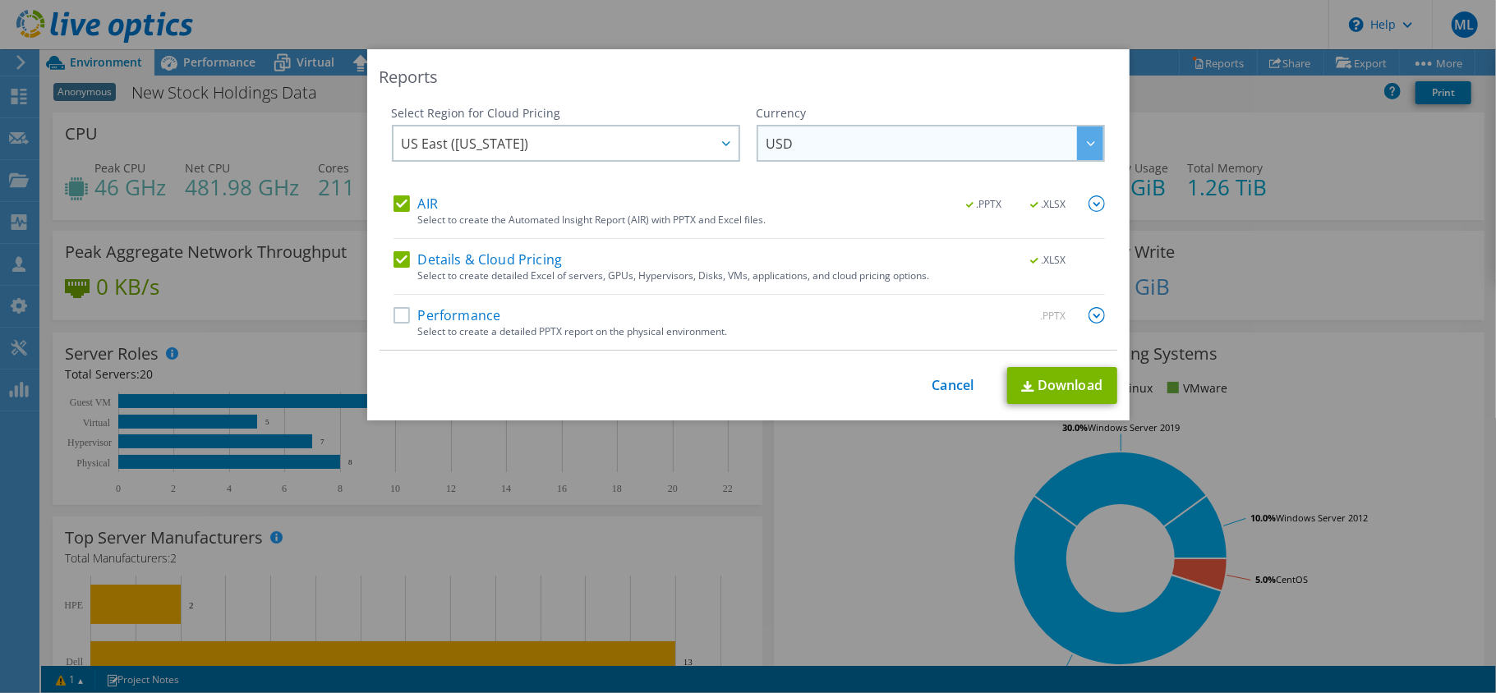
click at [852, 145] on span "USD" at bounding box center [934, 143] width 337 height 34
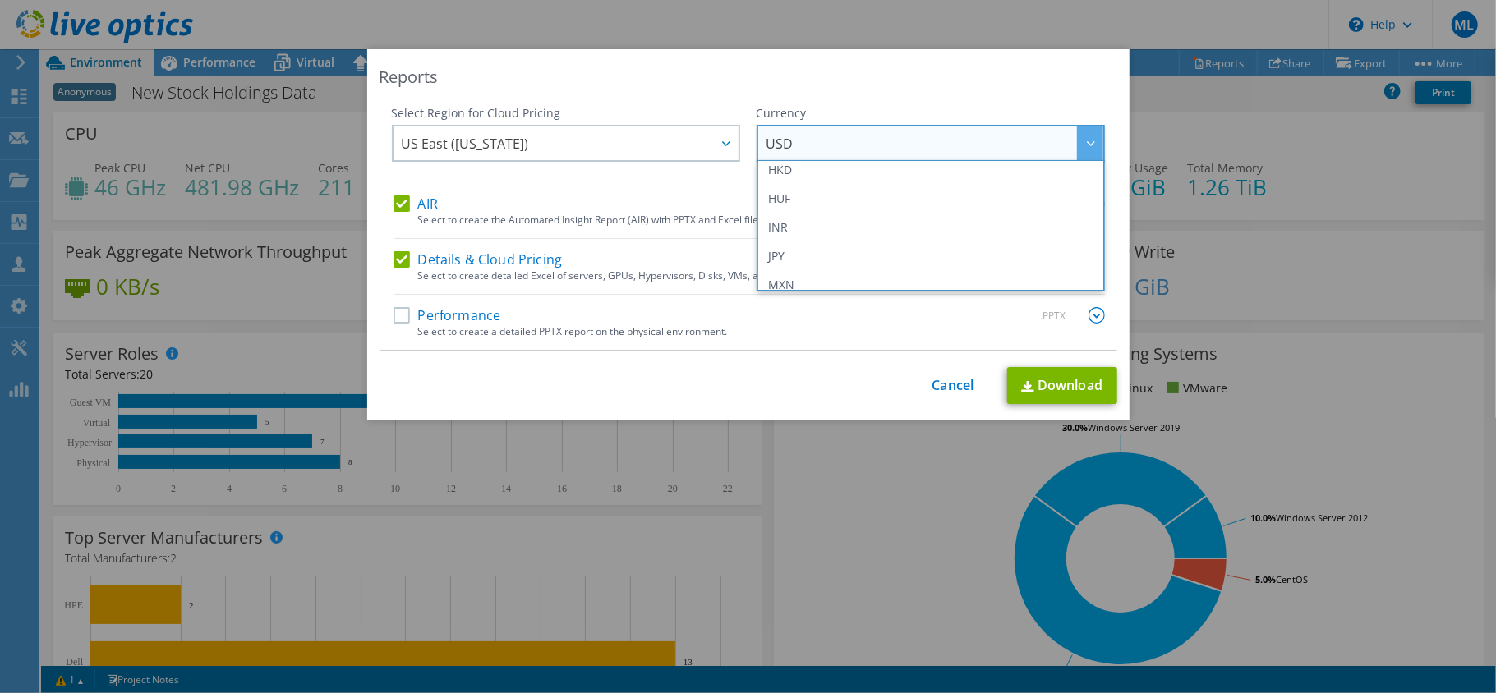
scroll to position [267, 0]
click at [810, 251] on li "INR" at bounding box center [931, 256] width 340 height 29
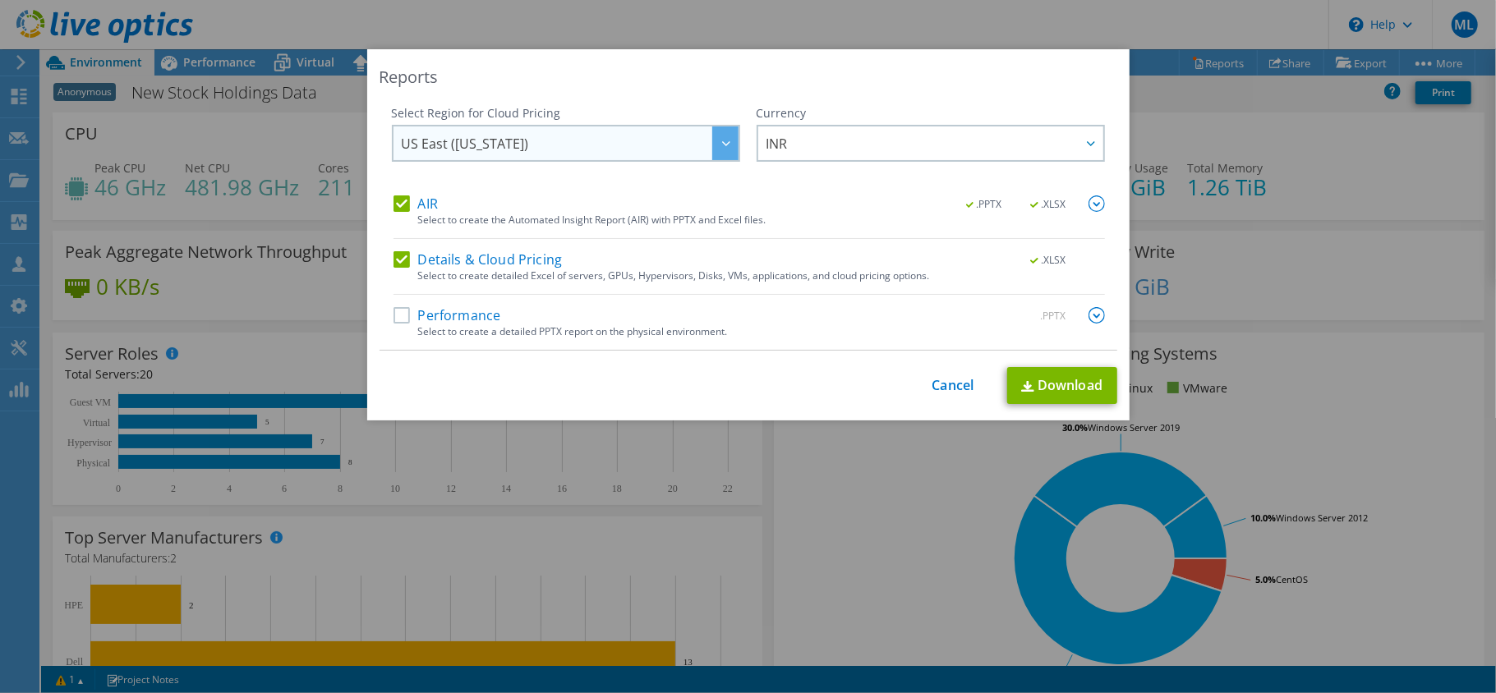
click at [713, 151] on div at bounding box center [725, 143] width 26 height 34
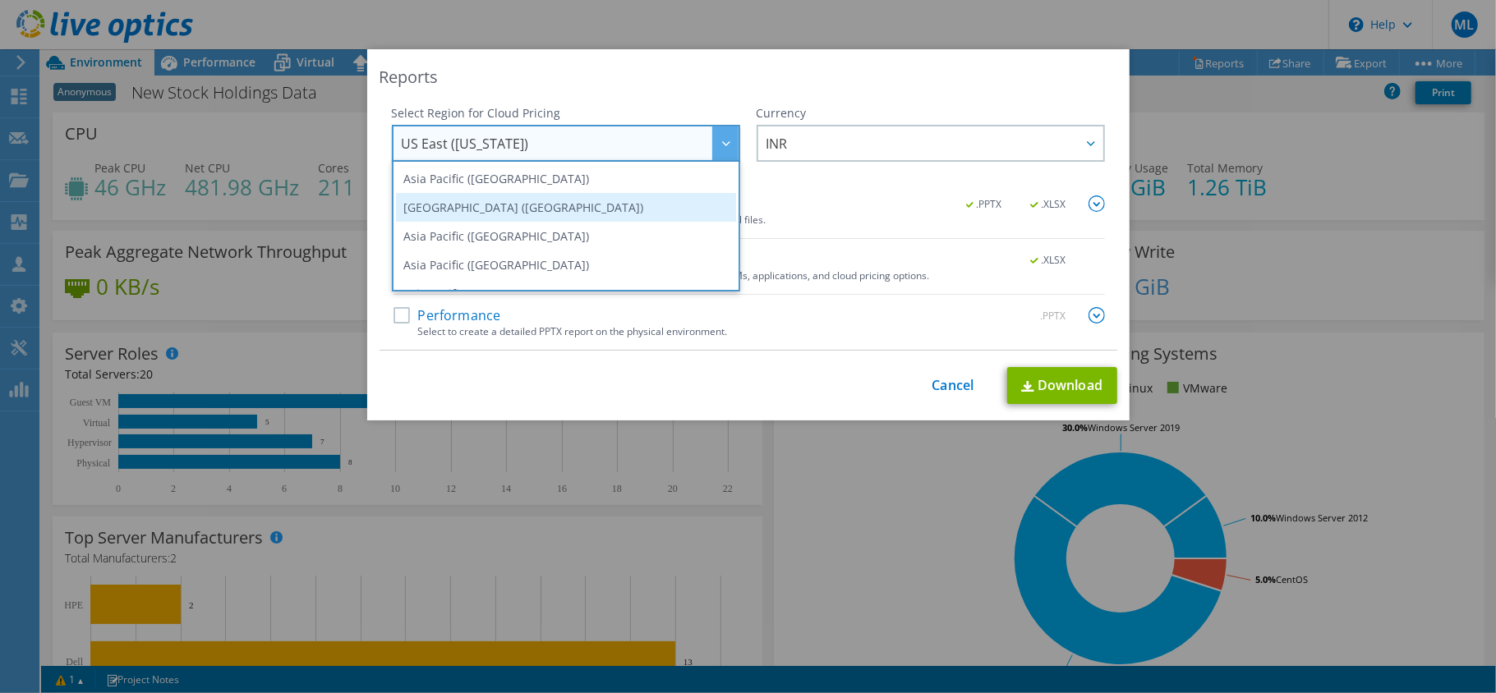
click at [549, 207] on li "Asia Pacific (Mumbai)" at bounding box center [566, 207] width 340 height 29
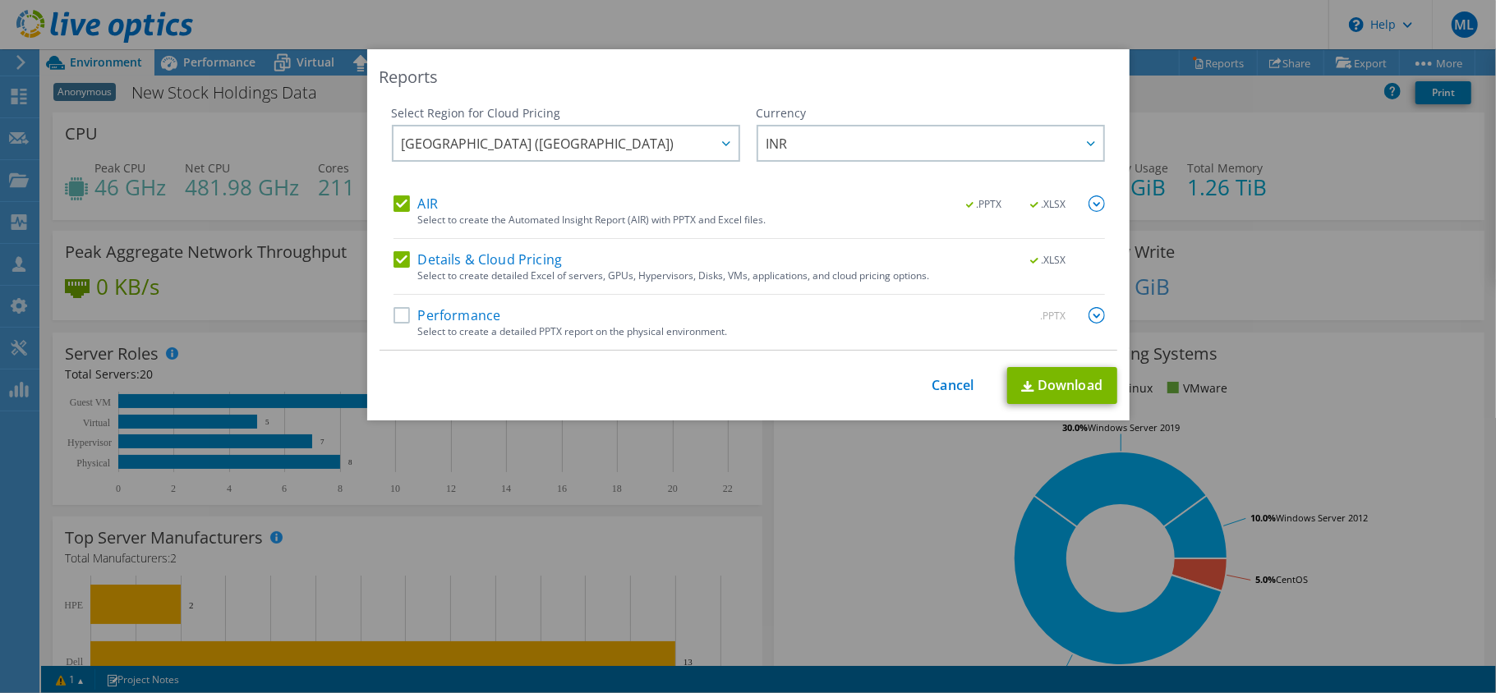
click at [402, 310] on label "Performance" at bounding box center [447, 315] width 108 height 16
click at [0, 0] on input "Performance" at bounding box center [0, 0] width 0 height 0
click at [1019, 379] on link "Download" at bounding box center [1062, 385] width 110 height 37
click at [947, 391] on link "Cancel" at bounding box center [953, 386] width 42 height 16
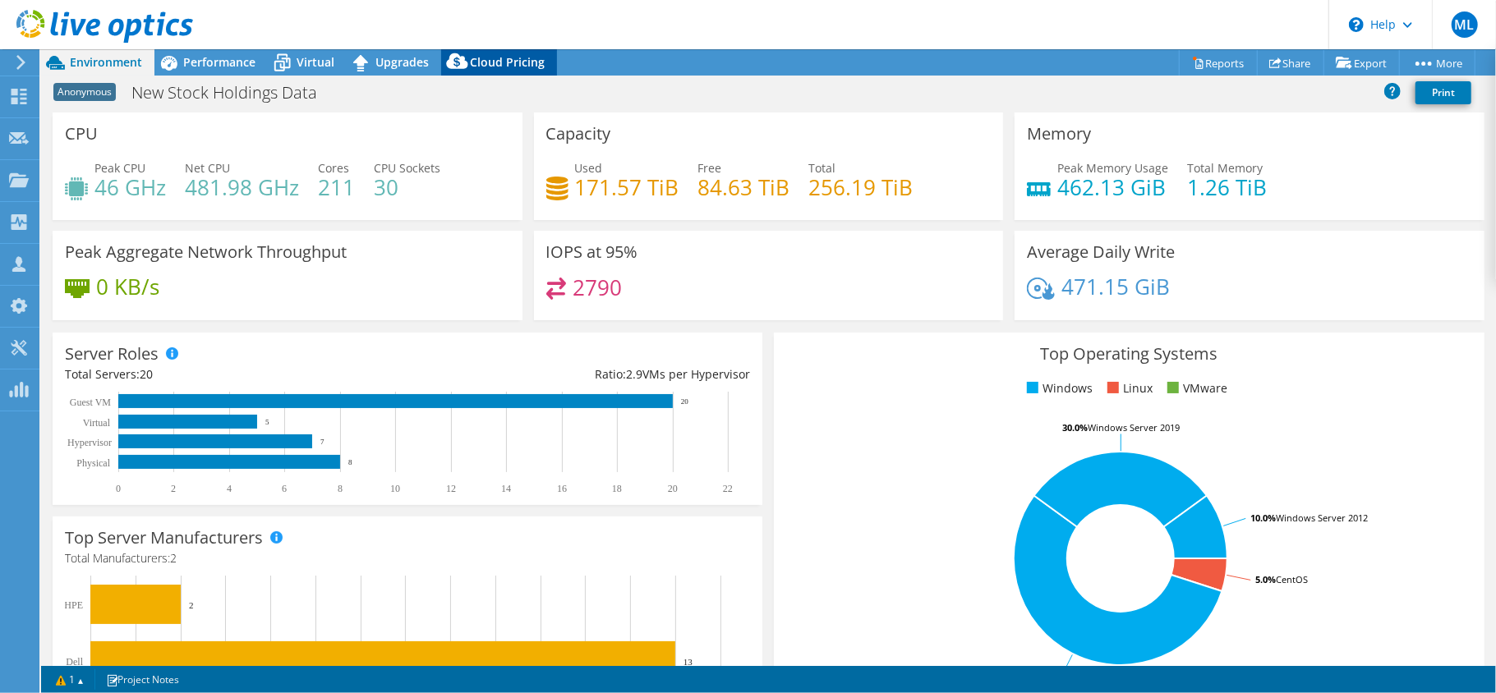
click at [497, 54] on span "Cloud Pricing" at bounding box center [507, 62] width 75 height 16
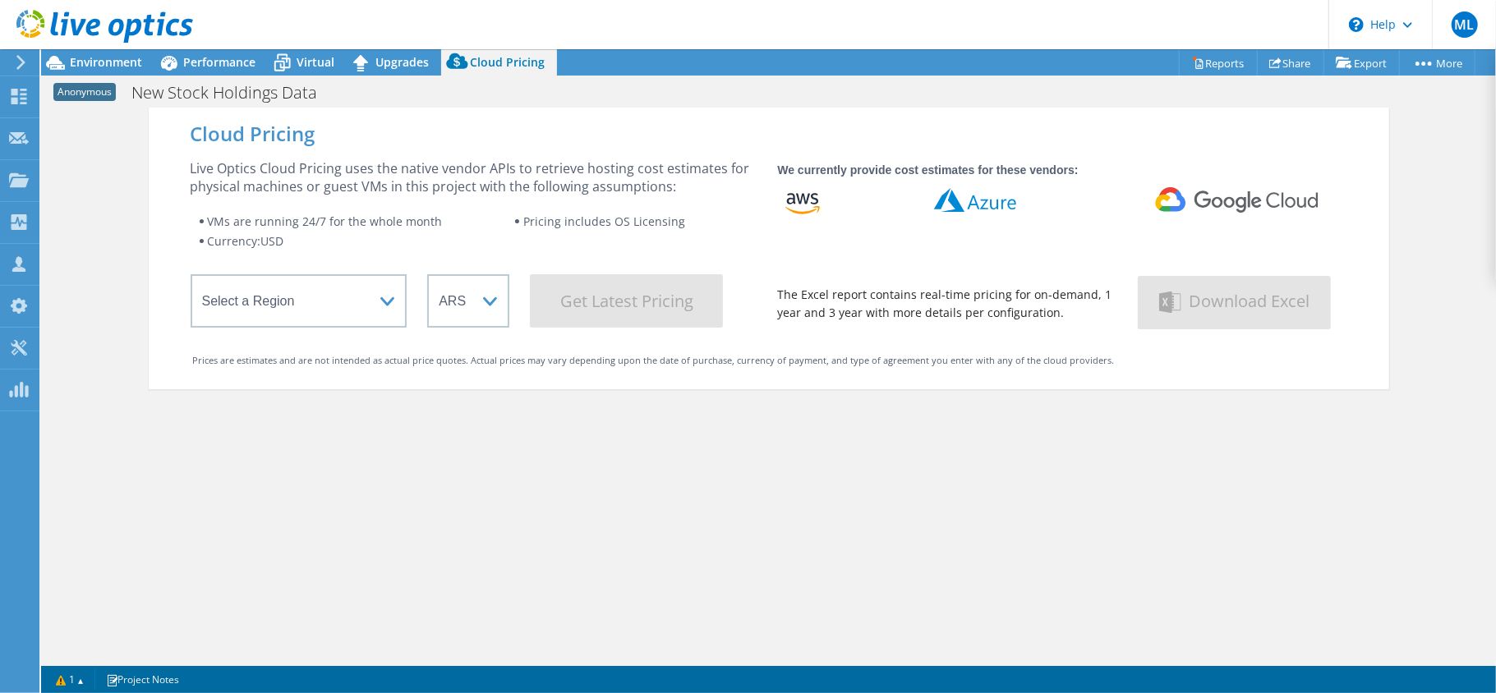
click at [388, 48] on header "ML Channel Partner Mahesh Lokhande mahesh.lokhande@goapl.com GALAXY OFFICE AUTO…" at bounding box center [748, 24] width 1496 height 49
click at [389, 50] on div "Upgrades" at bounding box center [394, 62] width 94 height 26
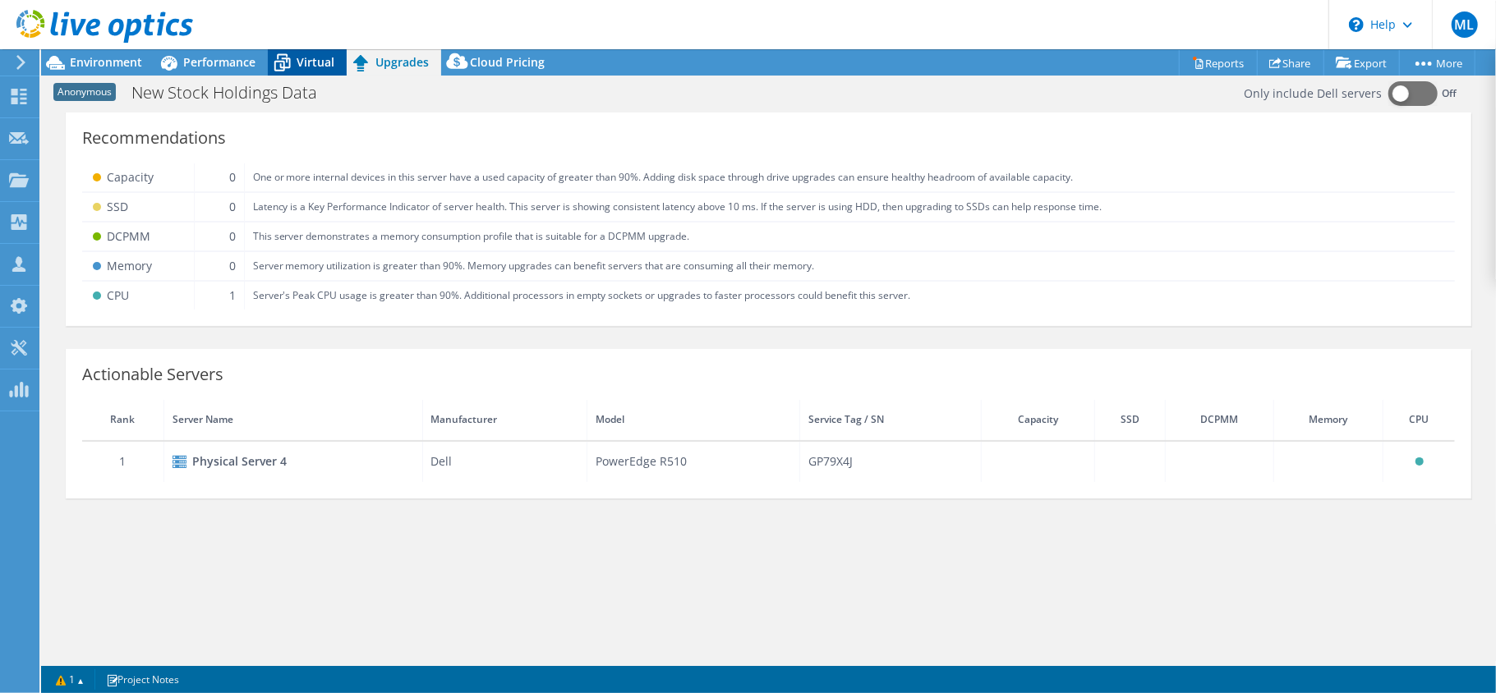
click at [329, 56] on span "Virtual" at bounding box center [315, 62] width 38 height 16
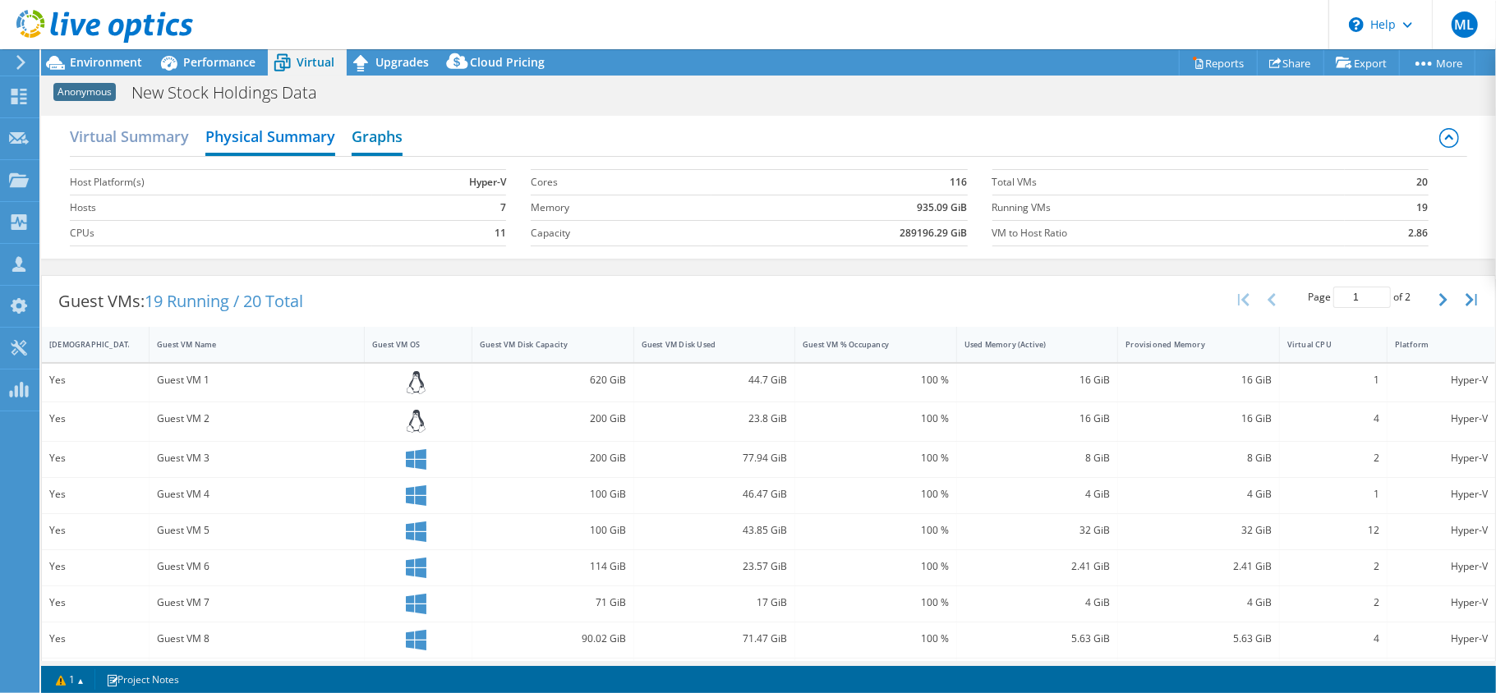
click at [366, 148] on h2 "Graphs" at bounding box center [377, 138] width 51 height 36
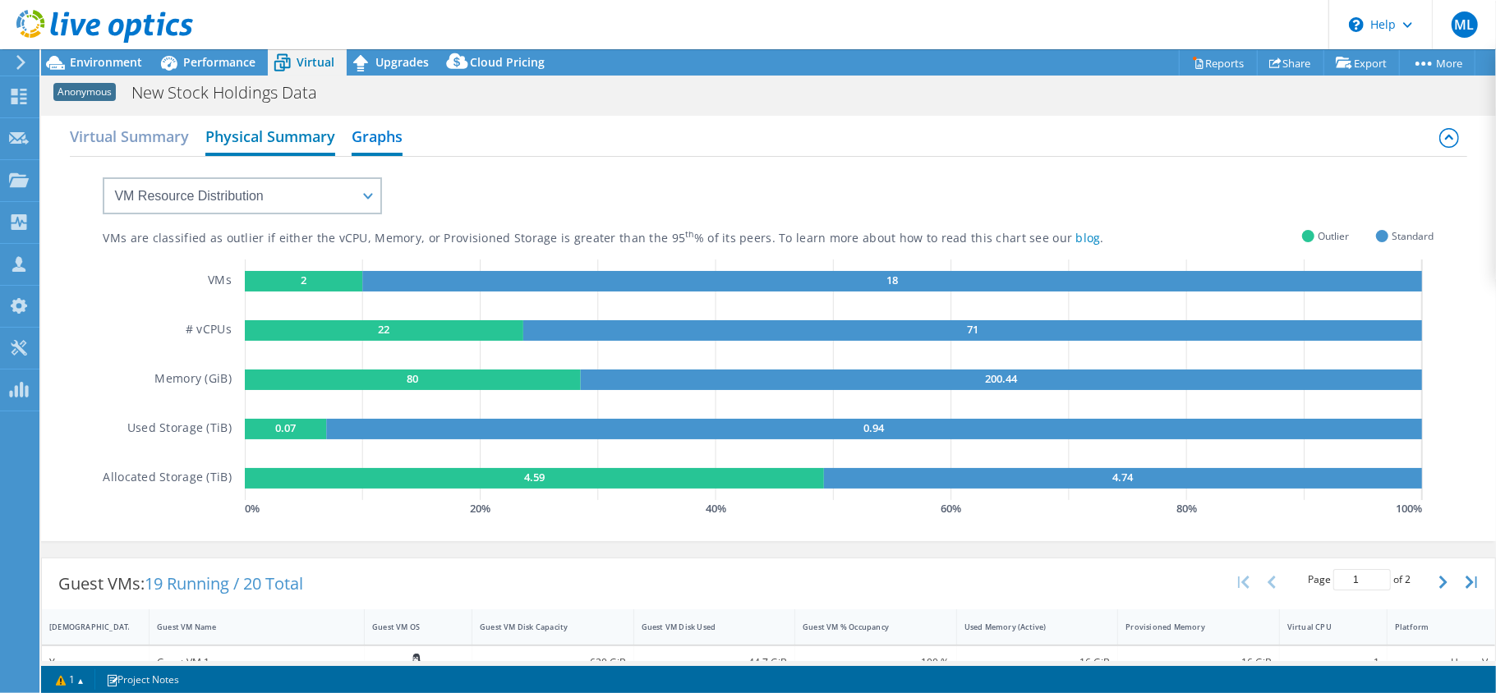
click at [300, 141] on h2 "Physical Summary" at bounding box center [270, 138] width 130 height 36
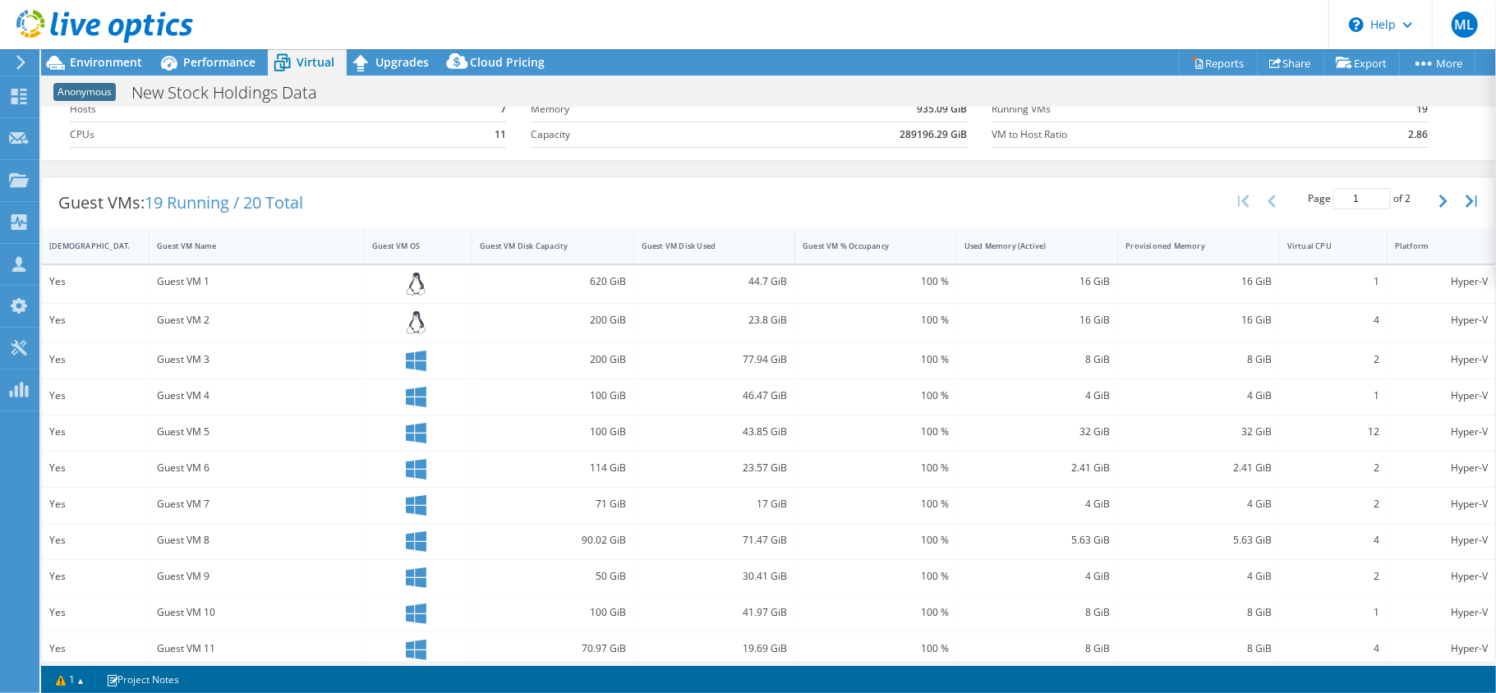
scroll to position [0, 0]
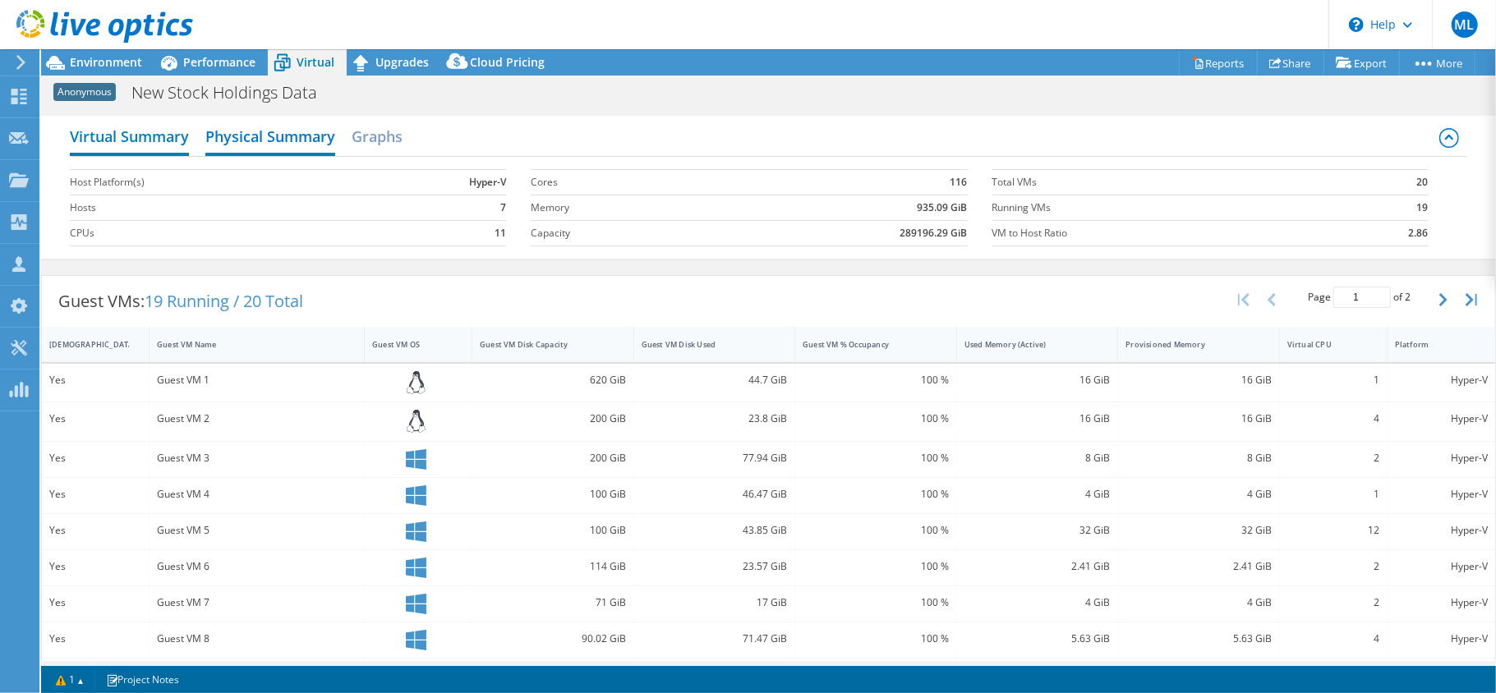
click at [96, 131] on h2 "Virtual Summary" at bounding box center [129, 138] width 119 height 36
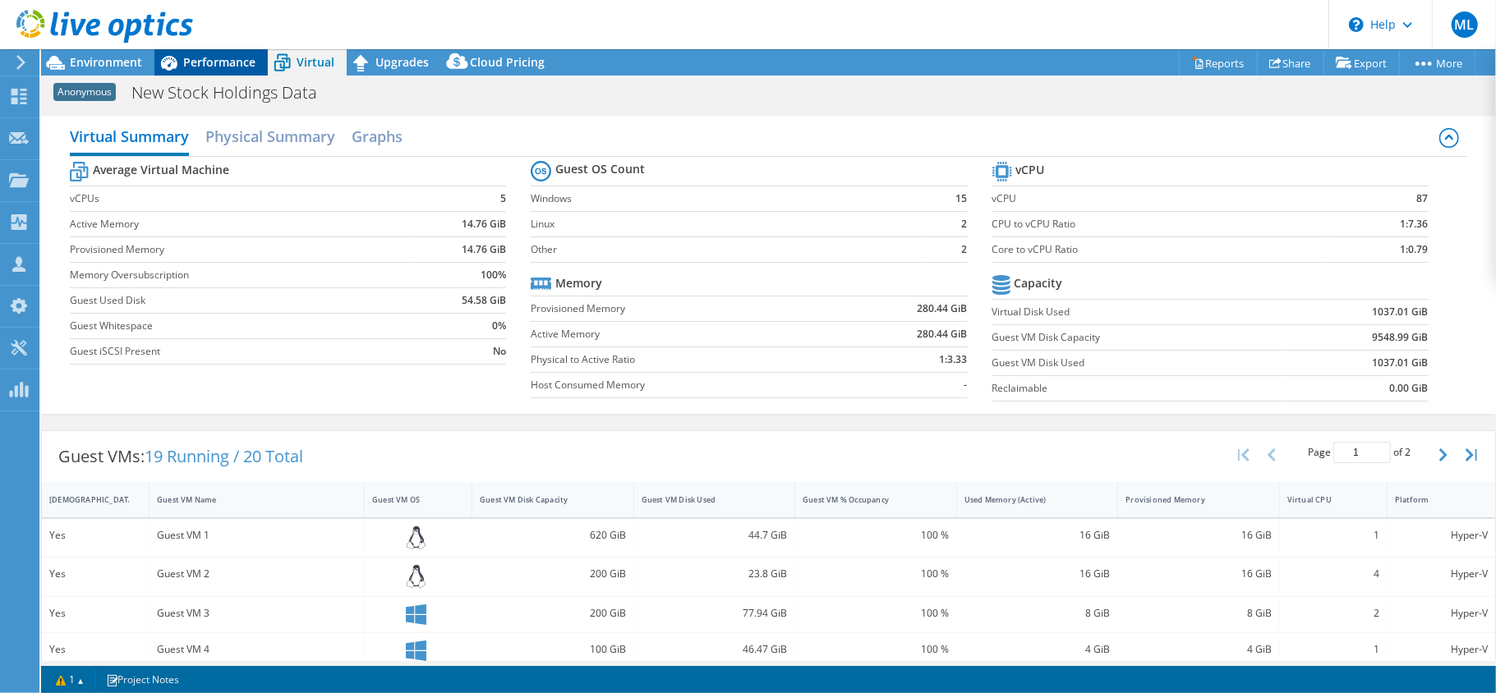
click at [195, 53] on div "Performance" at bounding box center [210, 62] width 113 height 26
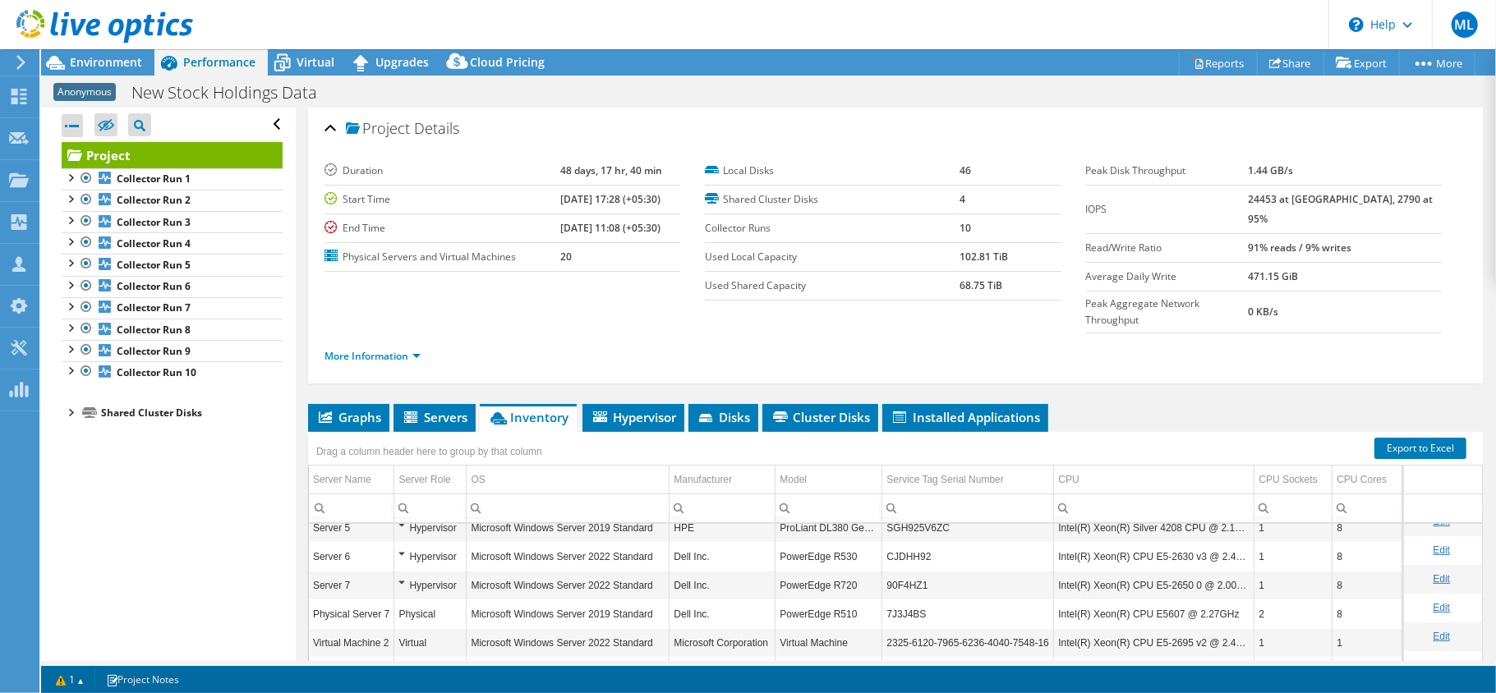
click at [66, 414] on div at bounding box center [70, 411] width 16 height 16
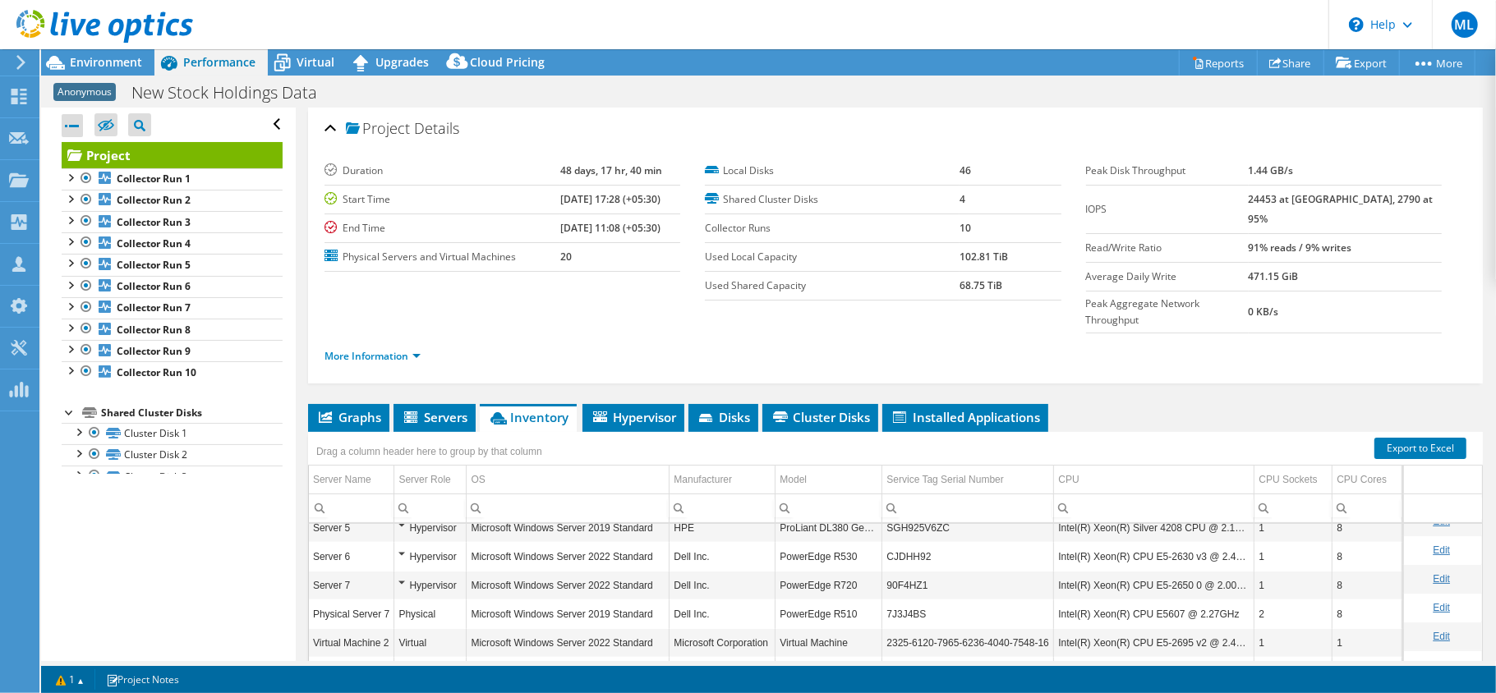
click at [66, 414] on div at bounding box center [70, 411] width 16 height 16
click at [18, 66] on icon at bounding box center [21, 62] width 12 height 15
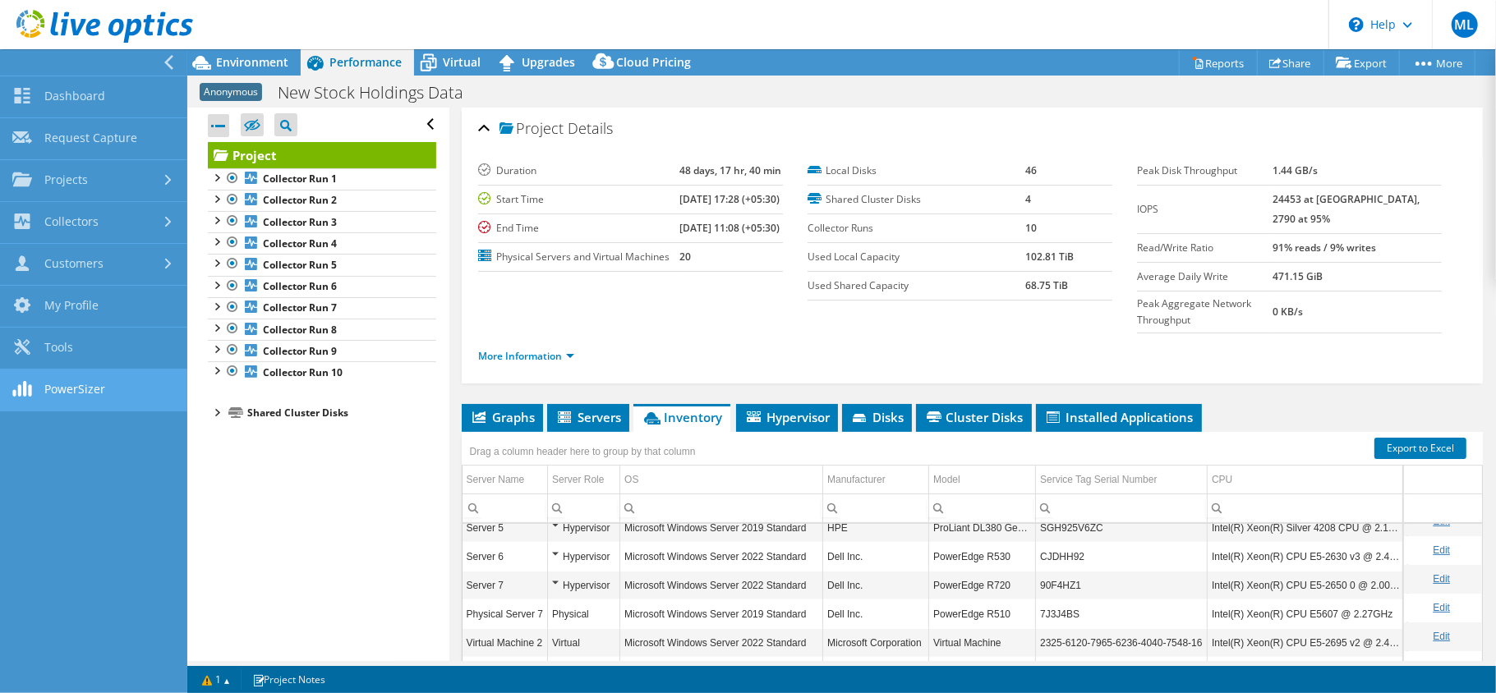
click at [62, 384] on link "PowerSizer" at bounding box center [93, 391] width 187 height 42
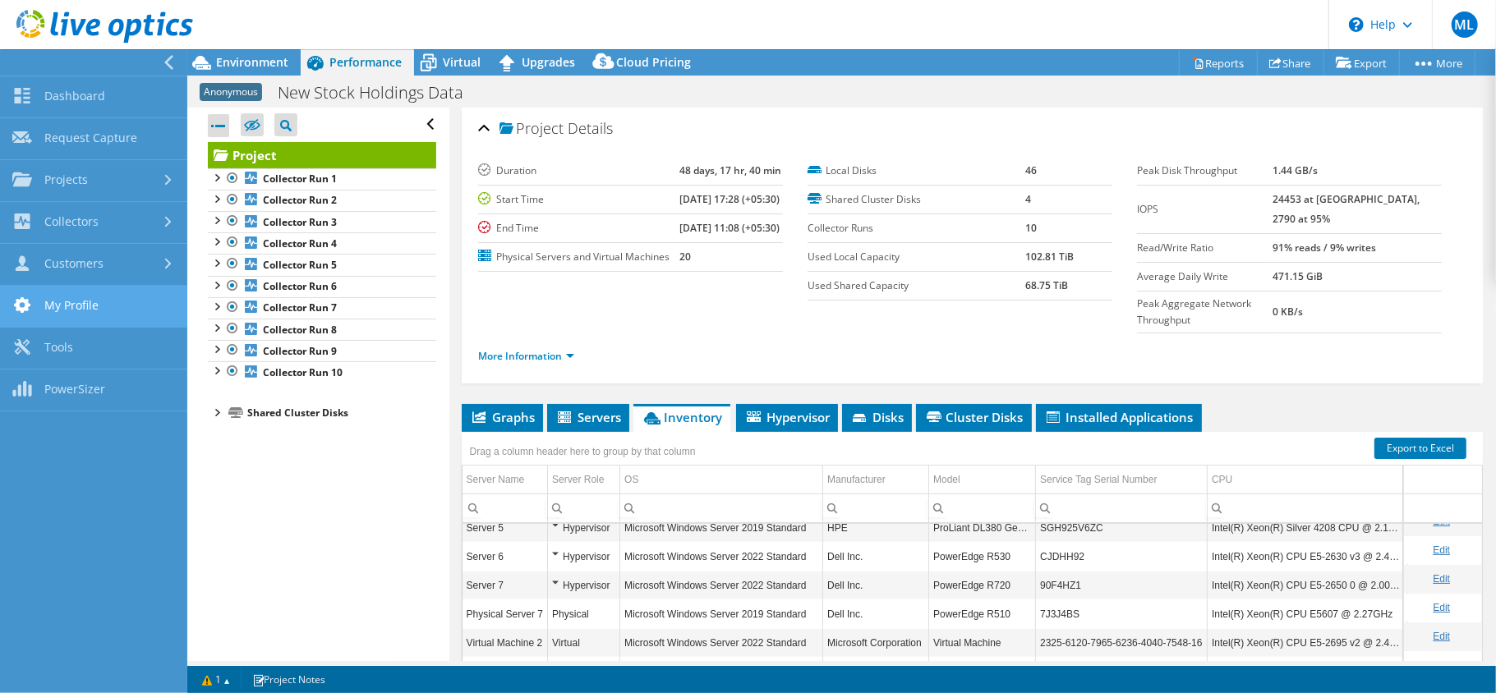
click at [53, 317] on link "My Profile" at bounding box center [93, 307] width 187 height 42
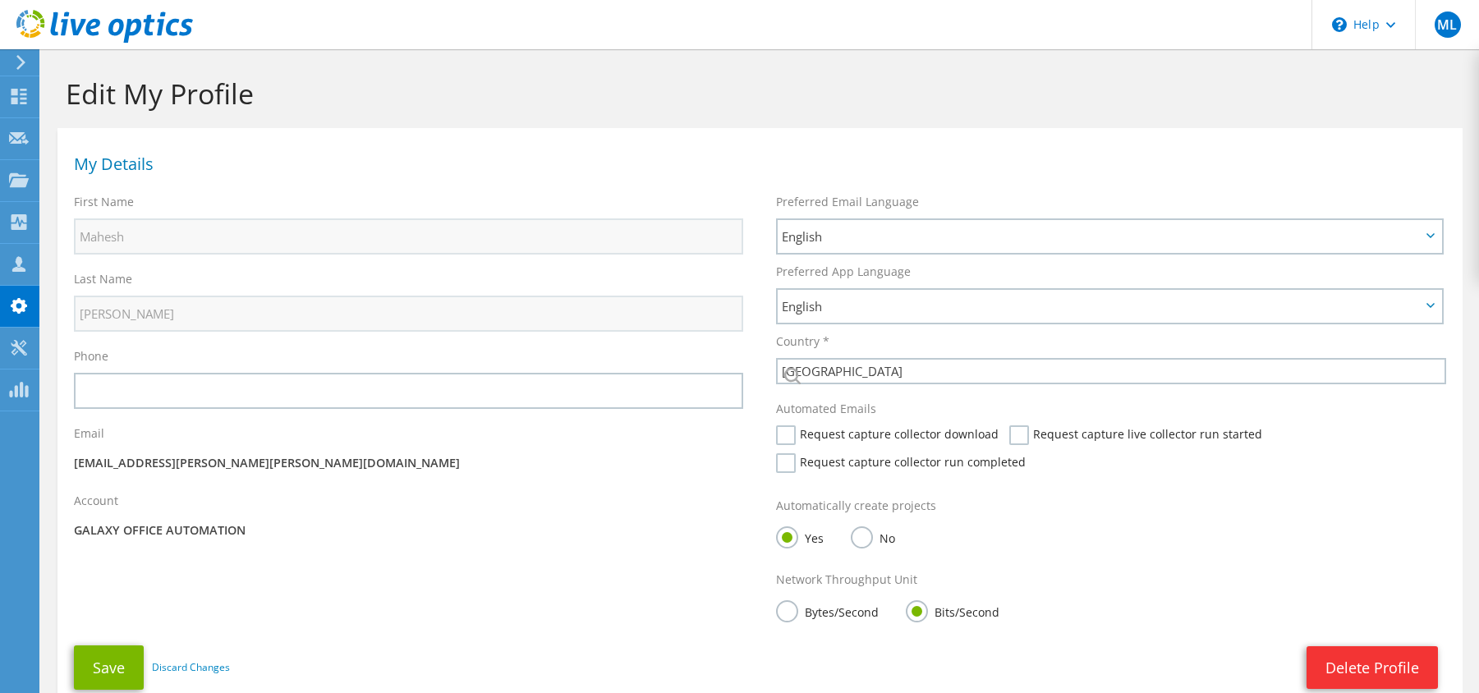
select select "101"
click at [18, 61] on icon at bounding box center [21, 62] width 12 height 15
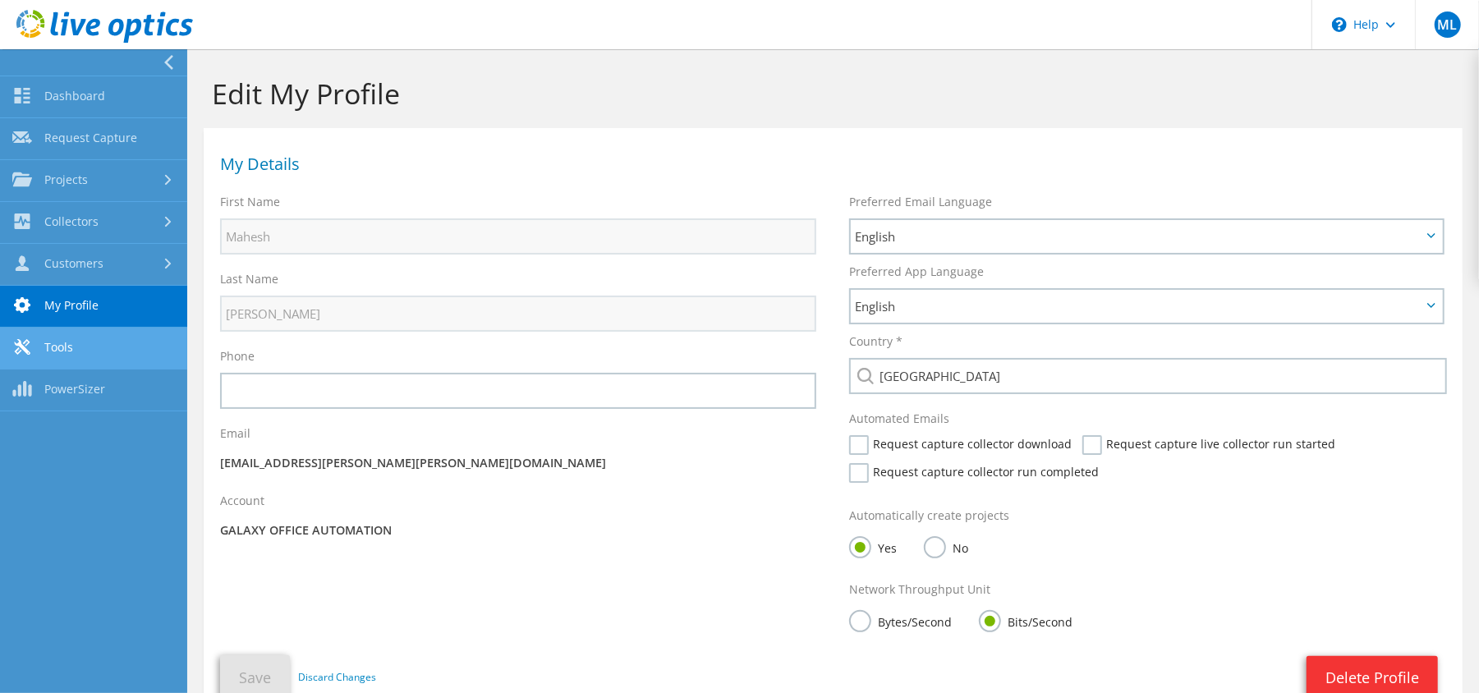
click at [51, 340] on link "Tools" at bounding box center [93, 349] width 187 height 42
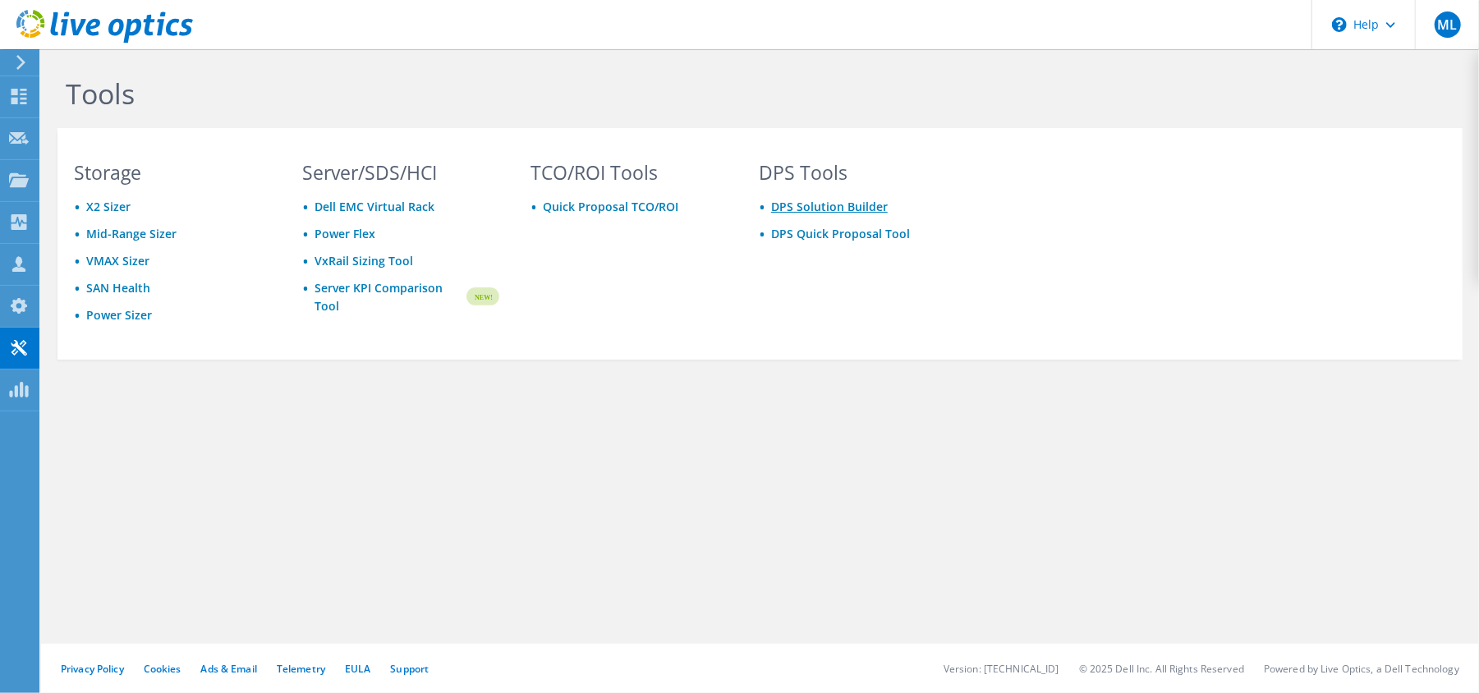
click at [807, 205] on link "DPS Solution Builder" at bounding box center [829, 207] width 117 height 16
